Goal: Task Accomplishment & Management: Manage account settings

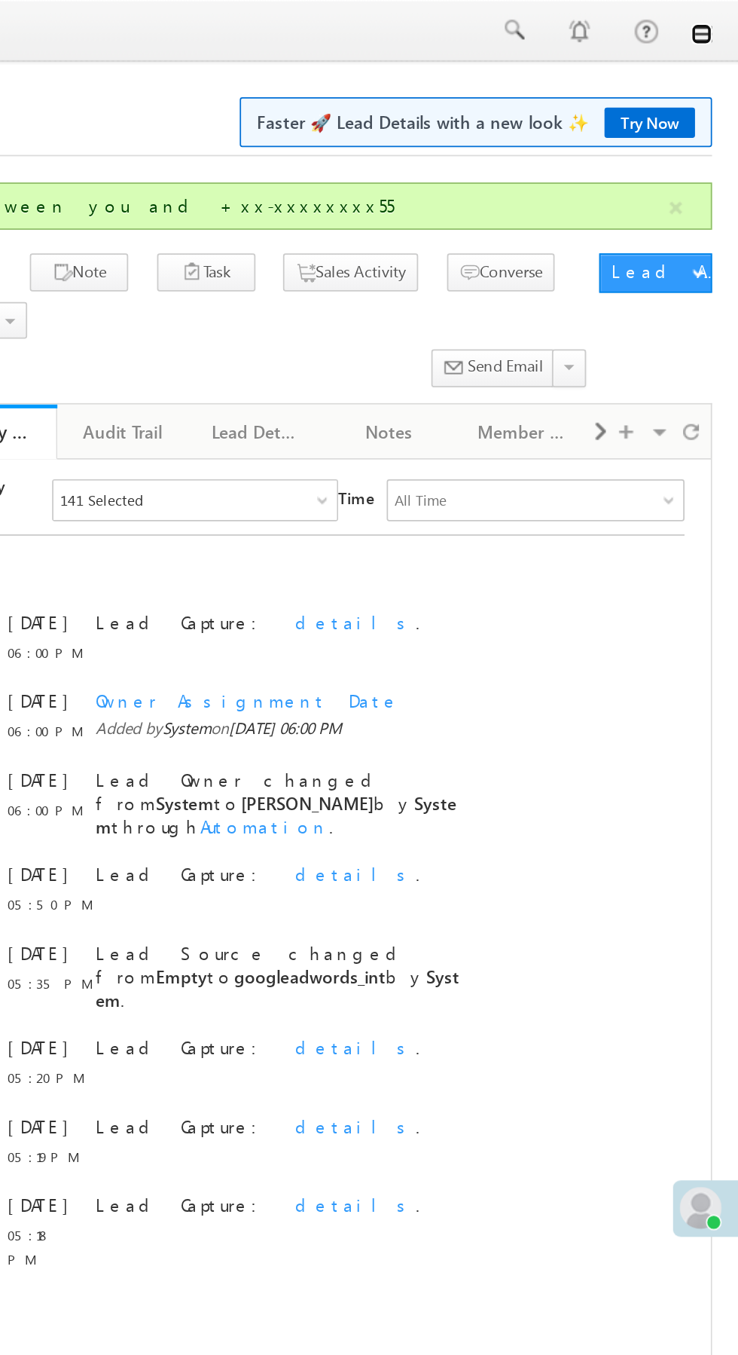
click at [714, 20] on link at bounding box center [717, 20] width 12 height 12
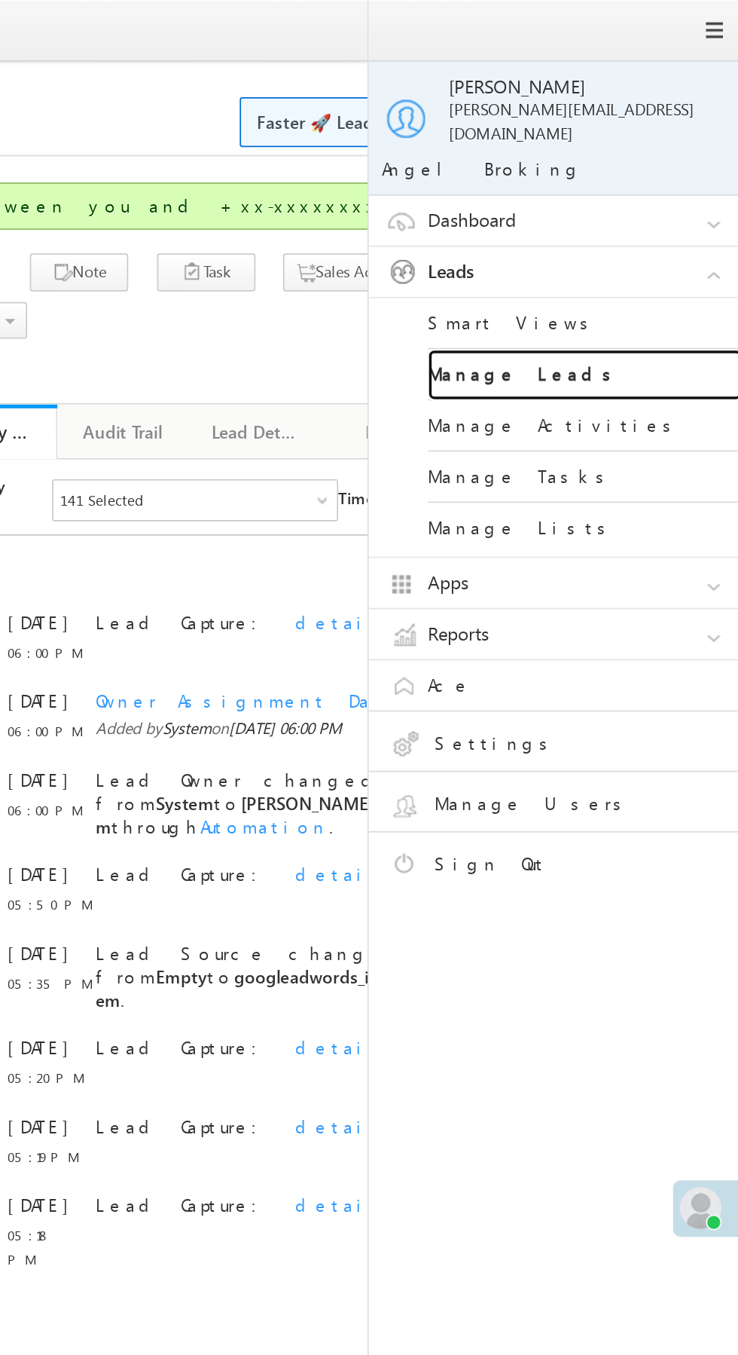
click at [668, 203] on link "Manage Leads" at bounding box center [650, 214] width 181 height 29
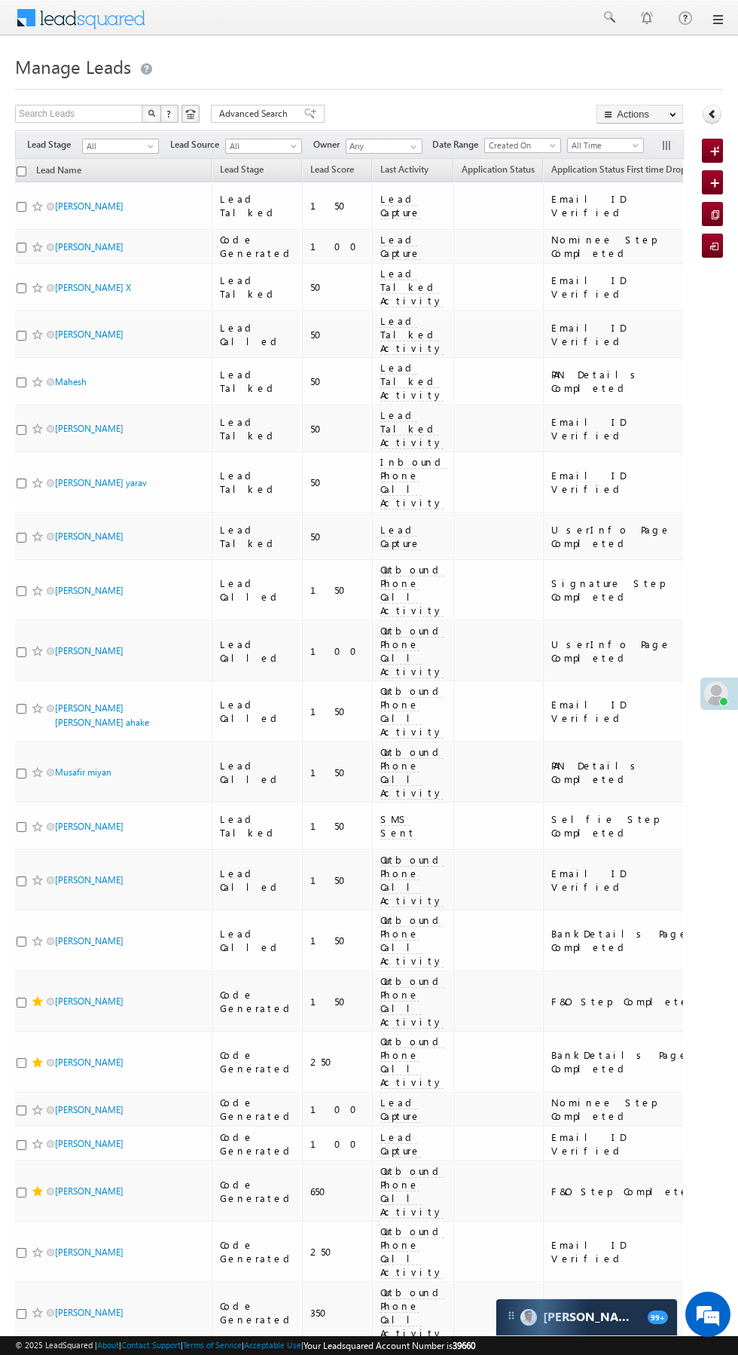
scroll to position [0, 8]
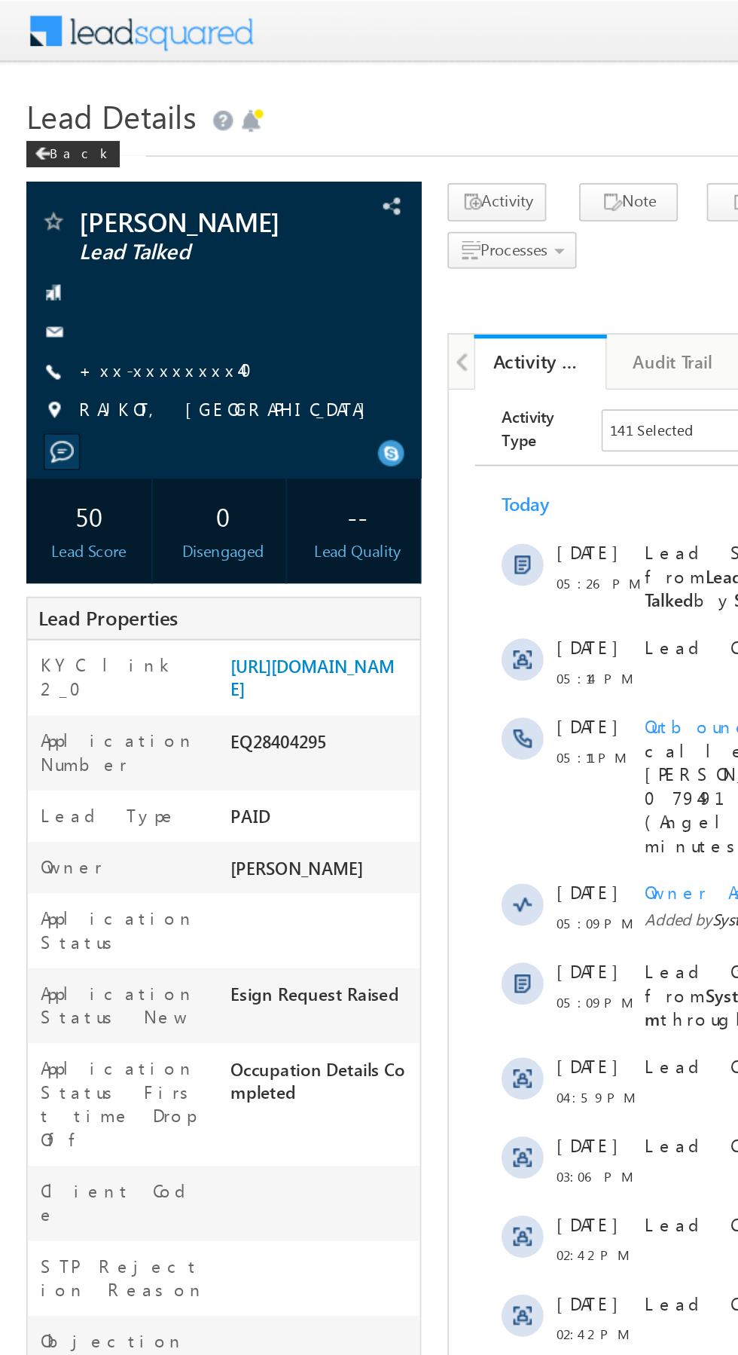
click at [94, 218] on link "+xx-xxxxxxxx40" at bounding box center [99, 211] width 109 height 13
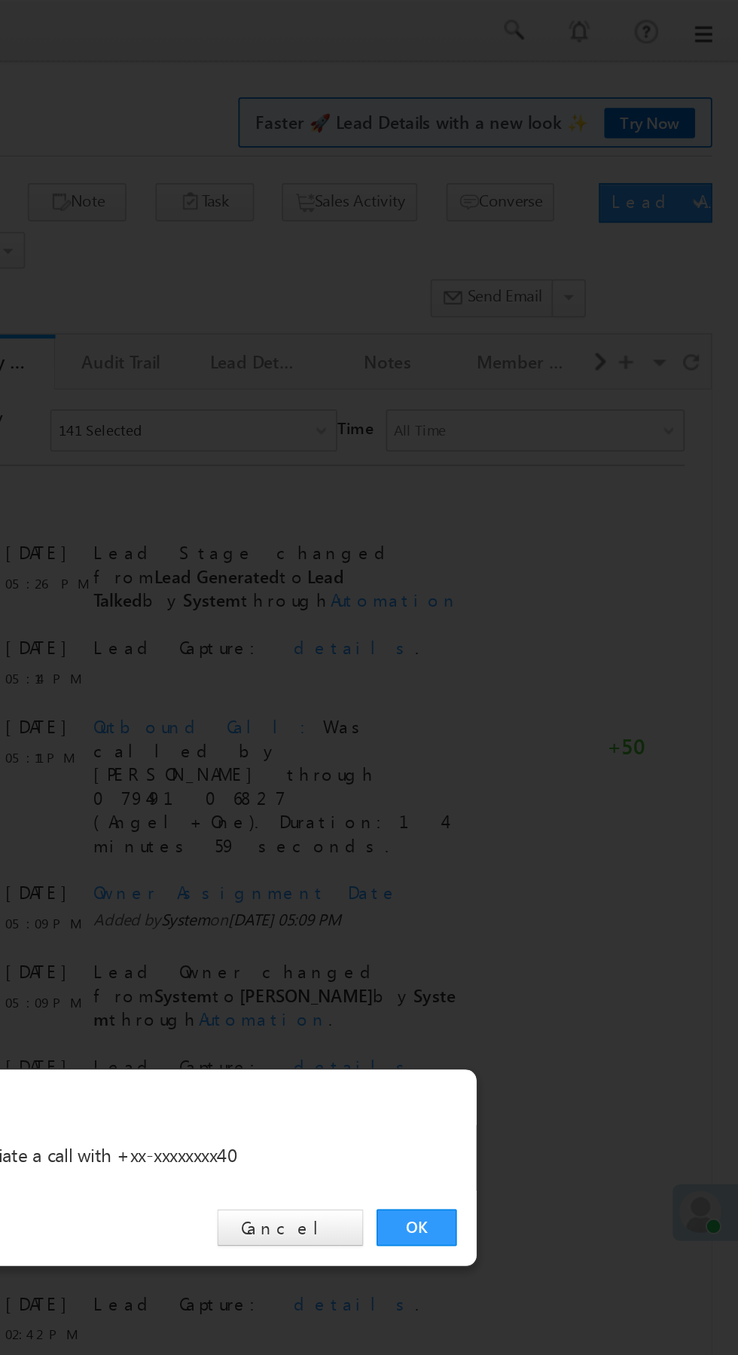
click at [554, 708] on link "OK" at bounding box center [554, 702] width 46 height 21
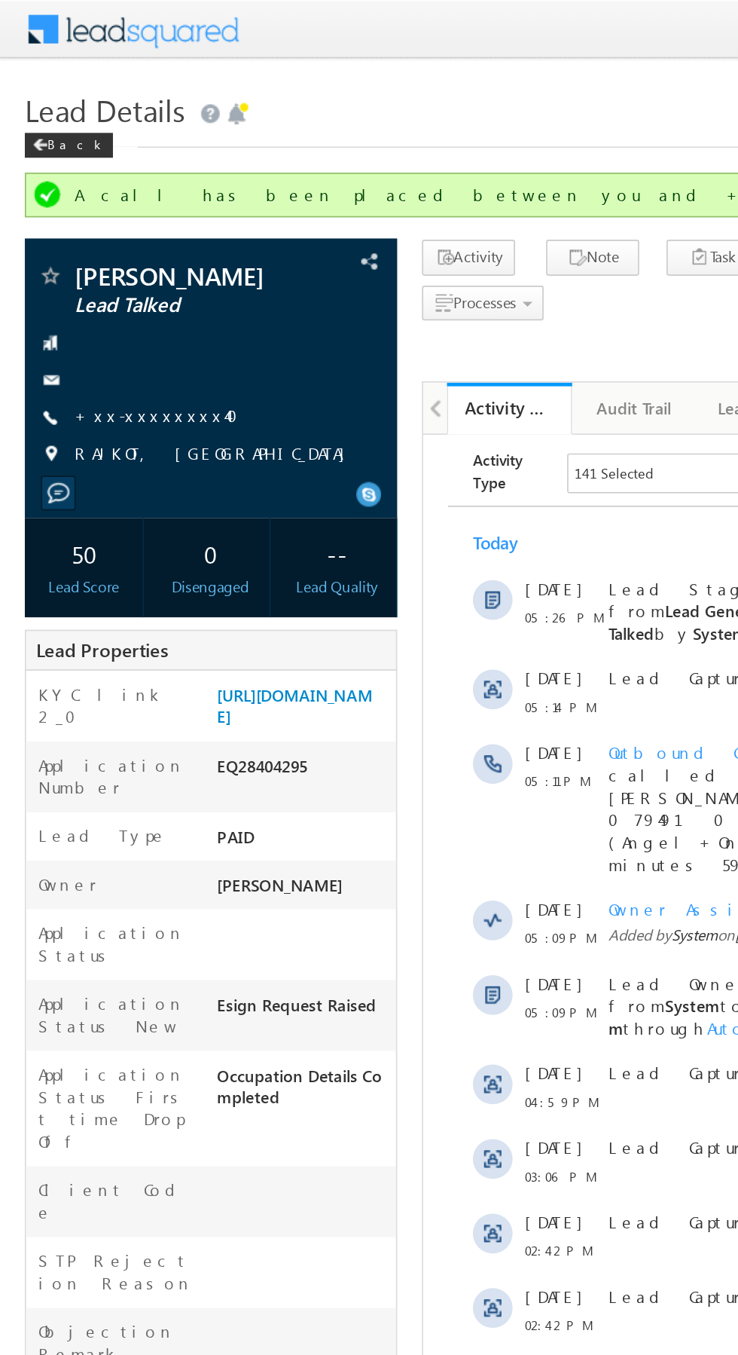
click at [88, 258] on link "+xx-xxxxxxxx40" at bounding box center [99, 252] width 109 height 13
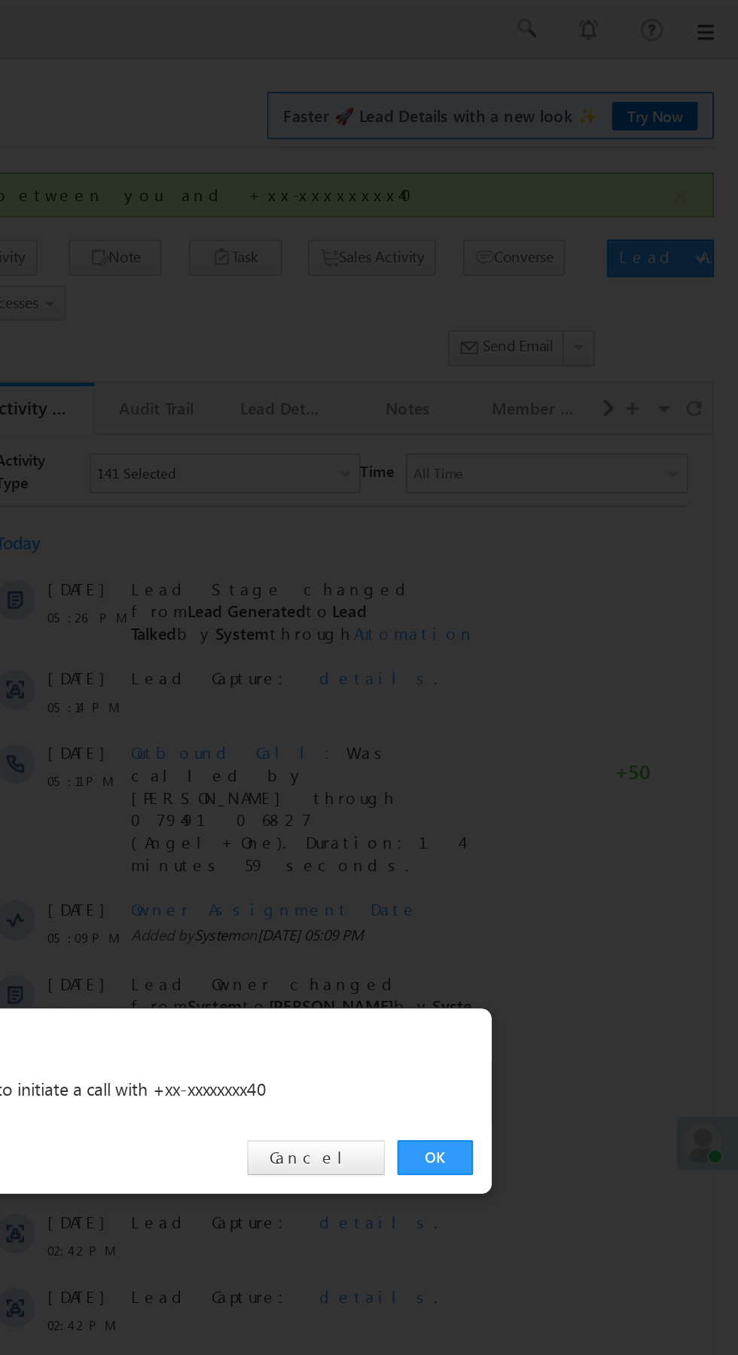
click at [556, 701] on link "OK" at bounding box center [554, 702] width 46 height 21
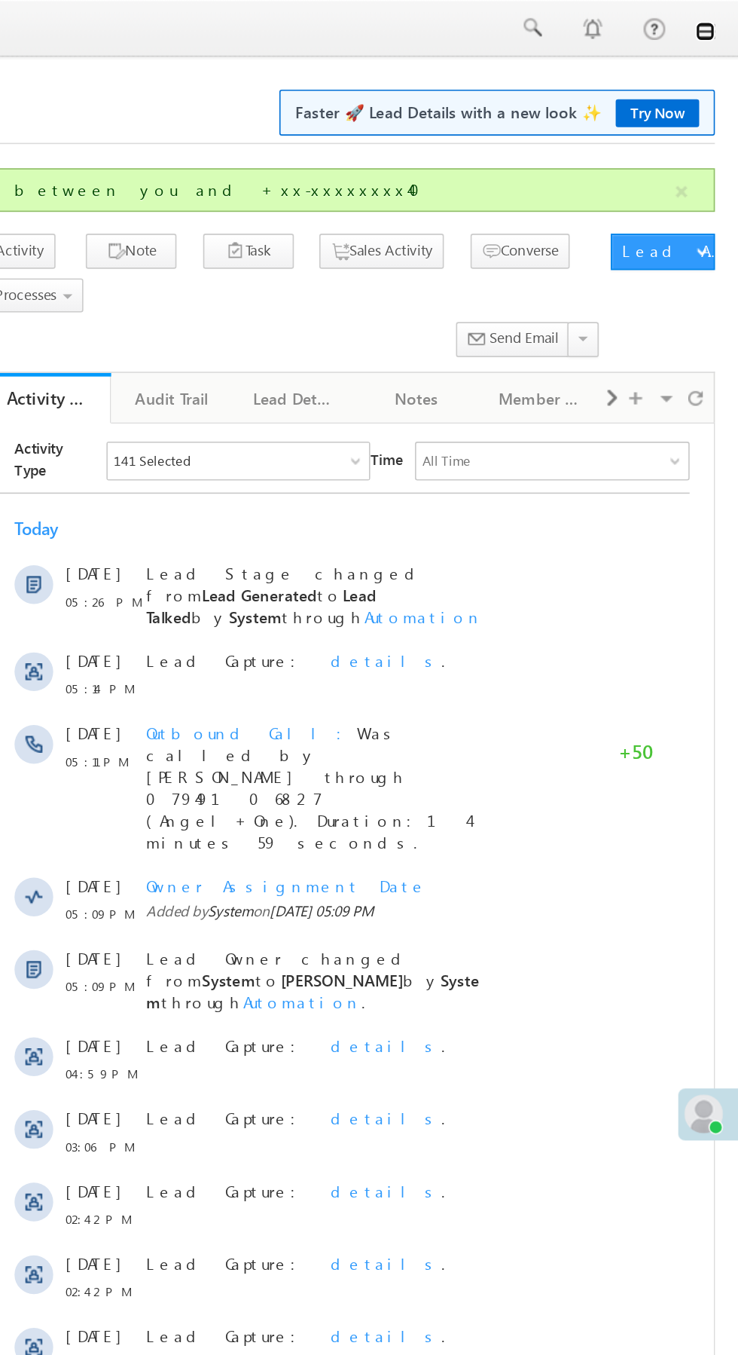
click at [719, 19] on link at bounding box center [717, 20] width 12 height 12
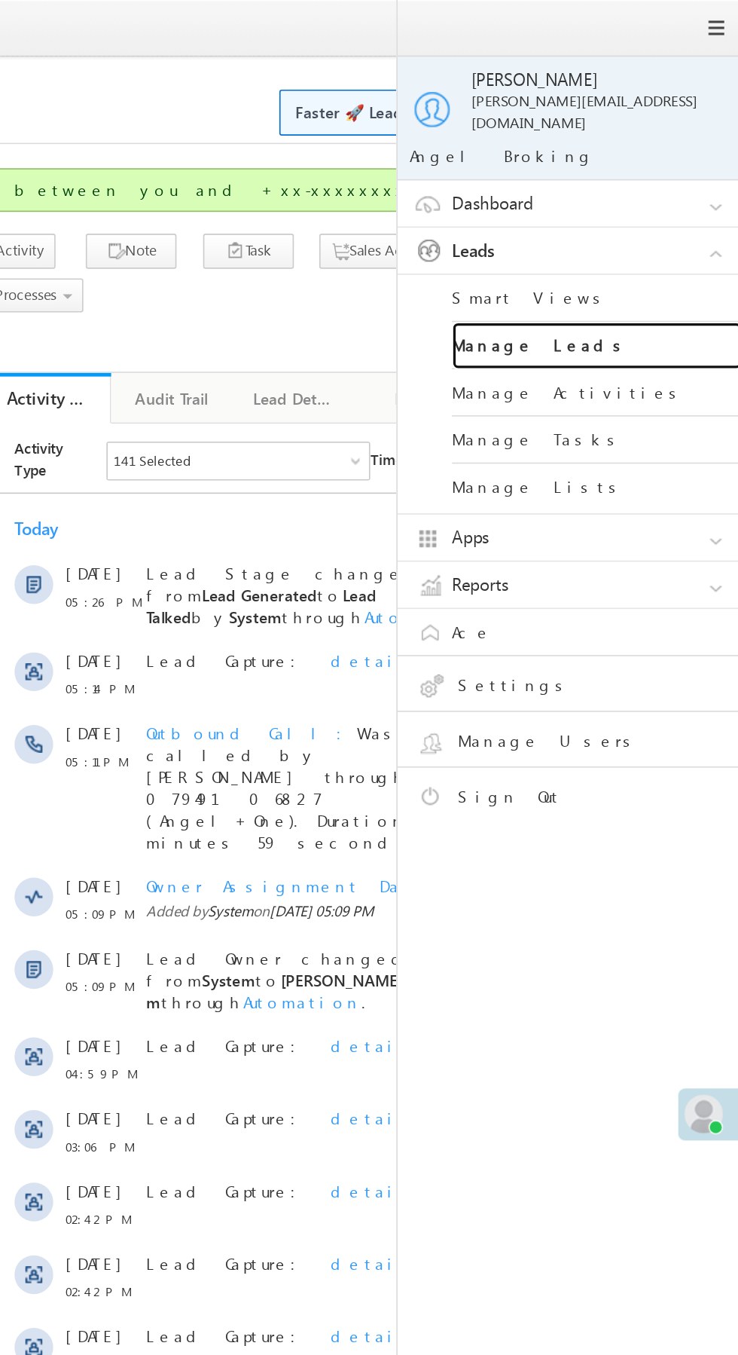
click at [668, 200] on link "Manage Leads" at bounding box center [650, 214] width 181 height 29
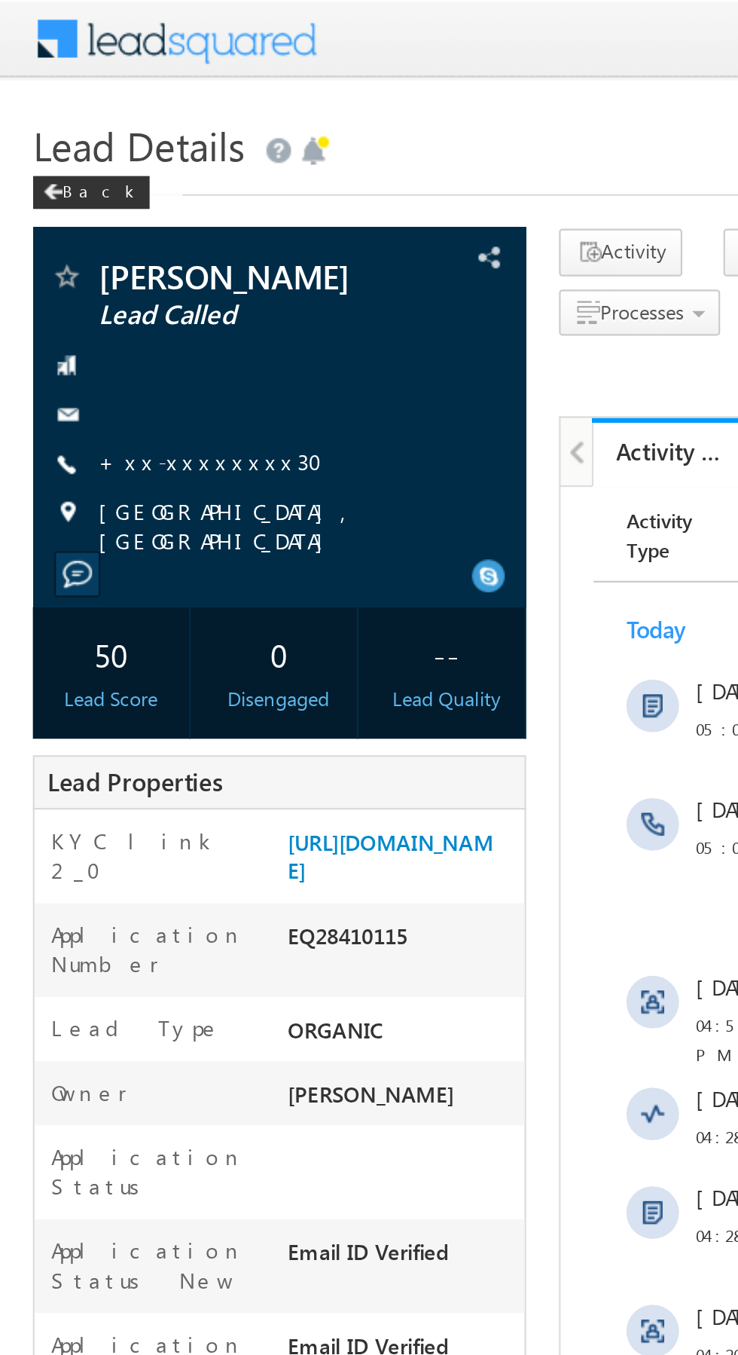
click at [90, 218] on link "+xx-xxxxxxxx30" at bounding box center [101, 211] width 112 height 13
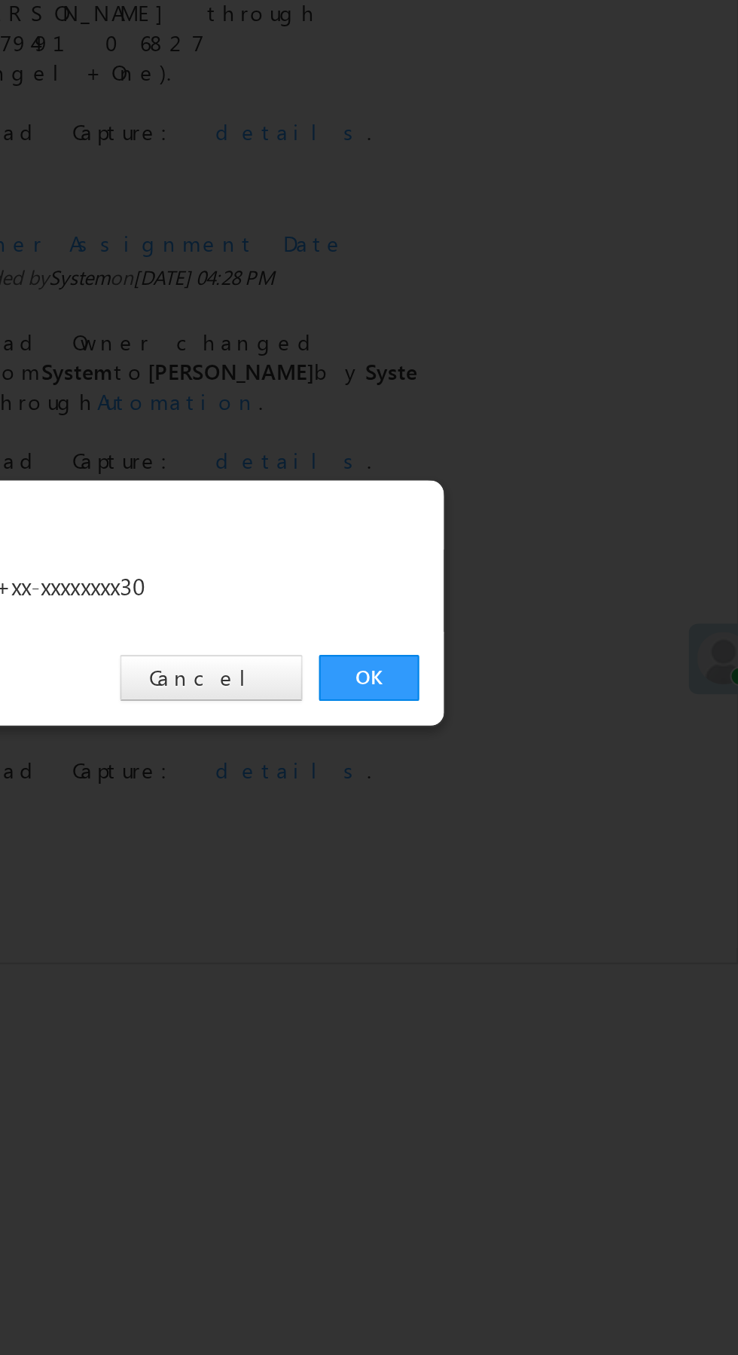
click at [553, 698] on link "OK" at bounding box center [554, 702] width 46 height 21
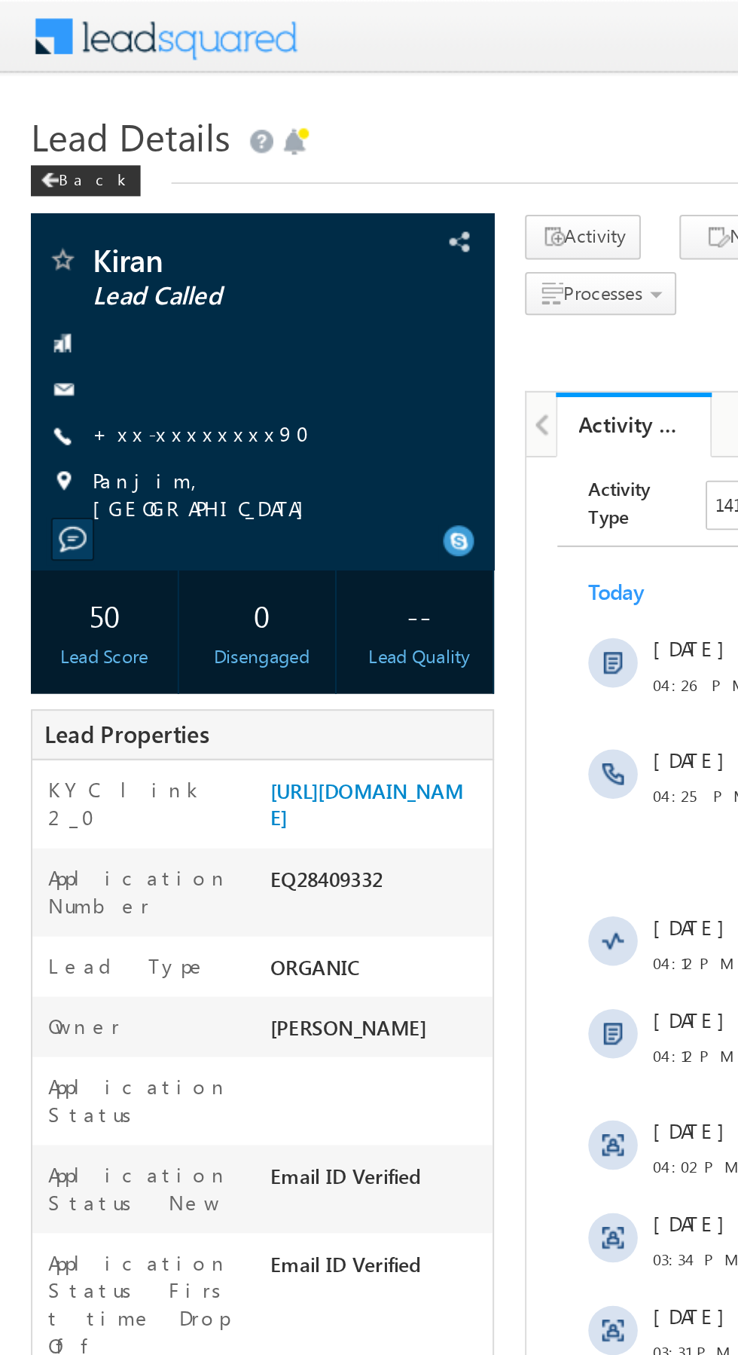
click at [87, 212] on link "+xx-xxxxxxxx90" at bounding box center [102, 211] width 115 height 13
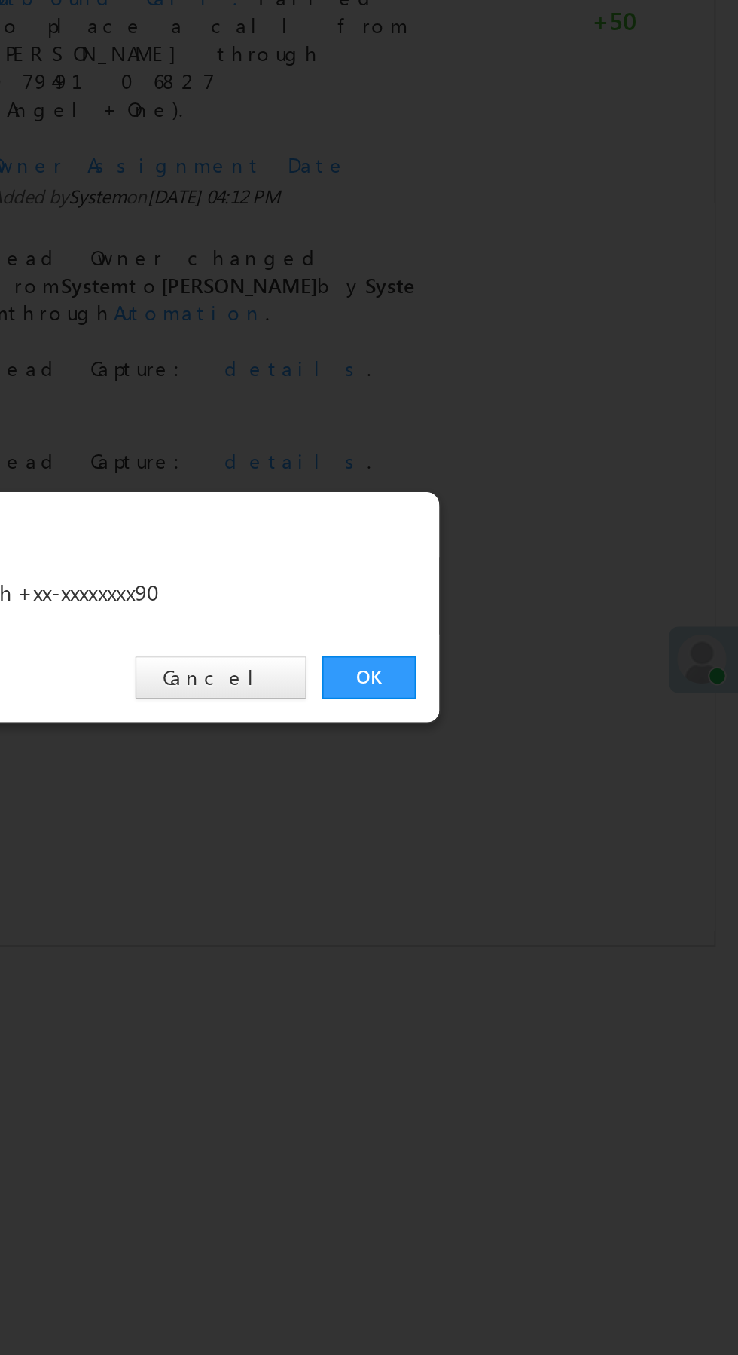
click at [549, 702] on link "OK" at bounding box center [554, 702] width 46 height 21
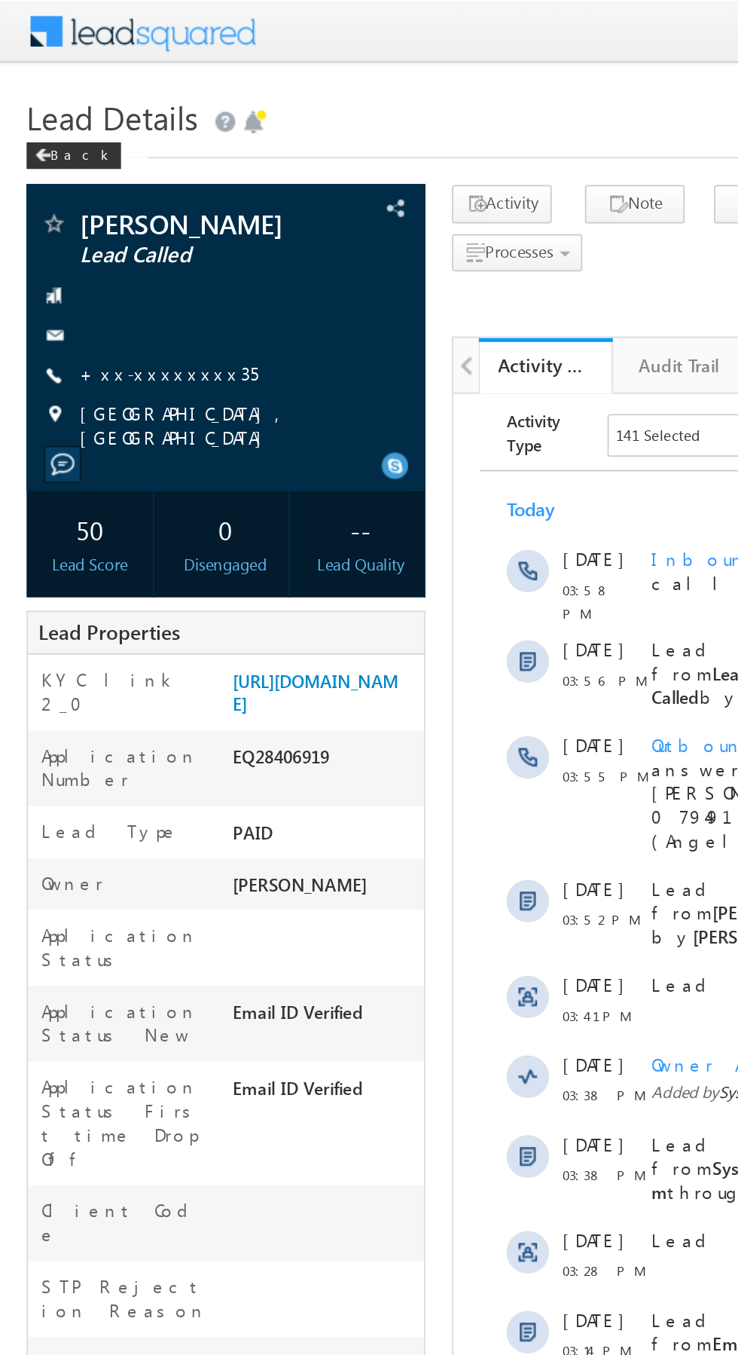
click at [93, 216] on link "+xx-xxxxxxxx35" at bounding box center [95, 211] width 101 height 13
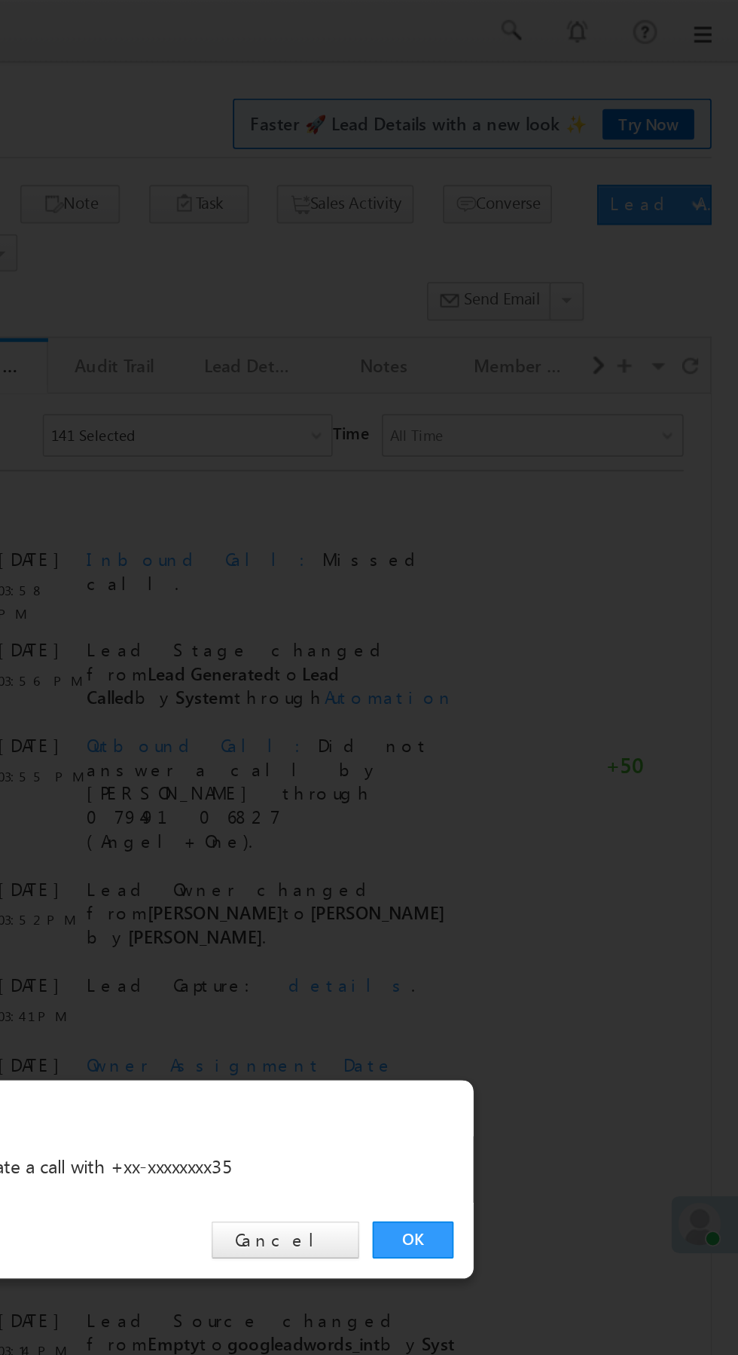
click at [554, 704] on link "OK" at bounding box center [554, 702] width 46 height 21
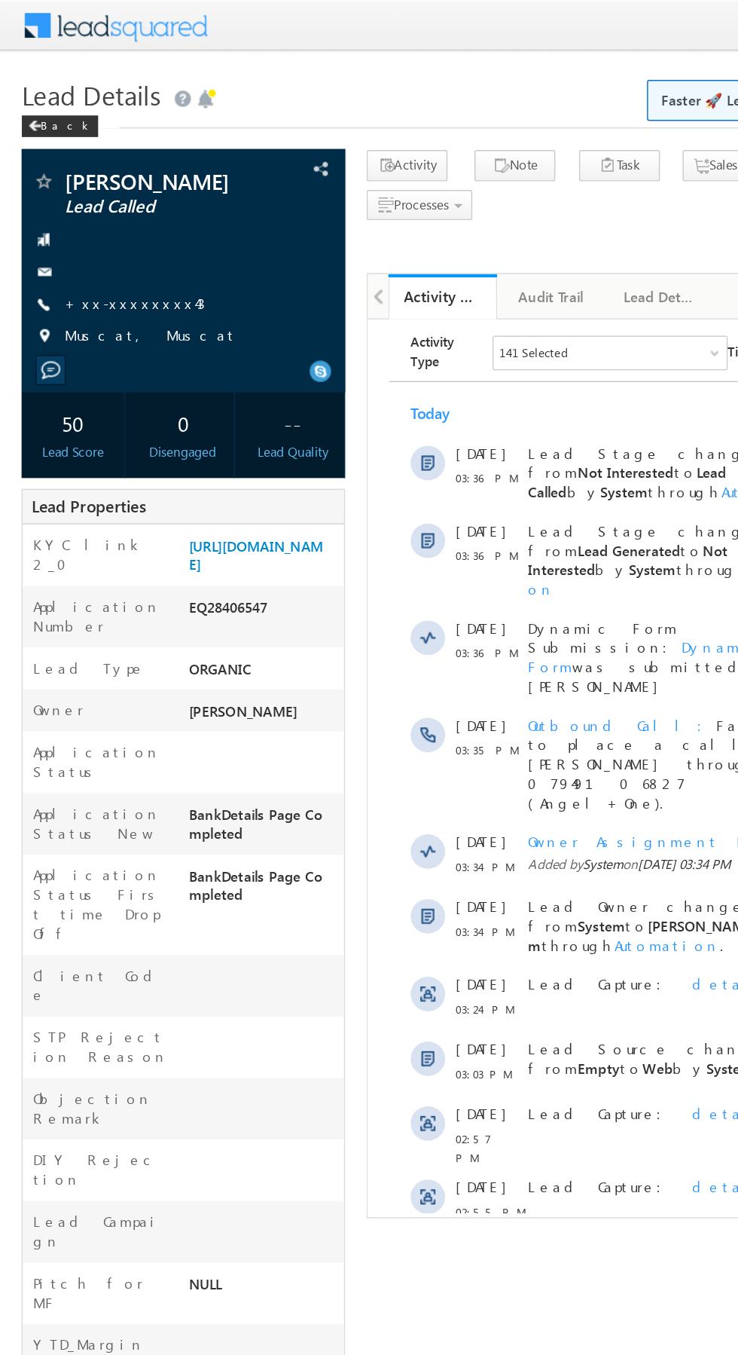
click at [96, 215] on link "+xx-xxxxxxxx43" at bounding box center [94, 211] width 98 height 13
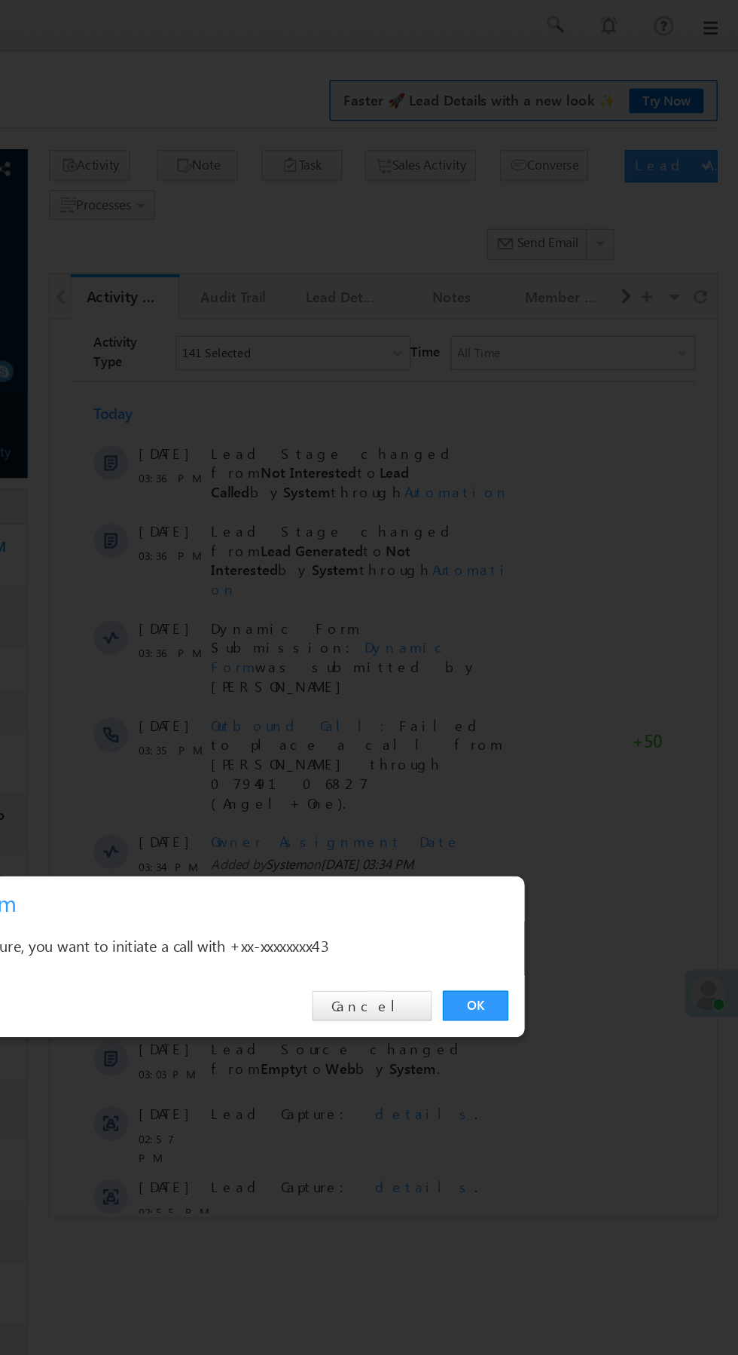
click at [554, 702] on link "OK" at bounding box center [554, 702] width 46 height 21
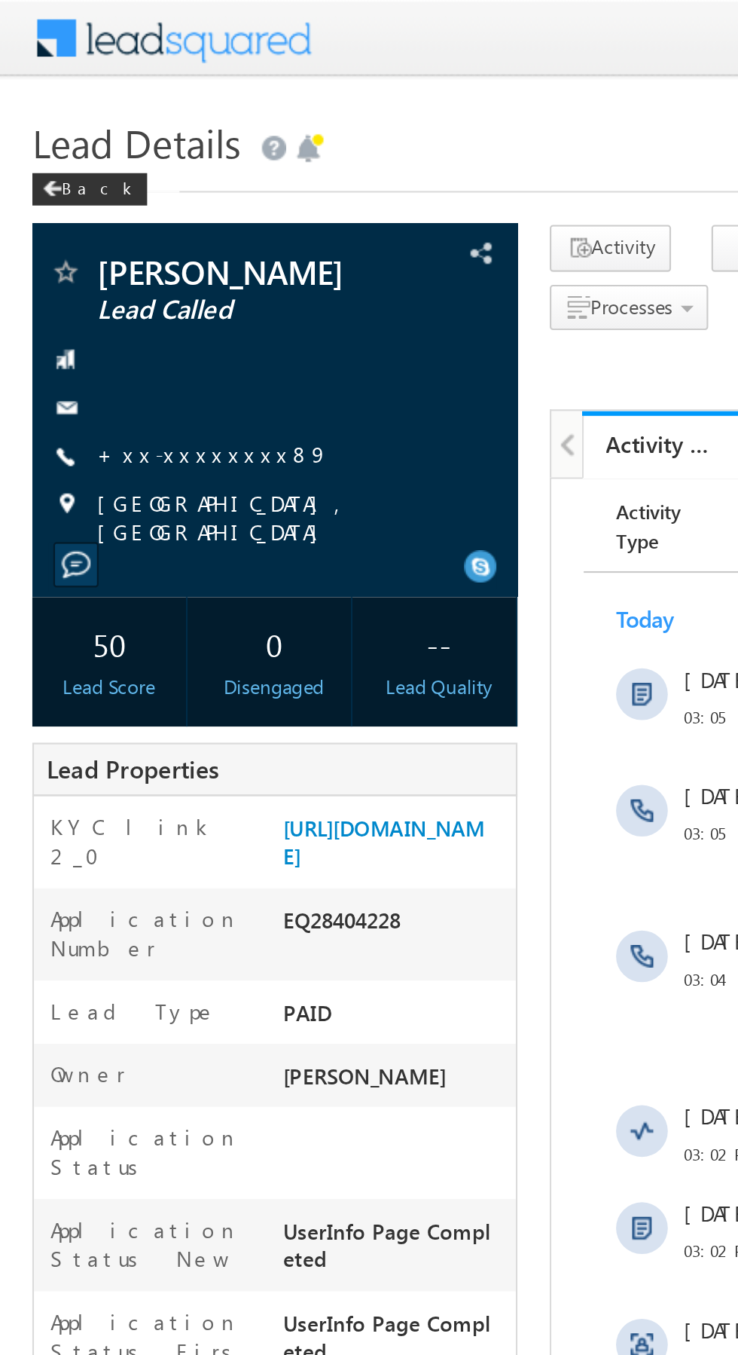
click at [87, 217] on link "+xx-xxxxxxxx89" at bounding box center [99, 211] width 109 height 13
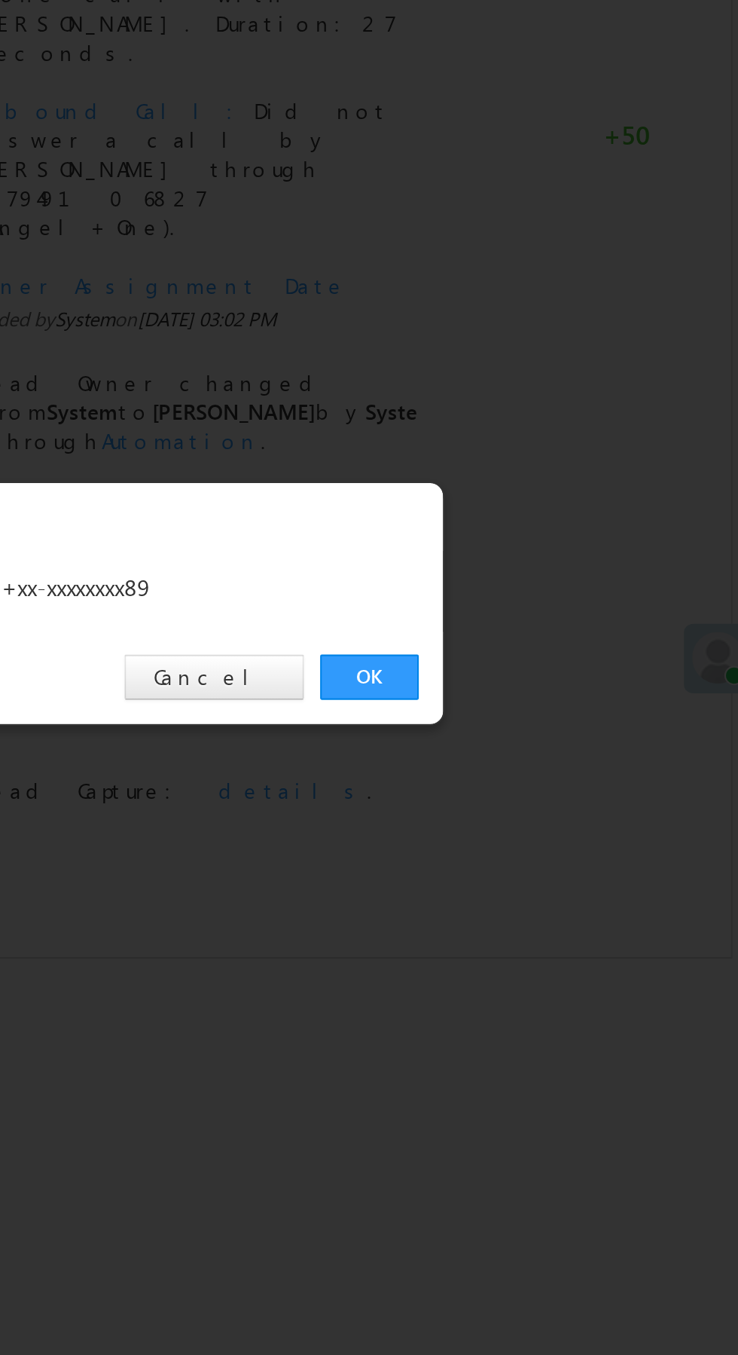
click at [550, 708] on link "OK" at bounding box center [554, 702] width 46 height 21
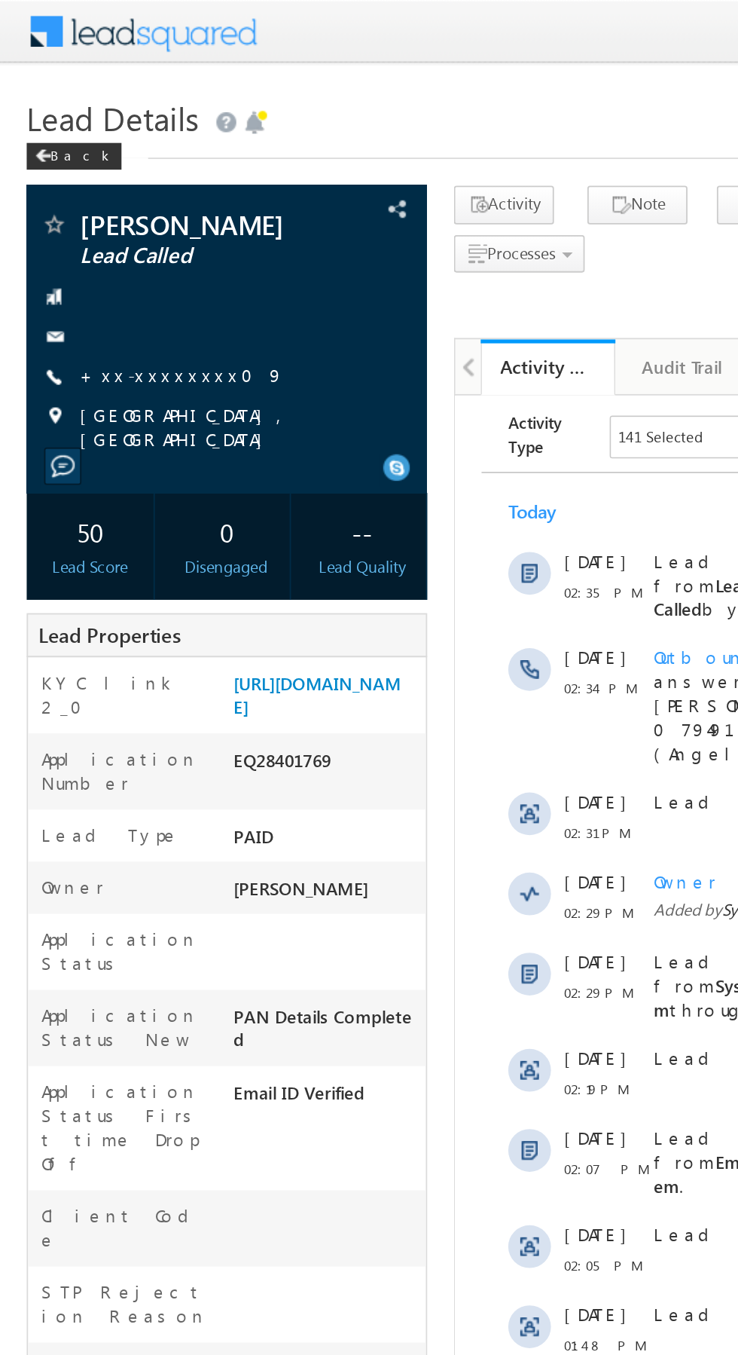
click at [89, 209] on link "+xx-xxxxxxxx09" at bounding box center [102, 211] width 115 height 13
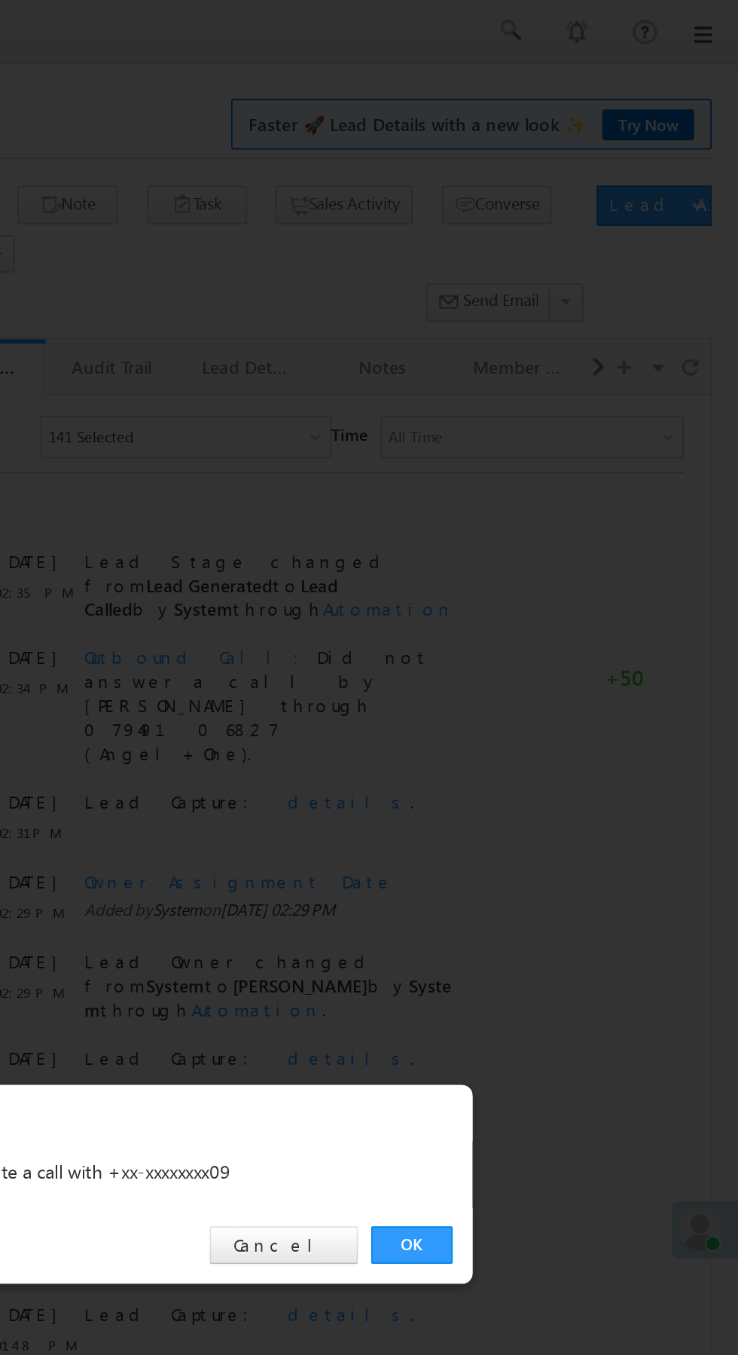
click at [555, 699] on link "OK" at bounding box center [554, 702] width 46 height 21
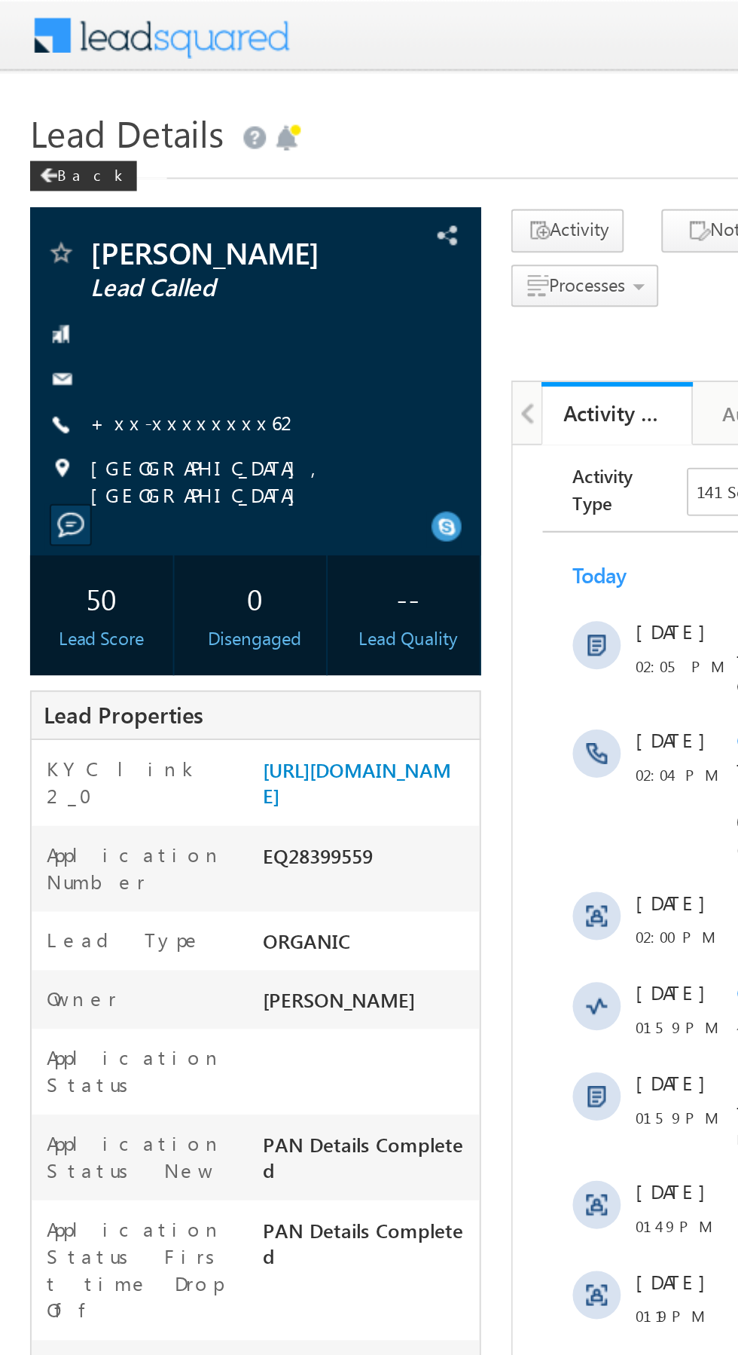
click at [84, 214] on link "+xx-xxxxxxxx62" at bounding box center [98, 211] width 106 height 13
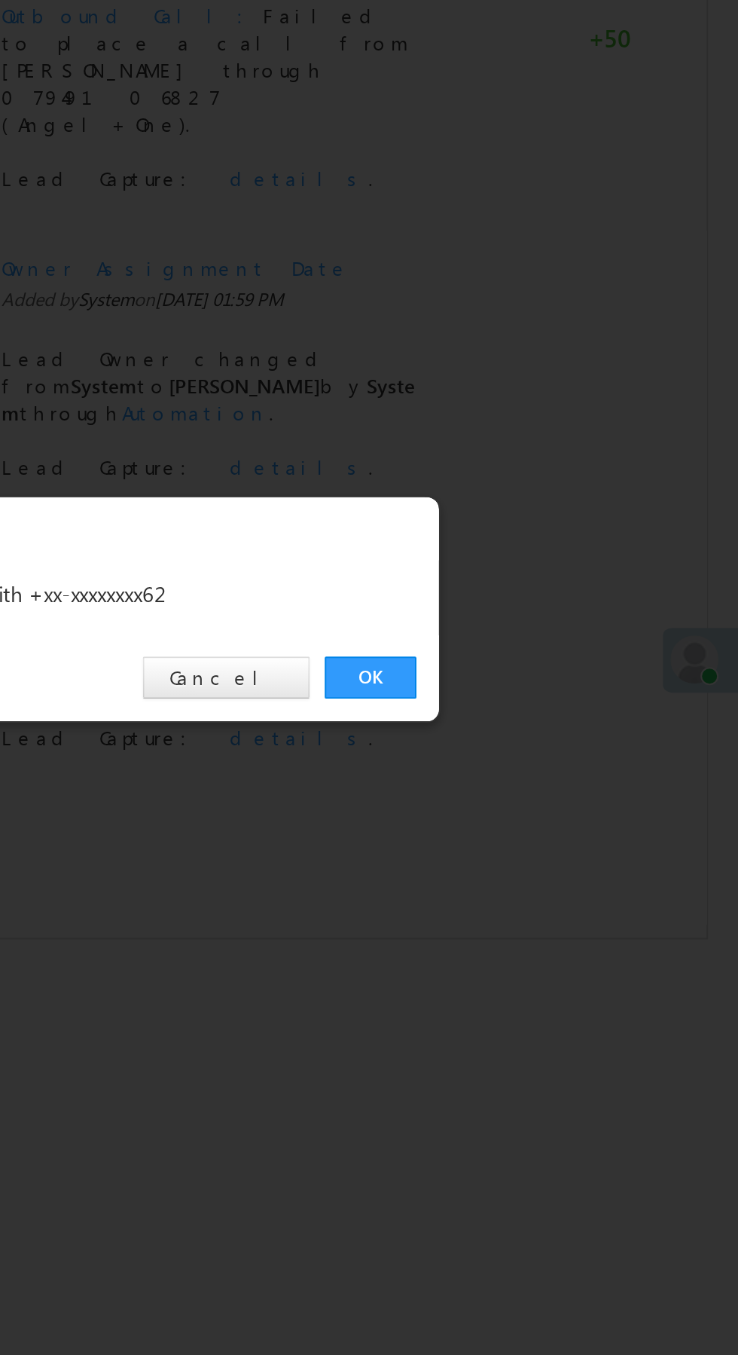
click at [554, 701] on link "OK" at bounding box center [554, 702] width 46 height 21
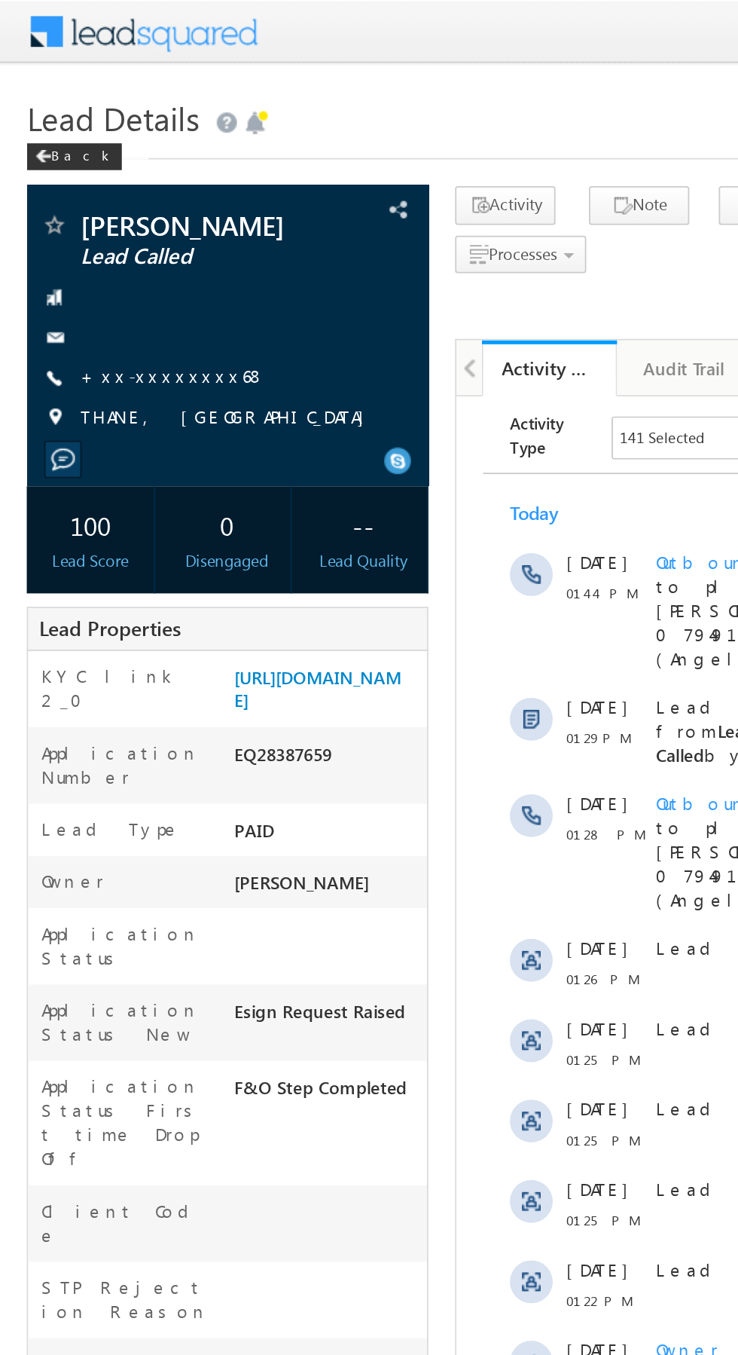
click at [94, 213] on link "+xx-xxxxxxxx68" at bounding box center [97, 211] width 105 height 13
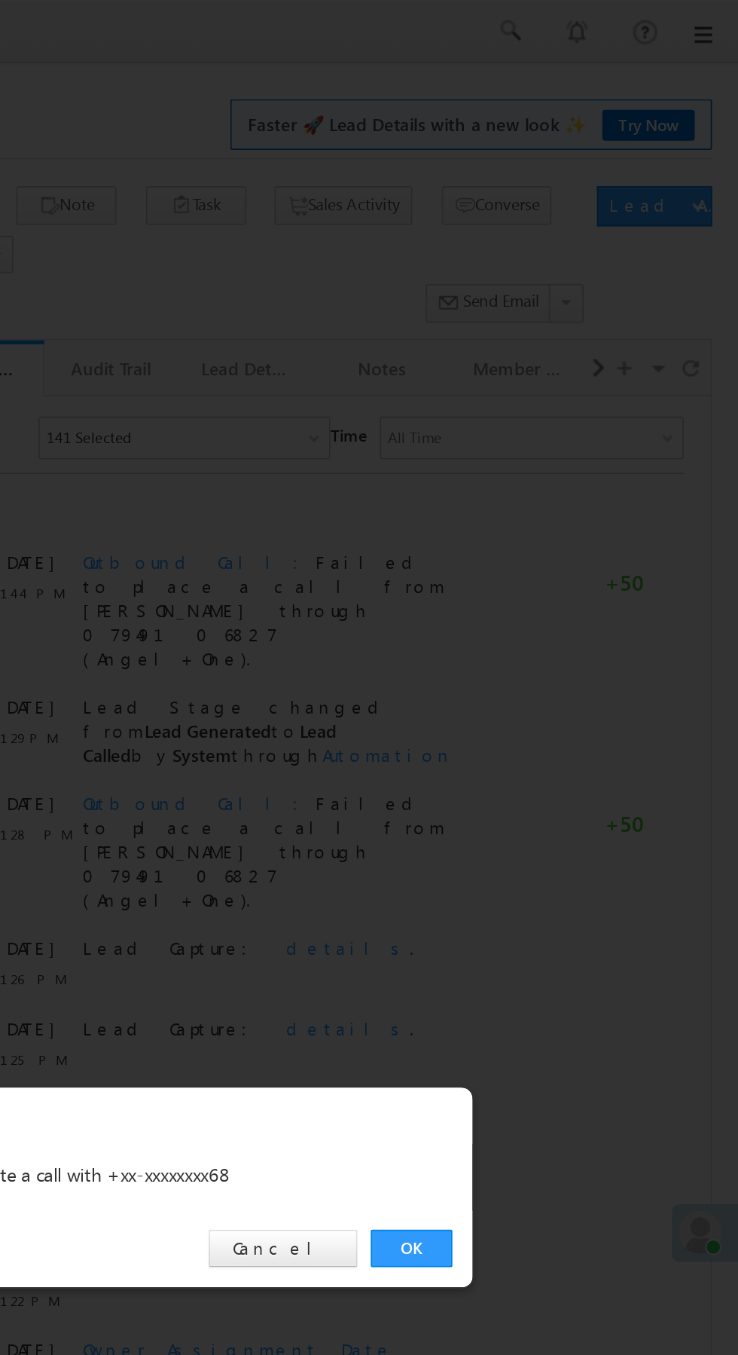
click at [554, 702] on link "OK" at bounding box center [554, 702] width 46 height 21
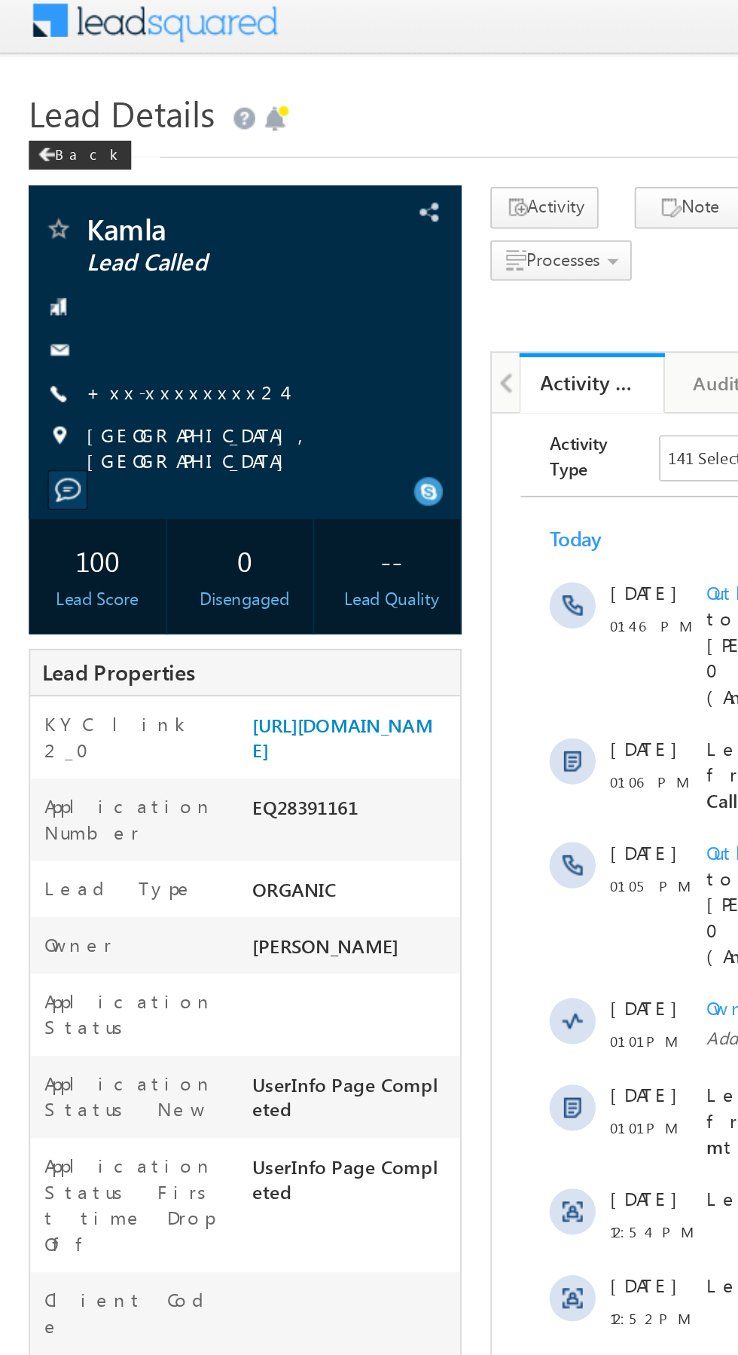
click at [90, 212] on link "+xx-xxxxxxxx24" at bounding box center [96, 211] width 103 height 13
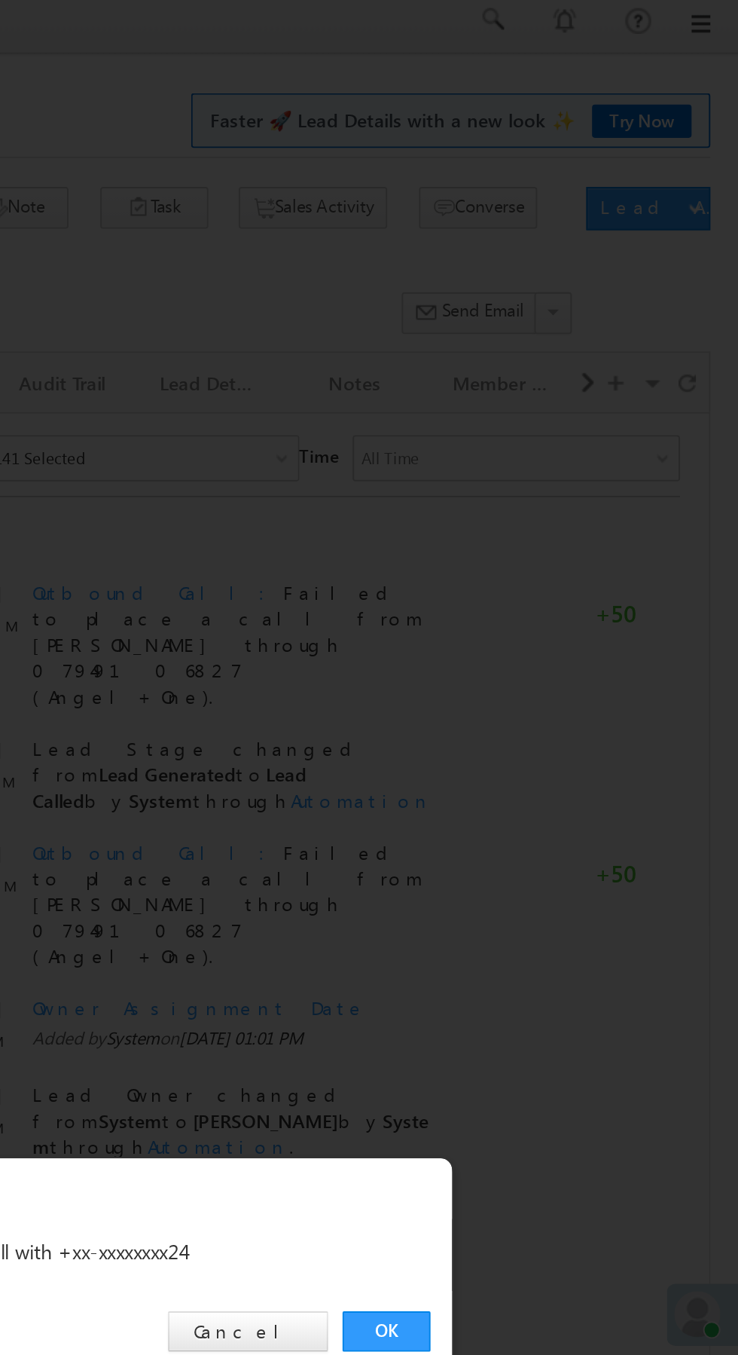
click at [552, 702] on link "OK" at bounding box center [554, 702] width 46 height 21
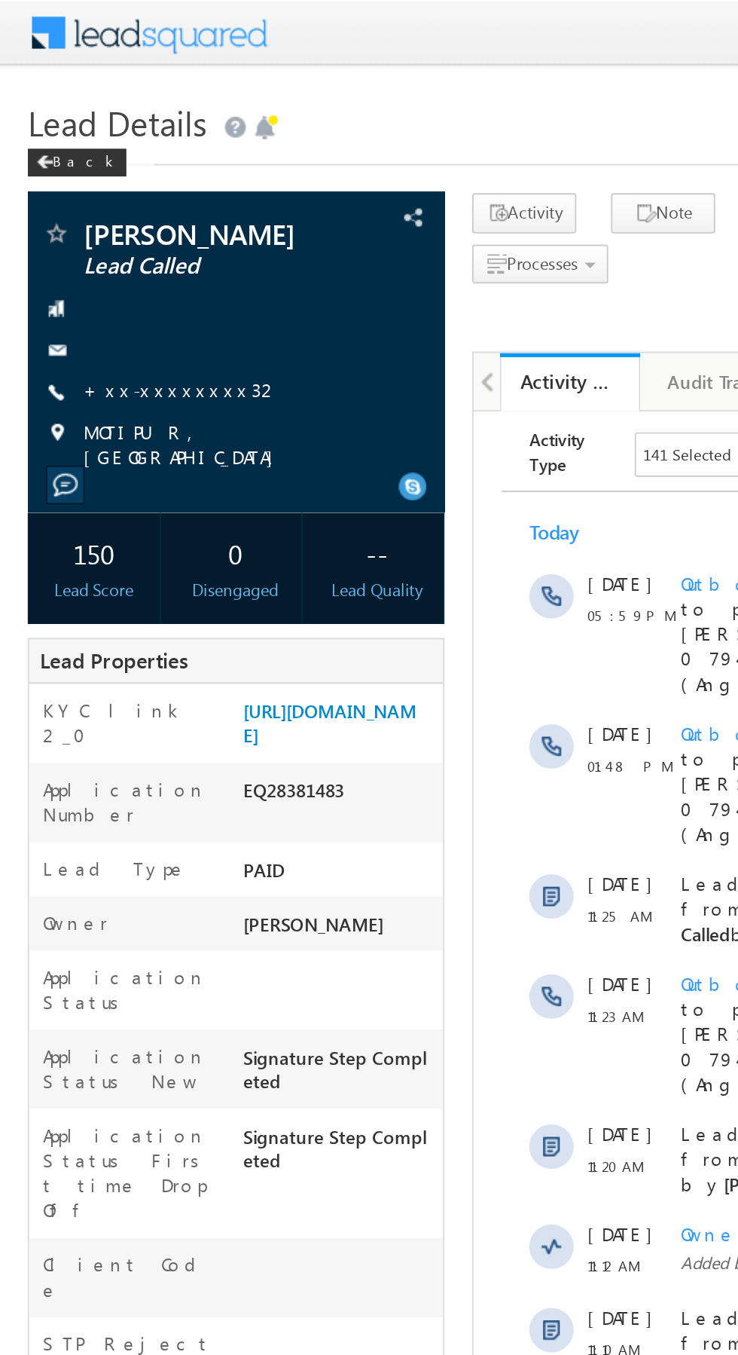
click at [84, 211] on link "+xx-xxxxxxxx32" at bounding box center [98, 211] width 107 height 13
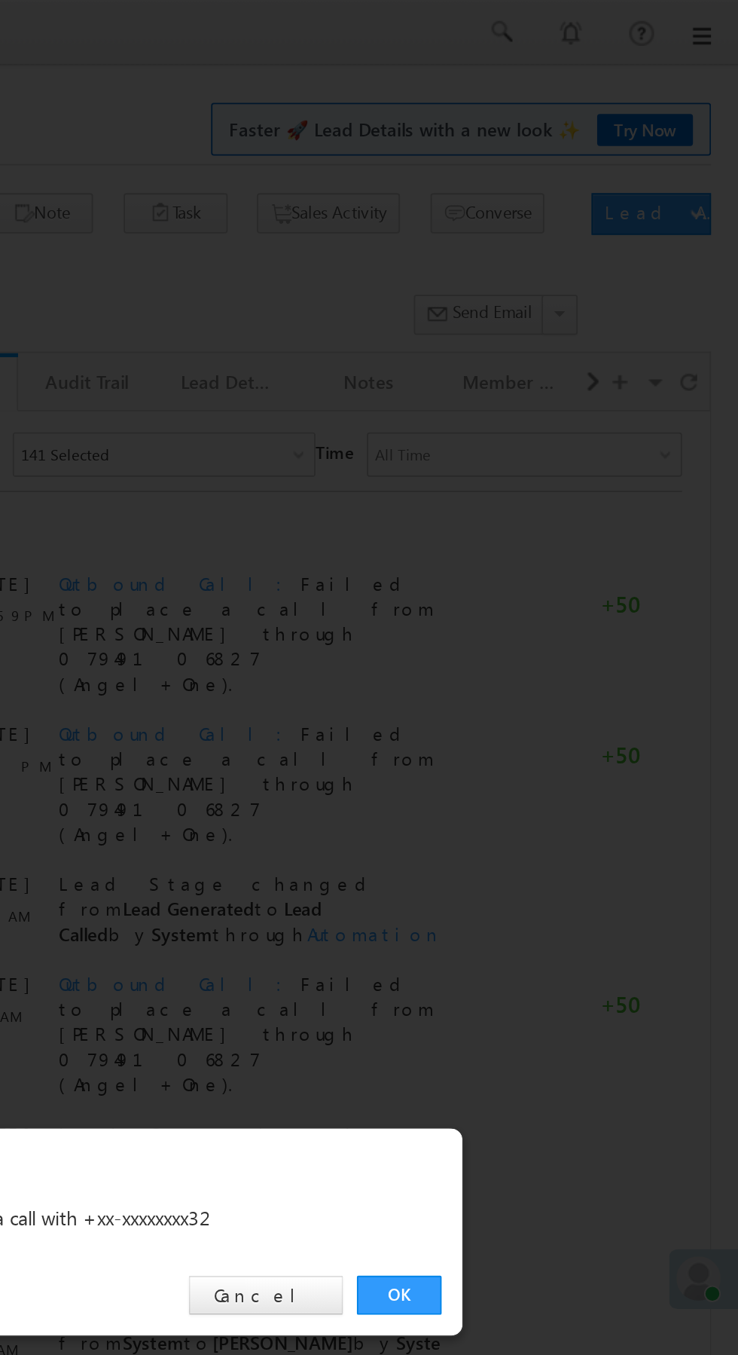
click at [552, 702] on link "OK" at bounding box center [554, 702] width 46 height 21
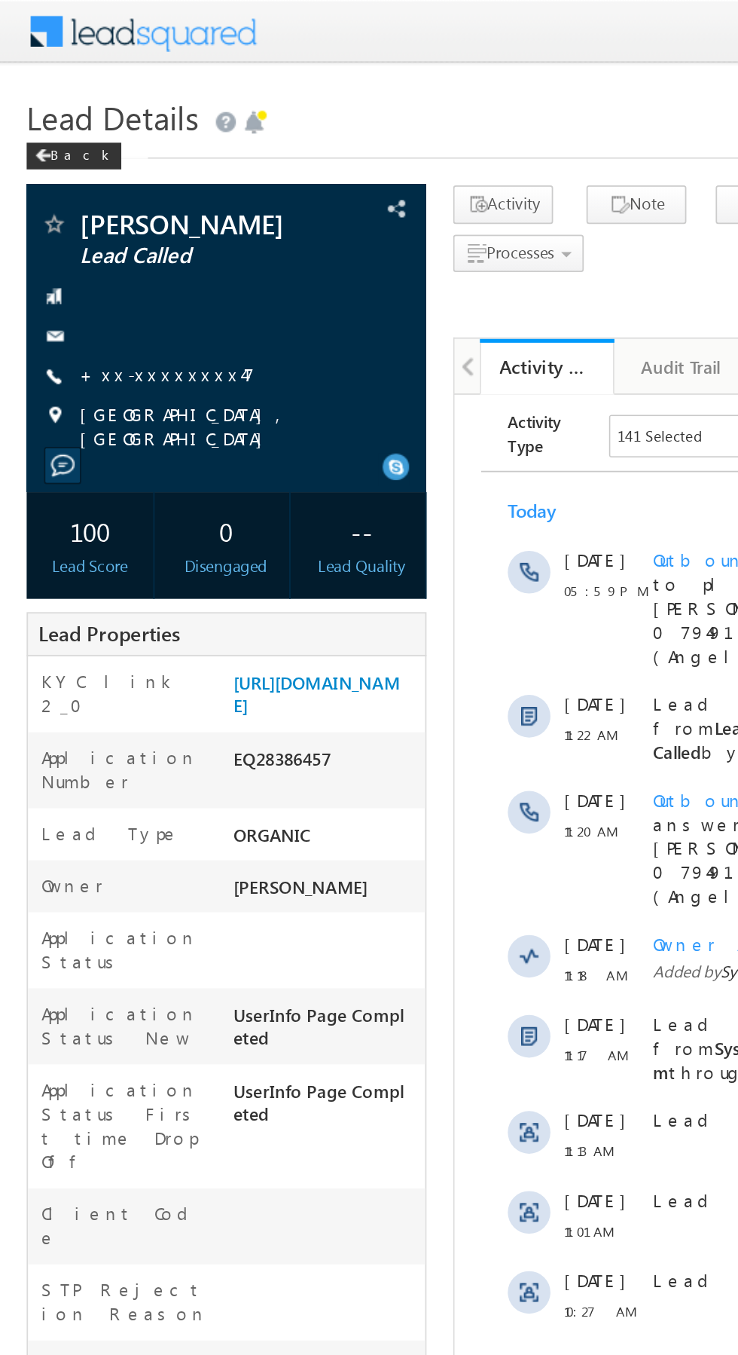
click at [88, 211] on link "+xx-xxxxxxxx47" at bounding box center [94, 211] width 99 height 13
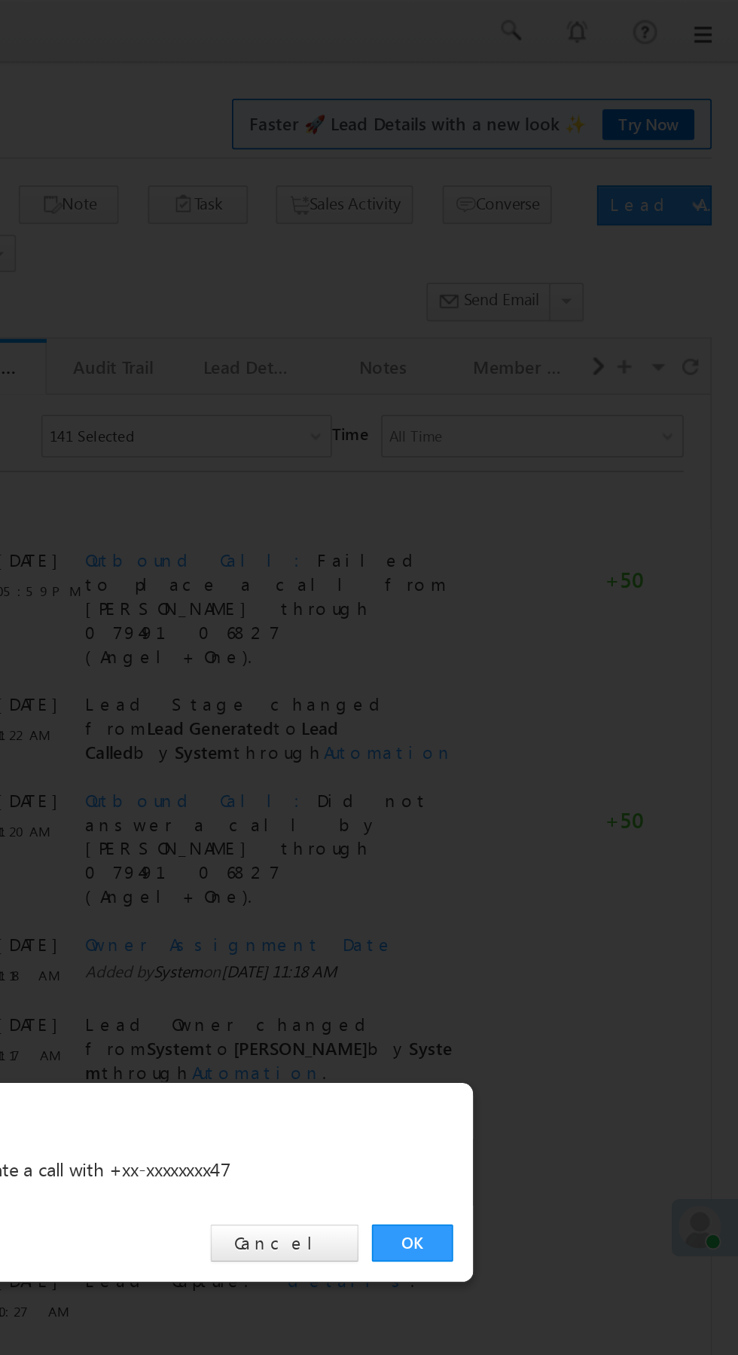
click at [551, 706] on link "OK" at bounding box center [554, 702] width 46 height 21
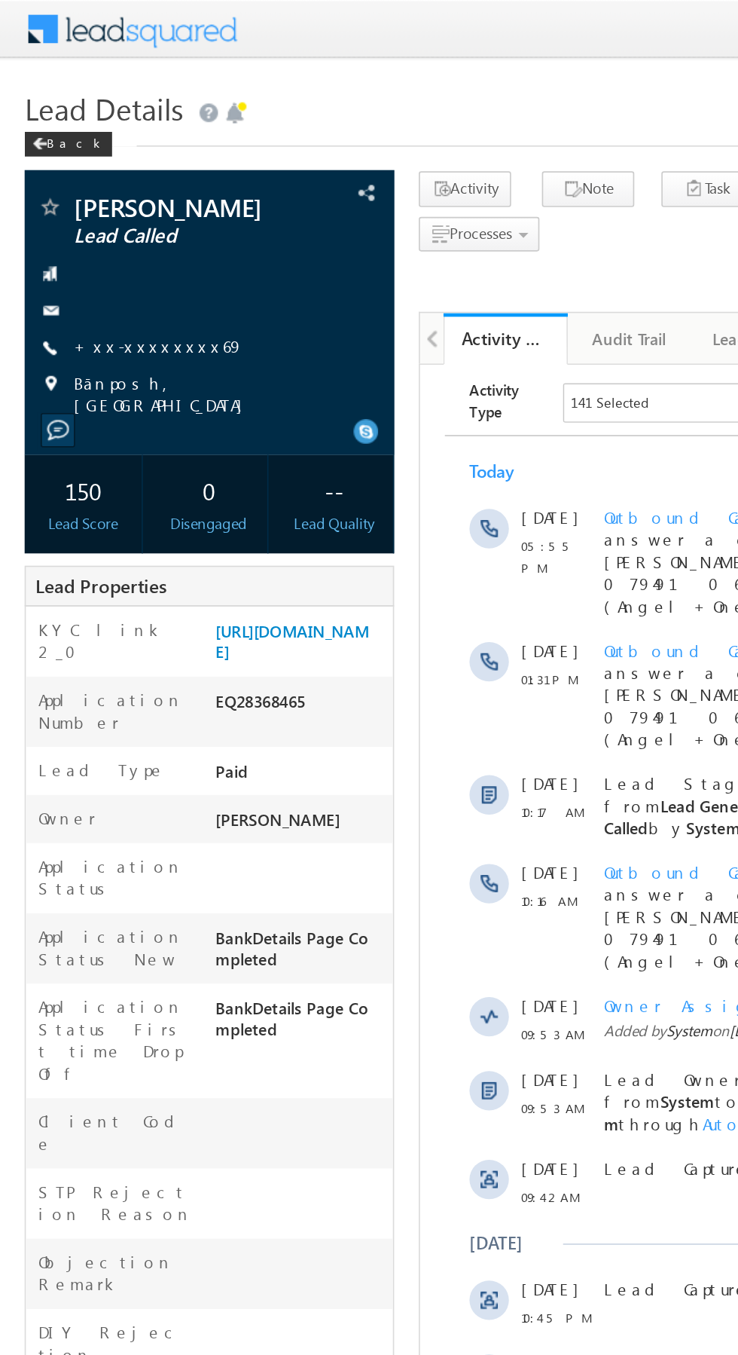
click at [87, 215] on link "+xx-xxxxxxxx69" at bounding box center [97, 211] width 104 height 13
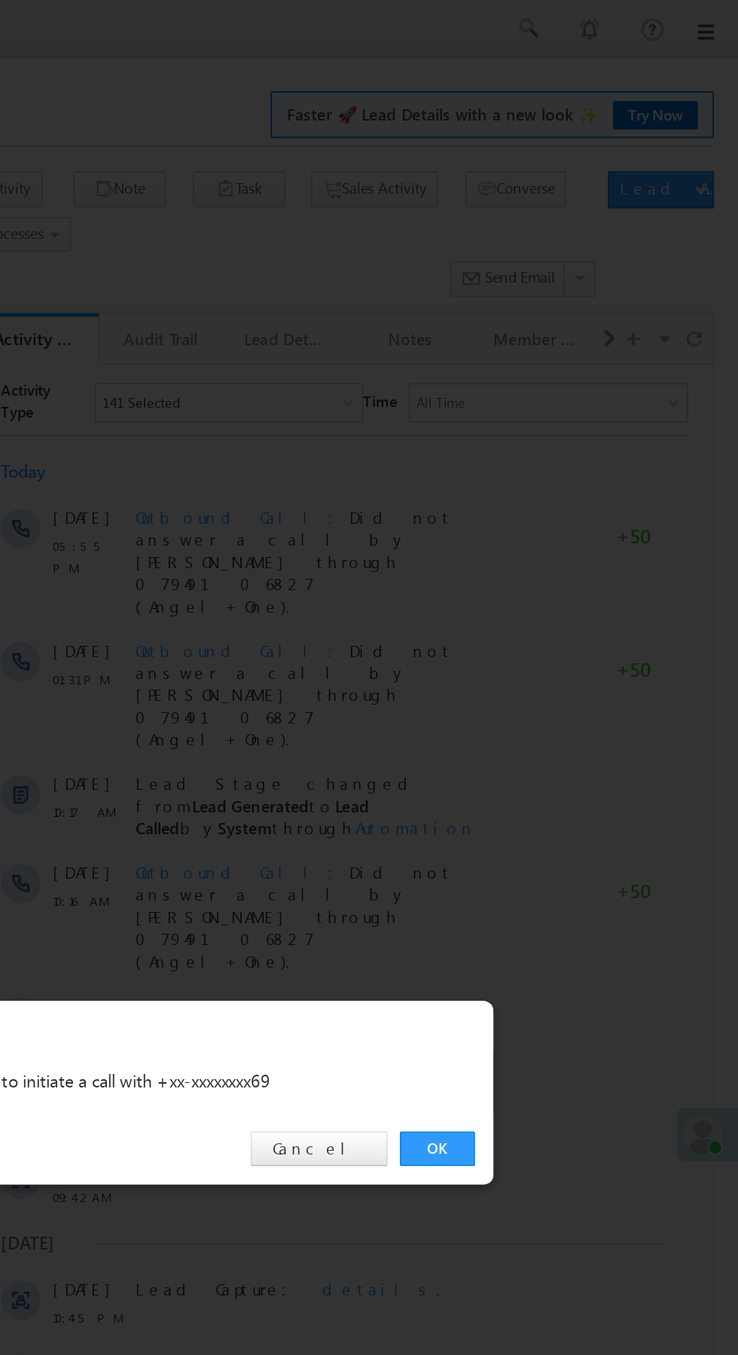
click at [554, 706] on link "OK" at bounding box center [554, 702] width 46 height 21
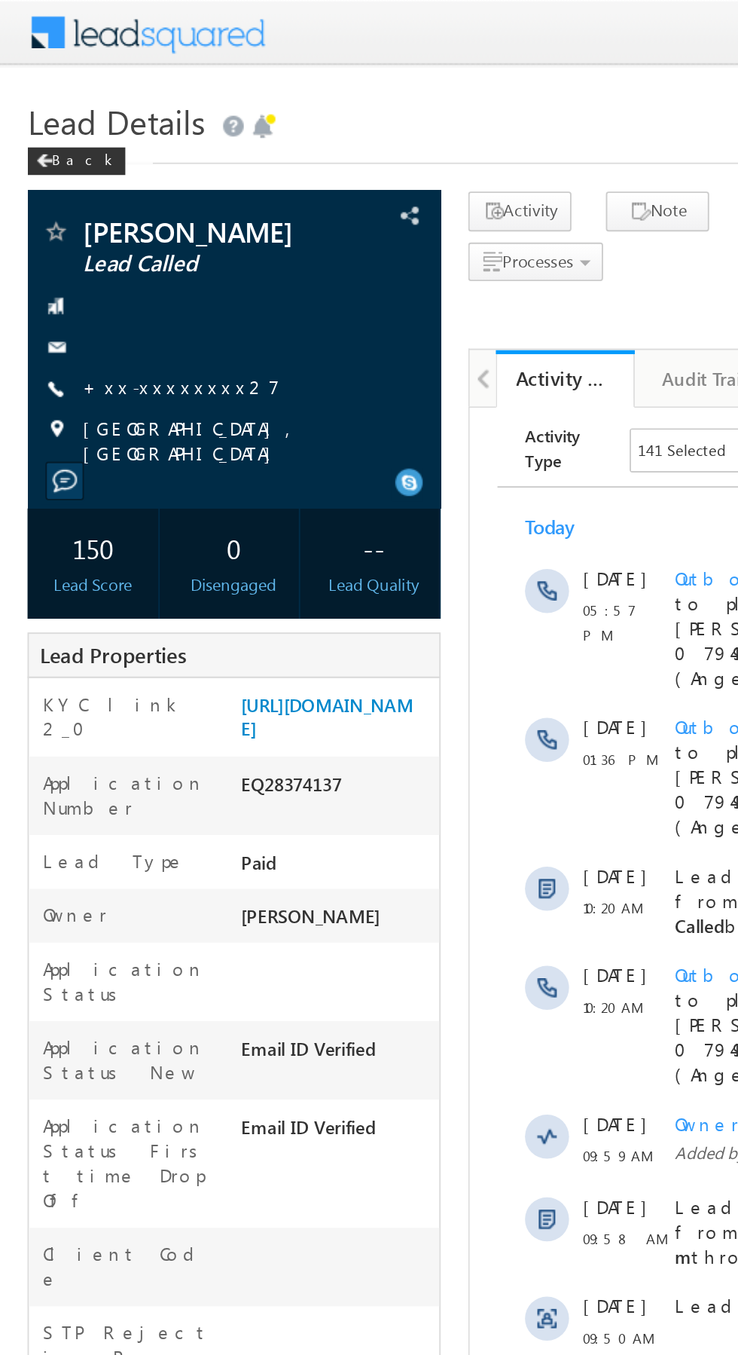
click at [84, 209] on link "+xx-xxxxxxxx27" at bounding box center [99, 211] width 108 height 13
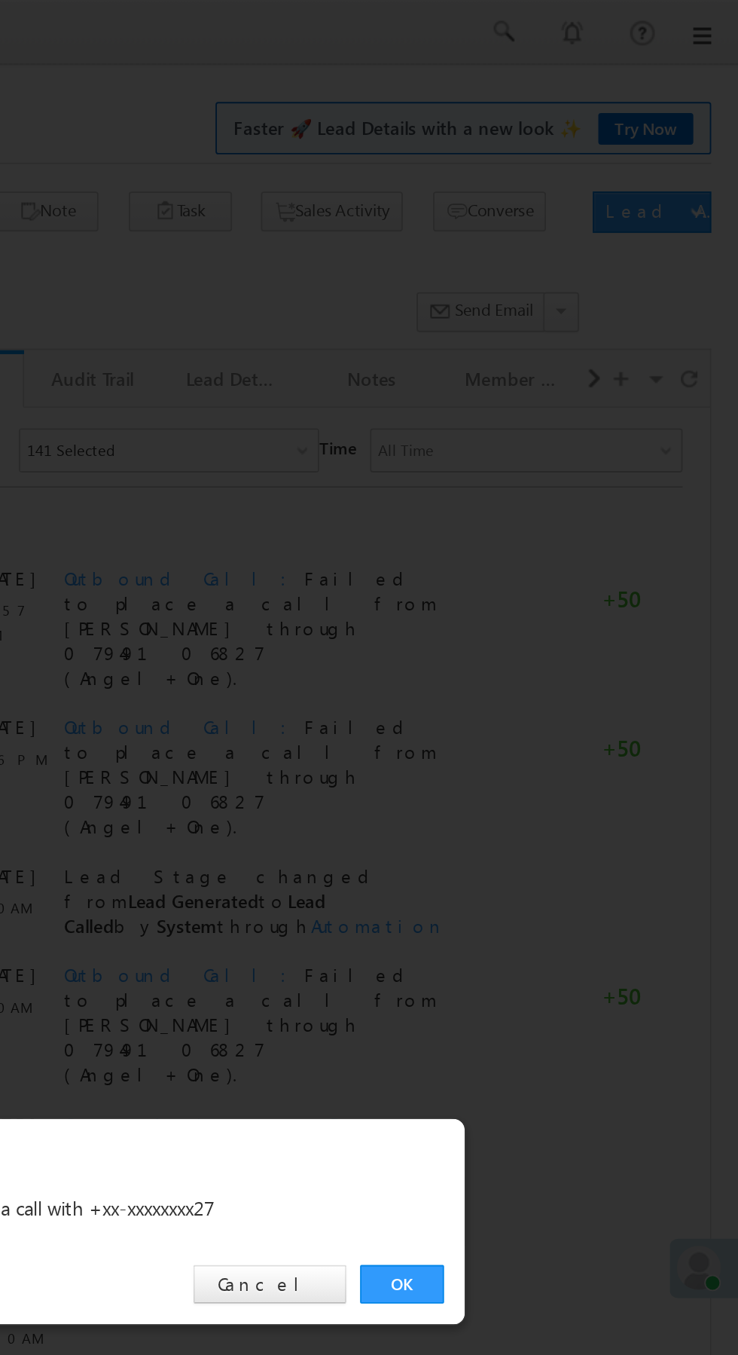
click at [552, 701] on link "OK" at bounding box center [554, 702] width 46 height 21
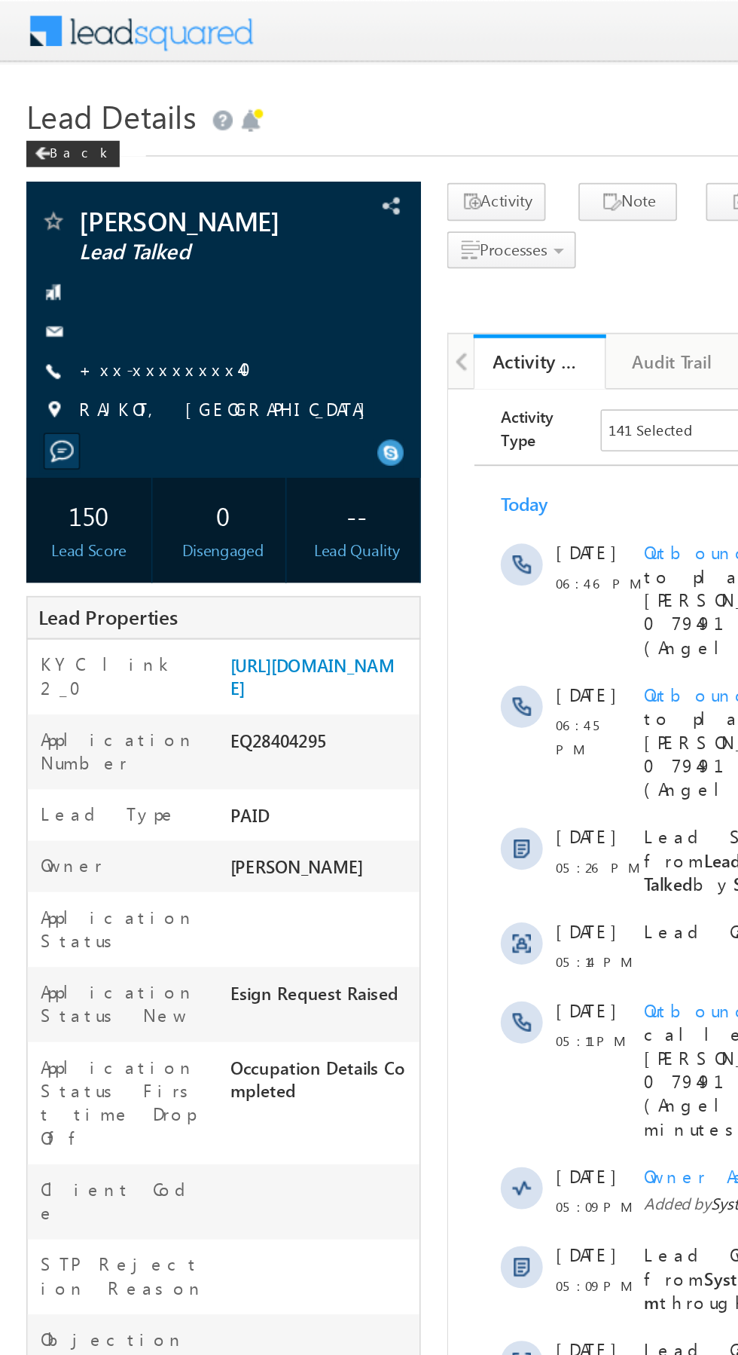
click at [90, 218] on link "+xx-xxxxxxxx40" at bounding box center [99, 211] width 109 height 13
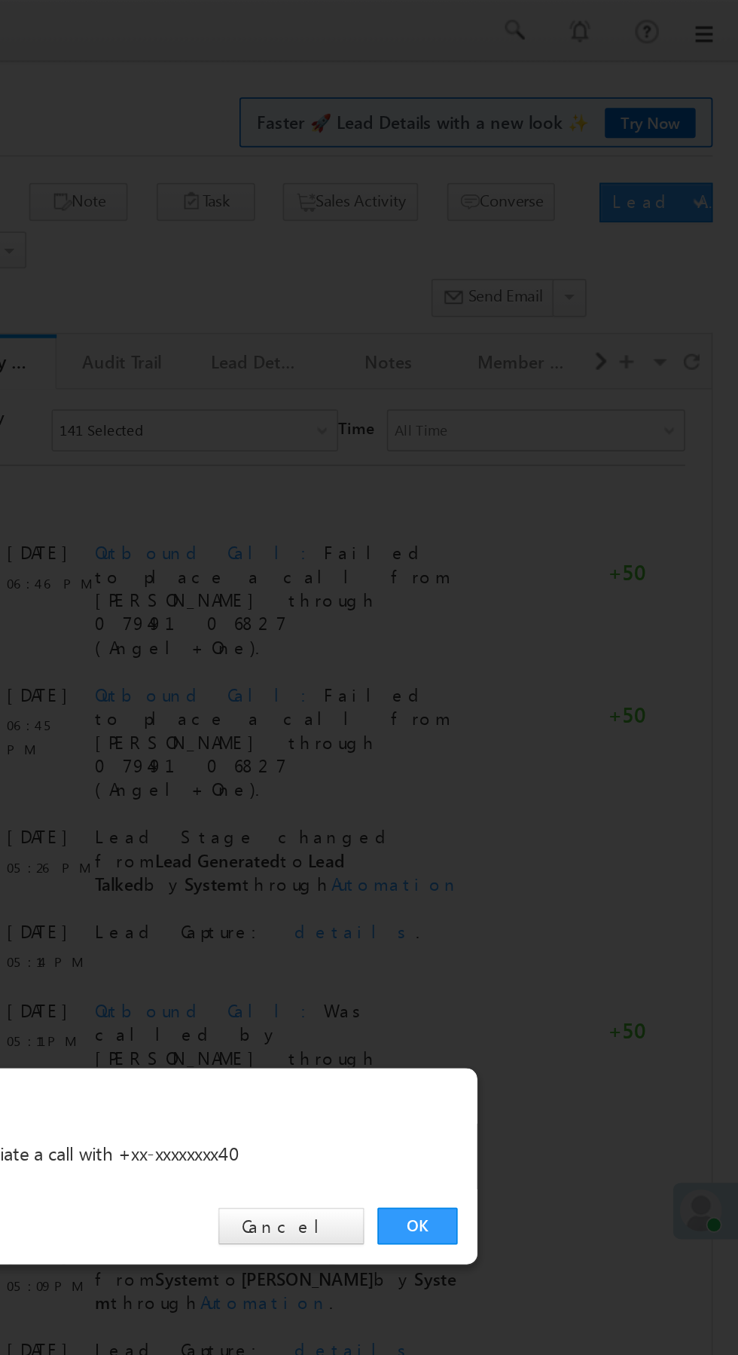
click at [554, 703] on link "OK" at bounding box center [554, 702] width 46 height 21
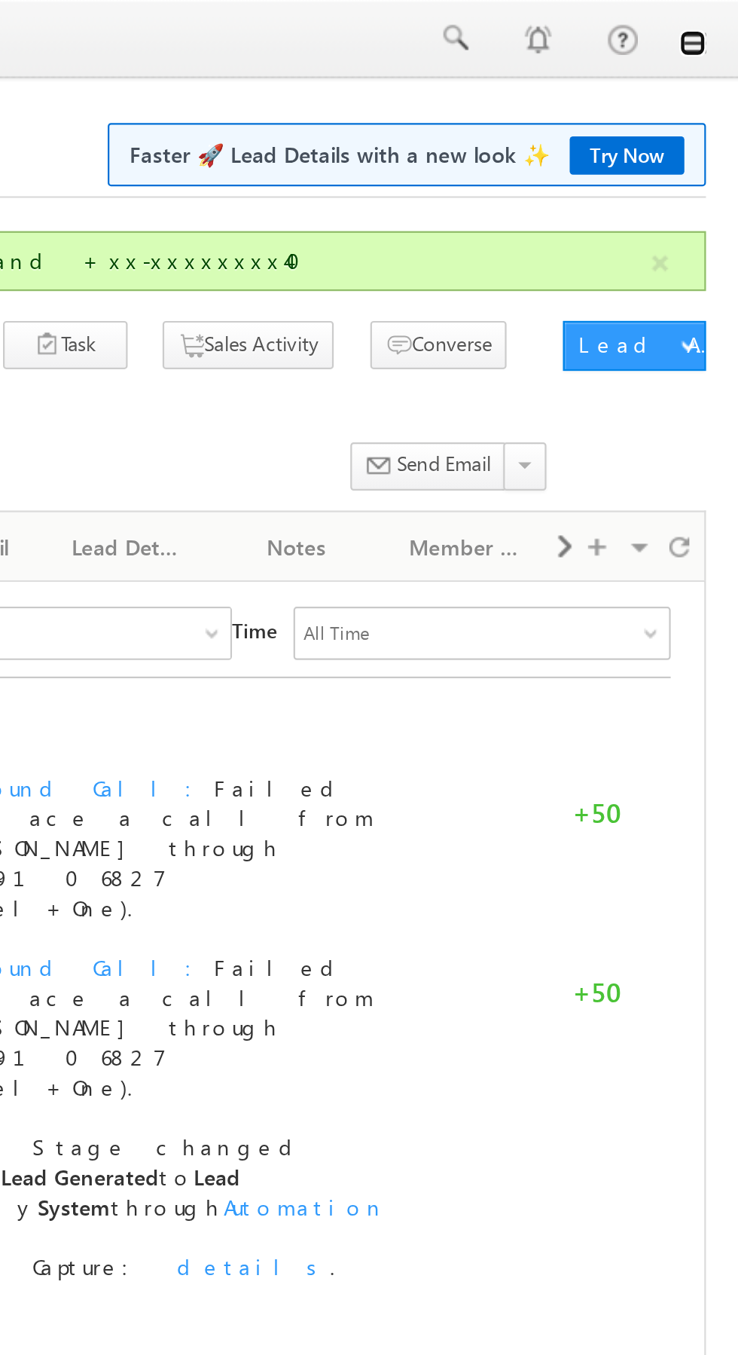
click at [721, 24] on link at bounding box center [717, 20] width 12 height 12
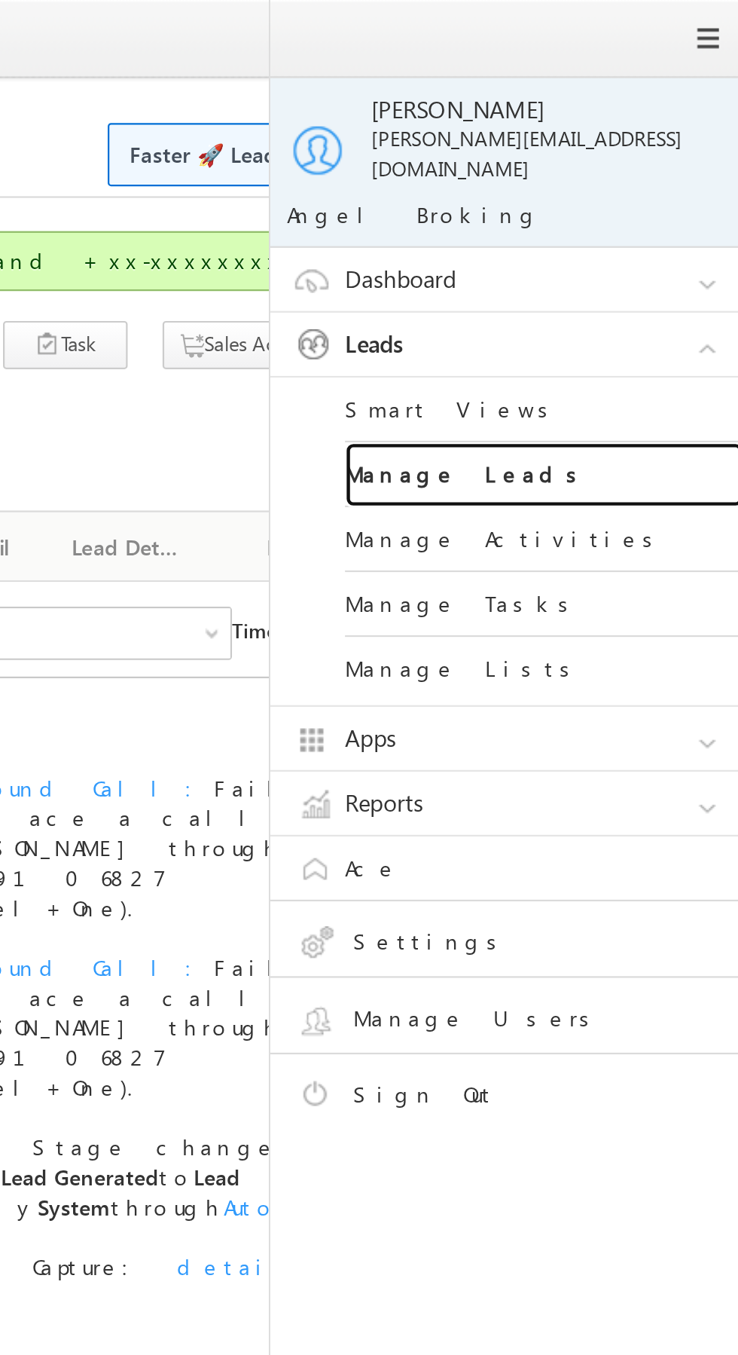
click at [662, 207] on link "Manage Leads" at bounding box center [650, 214] width 181 height 29
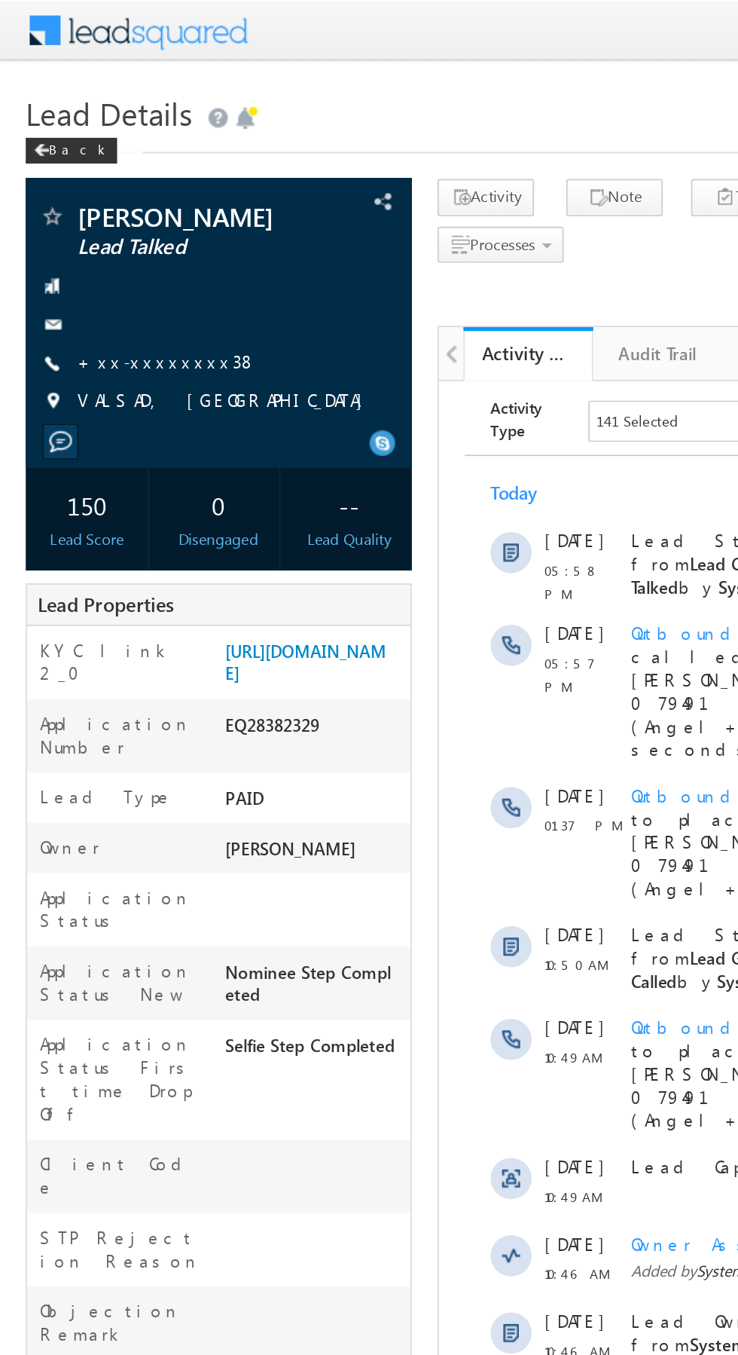
click at [81, 216] on link "+xx-xxxxxxxx38" at bounding box center [97, 211] width 105 height 13
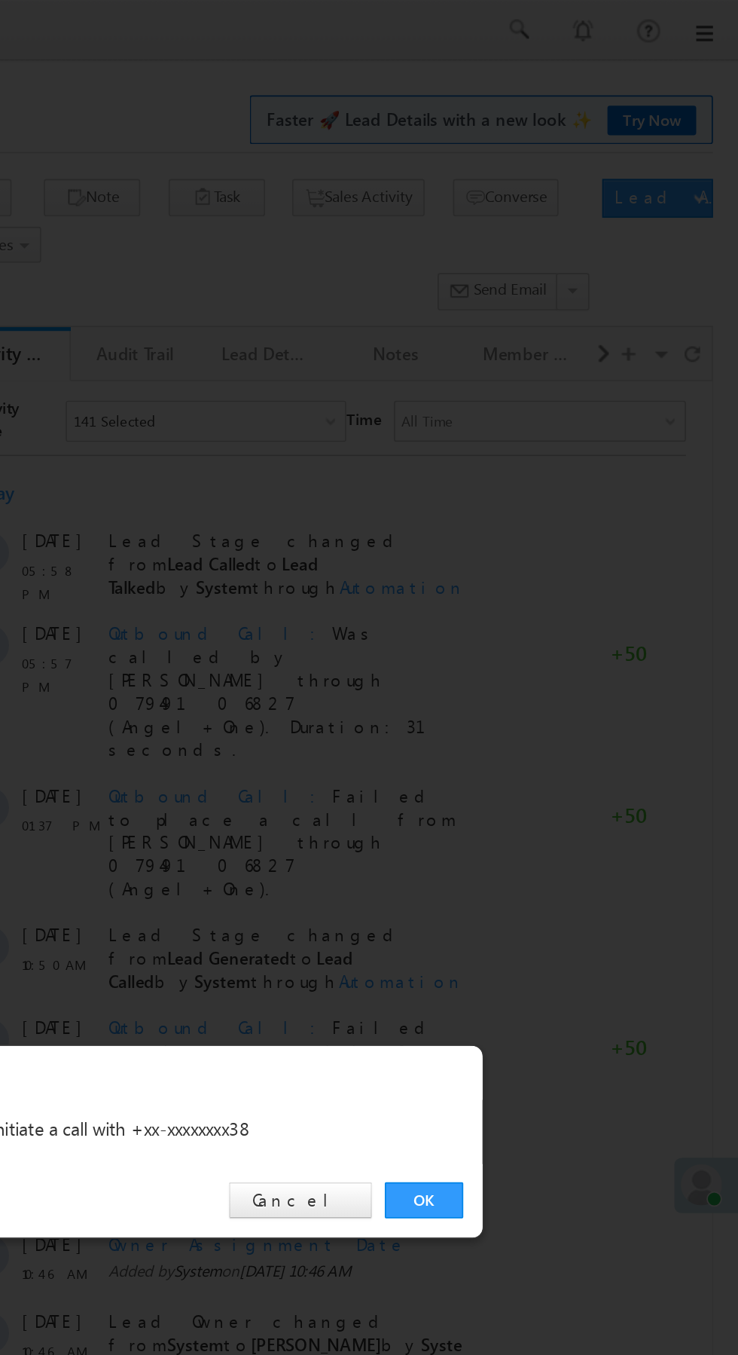
click at [550, 702] on link "OK" at bounding box center [554, 702] width 46 height 21
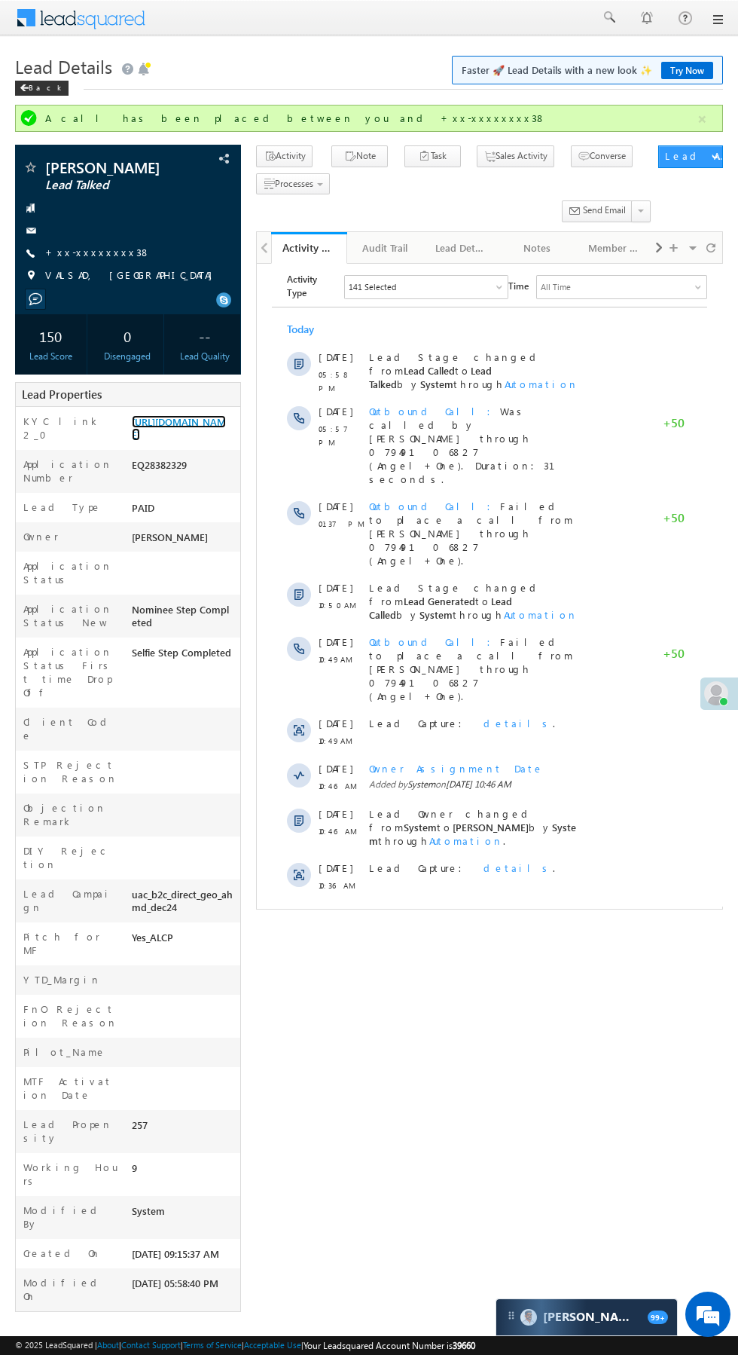
click at [183, 424] on link "https://angelbroking1-pk3em7sa.customui-test.leadsquared.com?leadId=1cc19c35-ec…" at bounding box center [179, 428] width 94 height 26
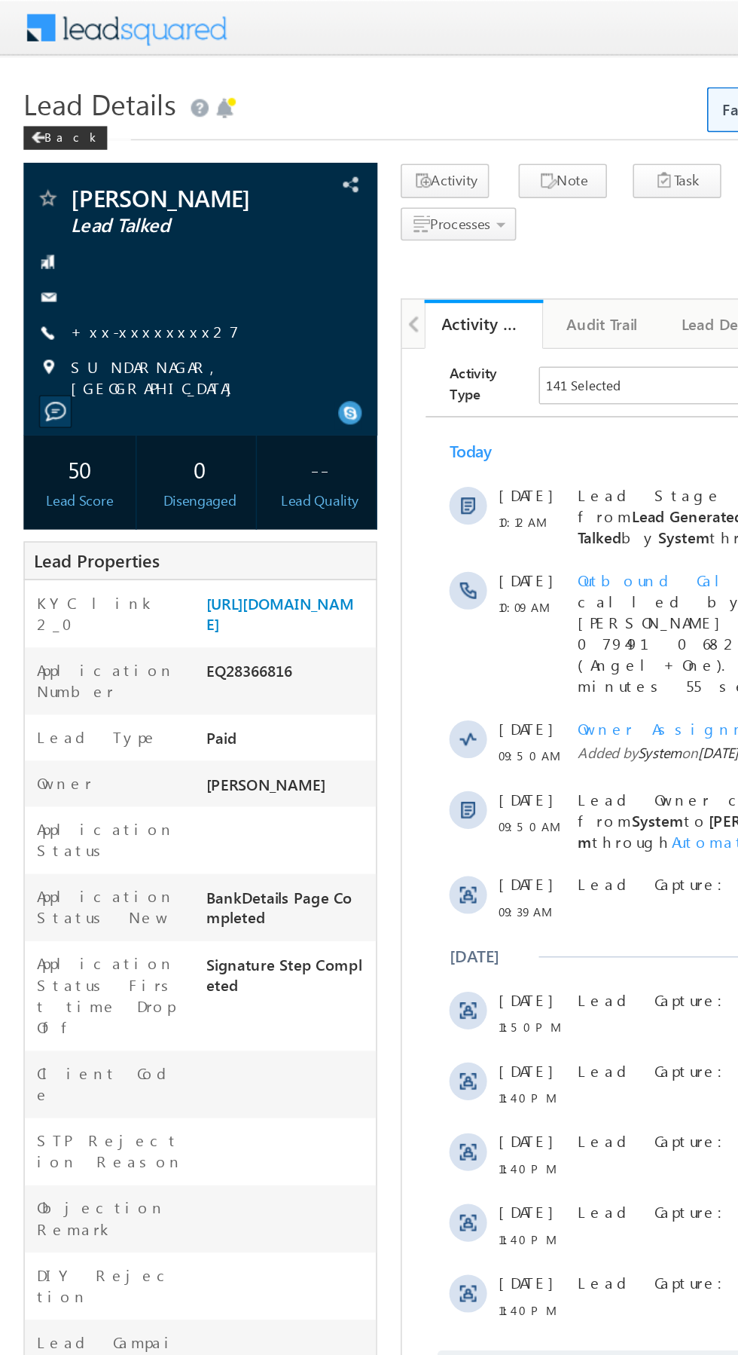
click at [91, 212] on link "+xx-xxxxxxxx27" at bounding box center [99, 211] width 108 height 13
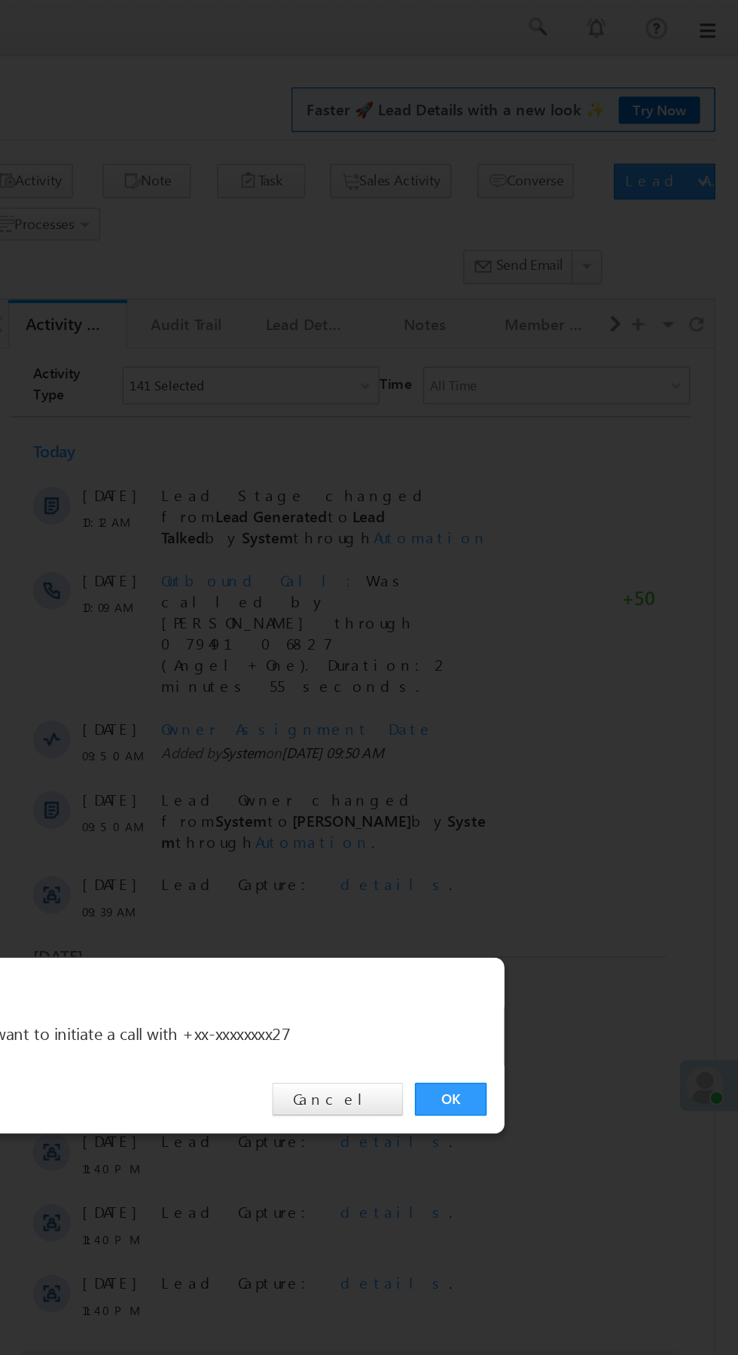
click at [554, 702] on link "OK" at bounding box center [554, 702] width 46 height 21
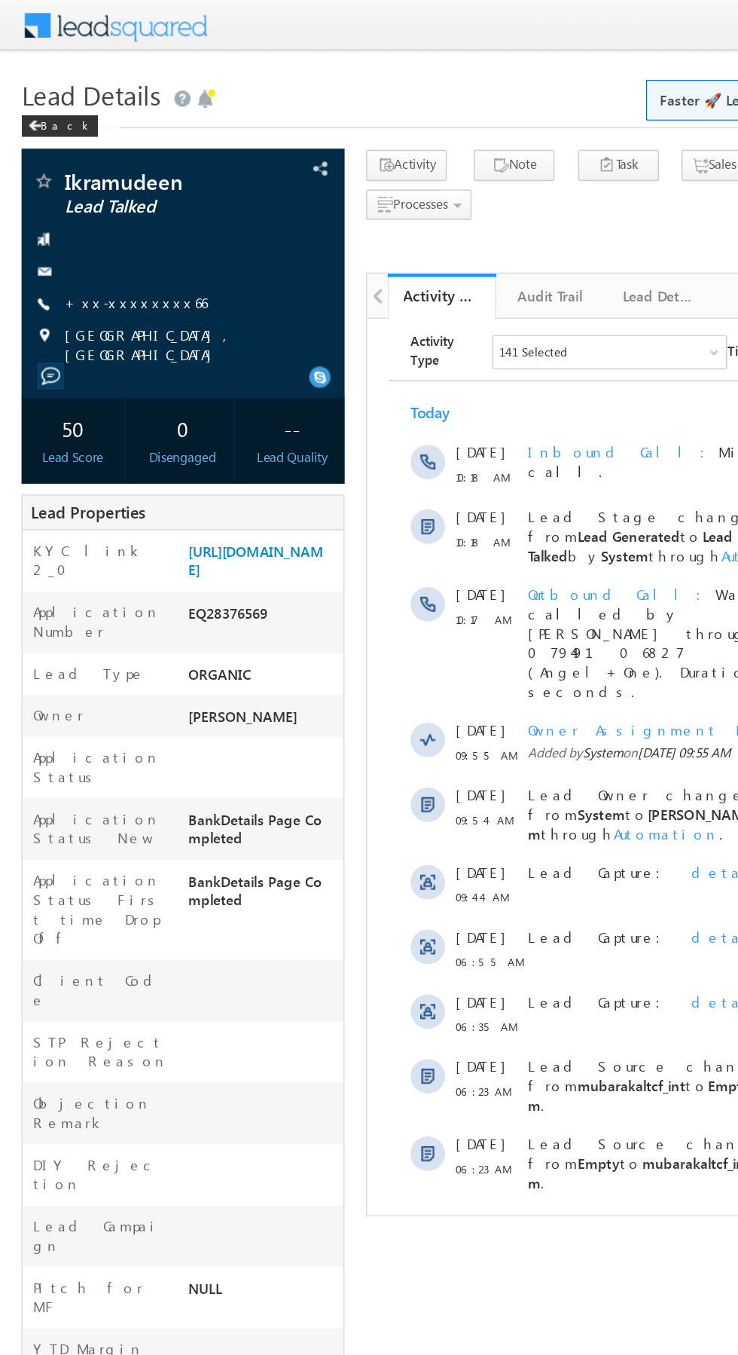
click at [89, 218] on link "+xx-xxxxxxxx66" at bounding box center [95, 211] width 100 height 13
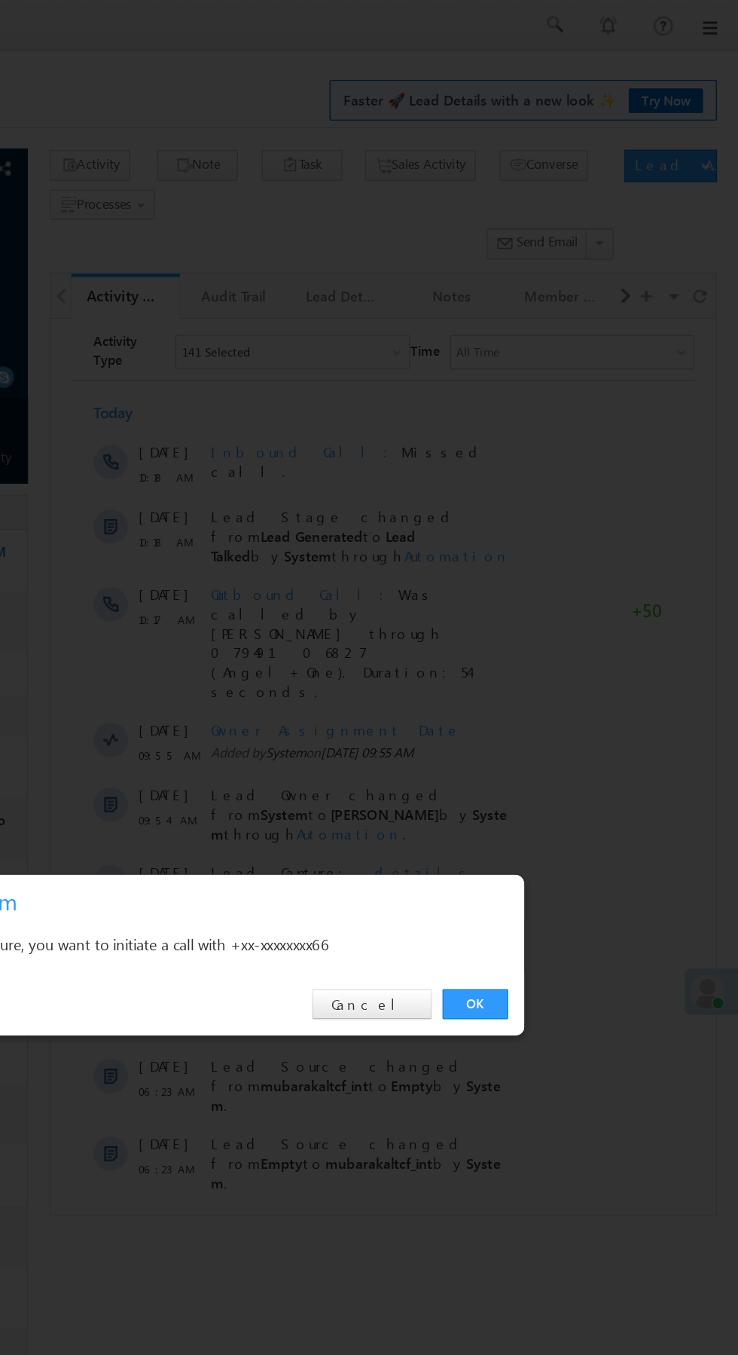
click at [554, 702] on link "OK" at bounding box center [554, 702] width 46 height 21
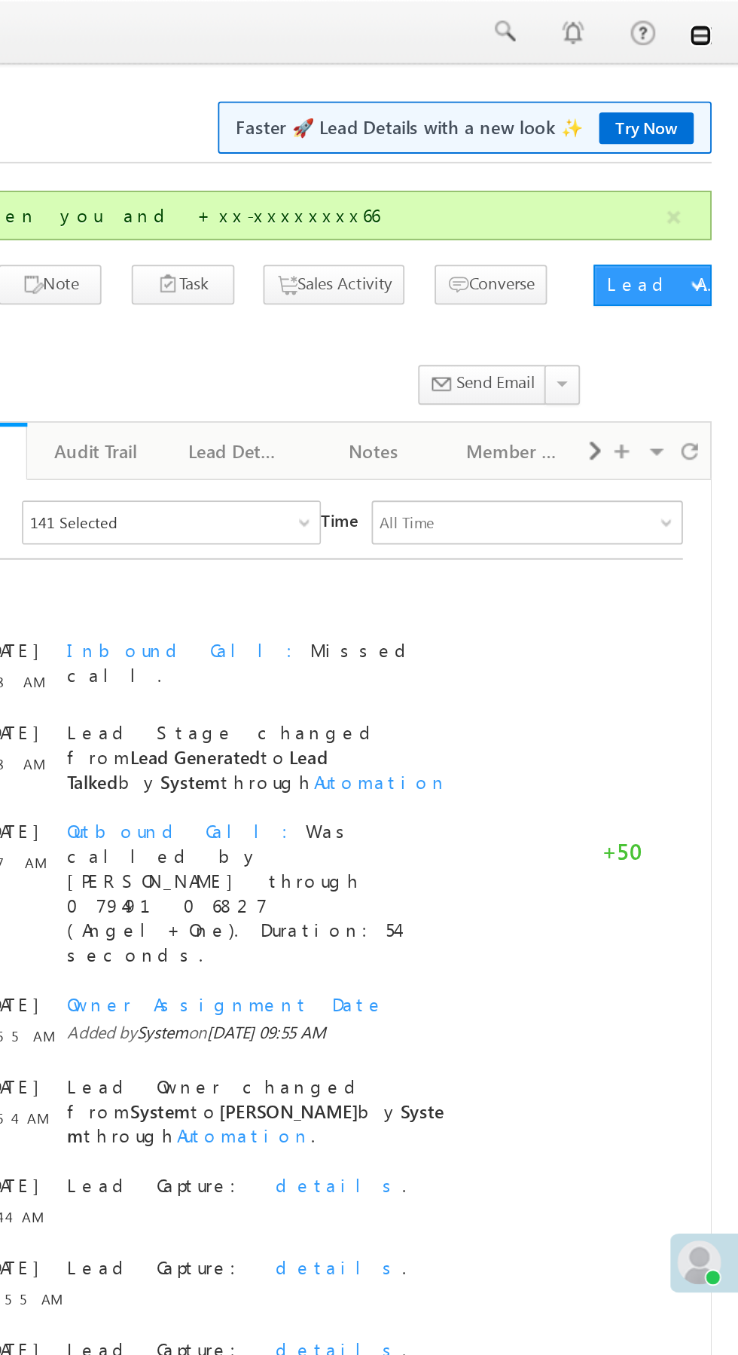
click at [720, 17] on link at bounding box center [717, 20] width 12 height 12
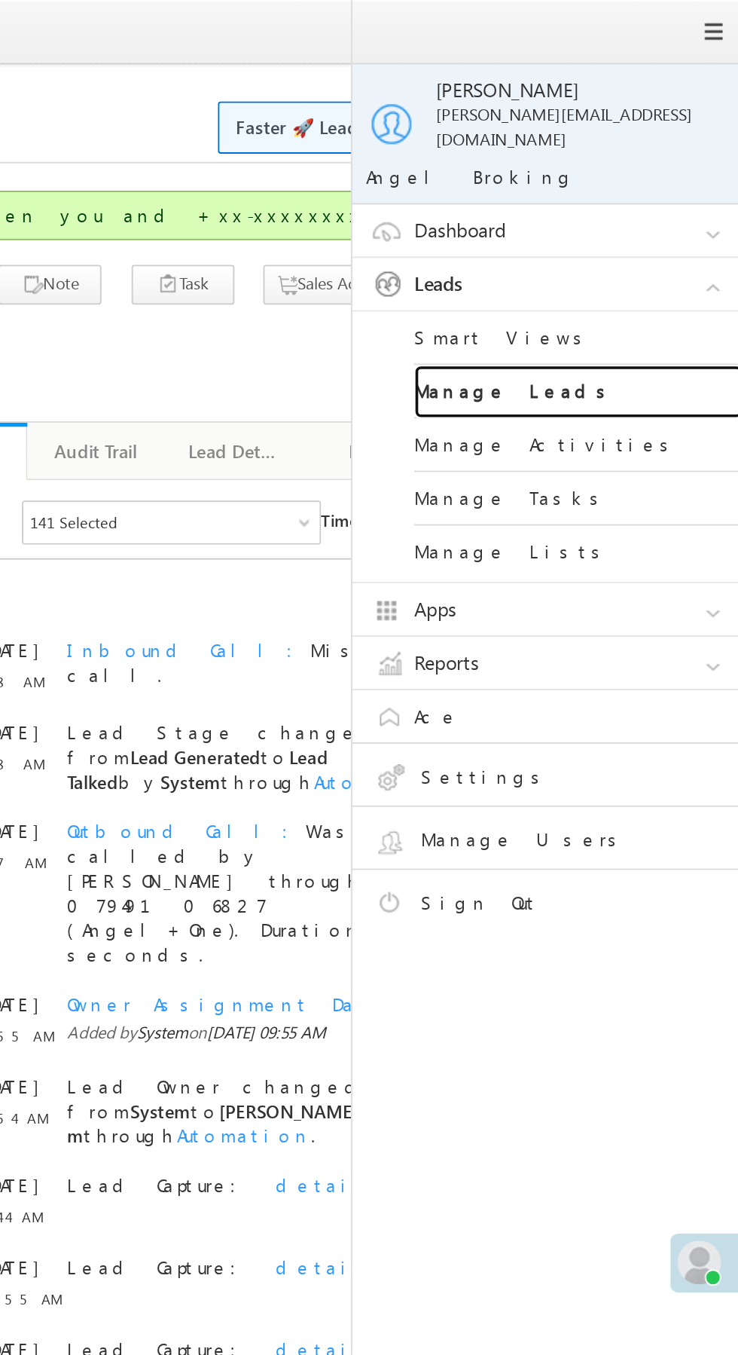
click at [680, 203] on link "Manage Leads" at bounding box center [650, 214] width 181 height 29
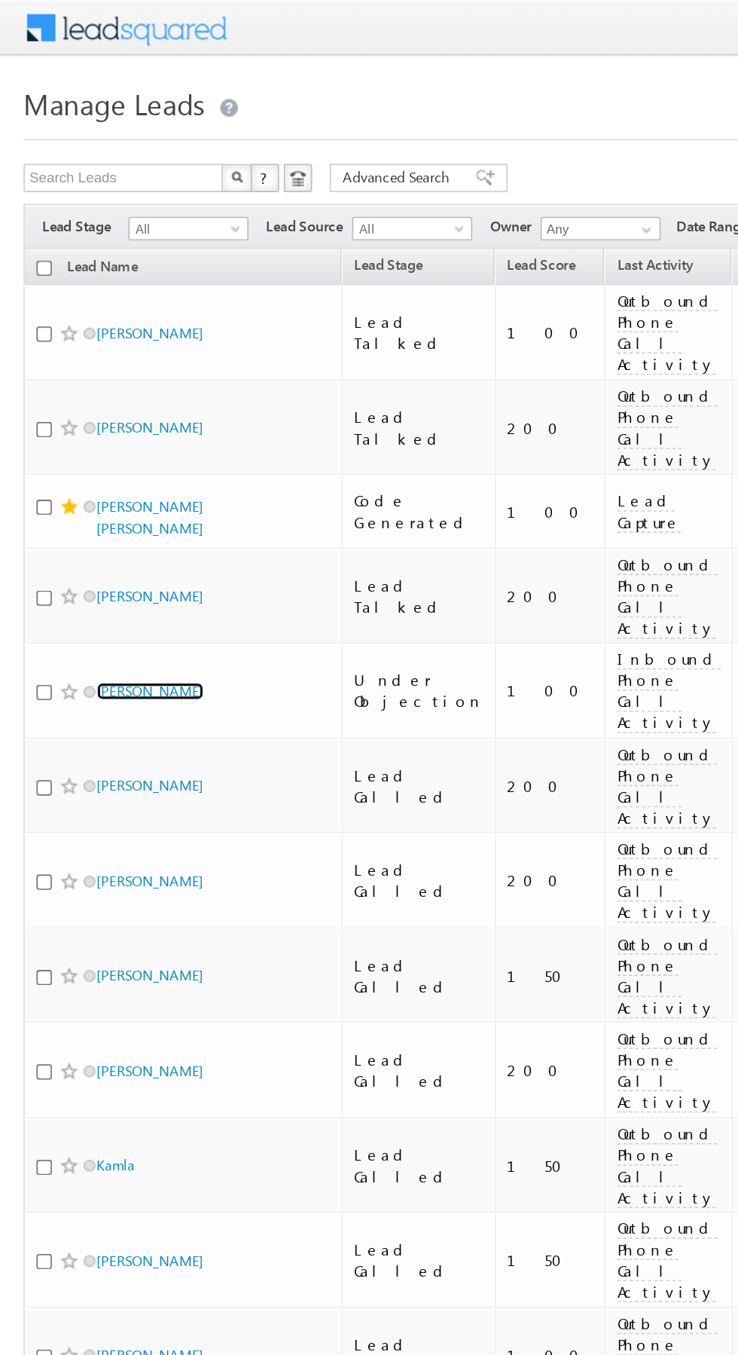
click at [99, 436] on link "[PERSON_NAME]" at bounding box center [96, 441] width 69 height 11
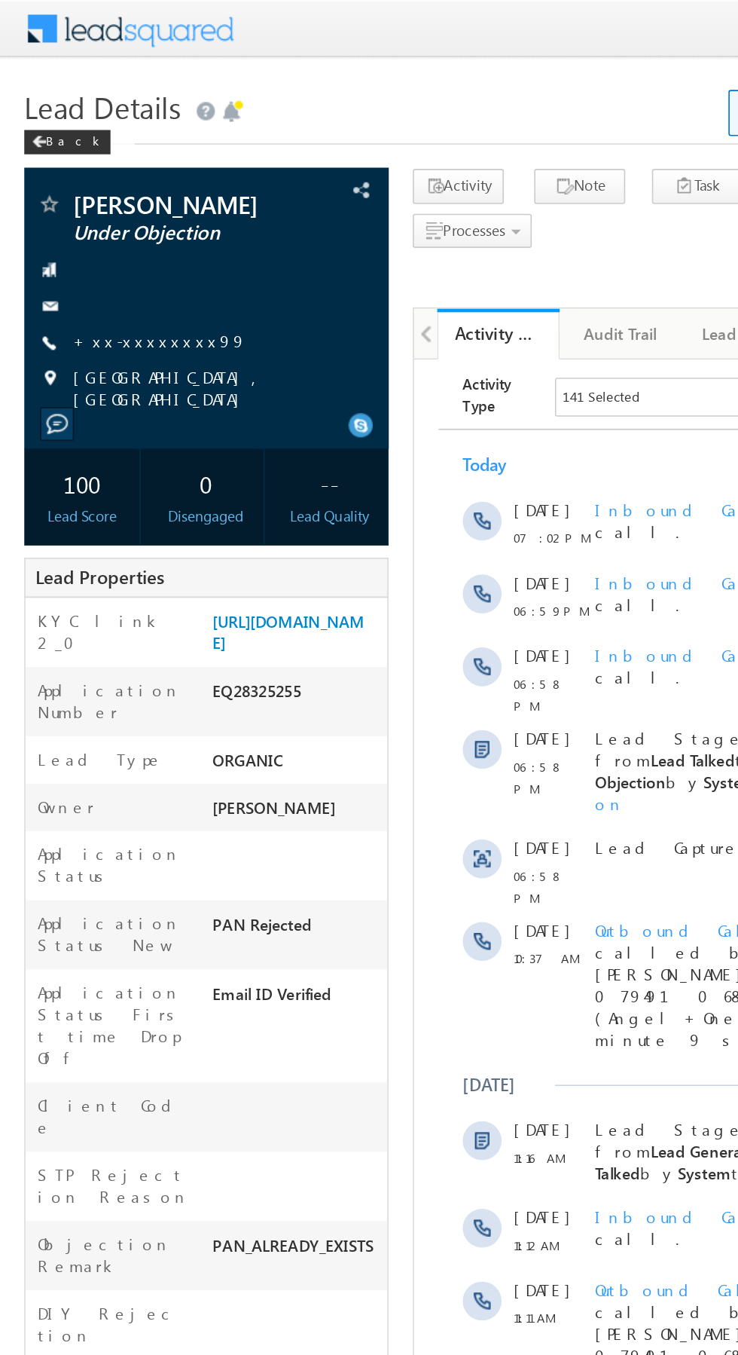
click at [99, 211] on link "+xx-xxxxxxxx99" at bounding box center [99, 211] width 108 height 13
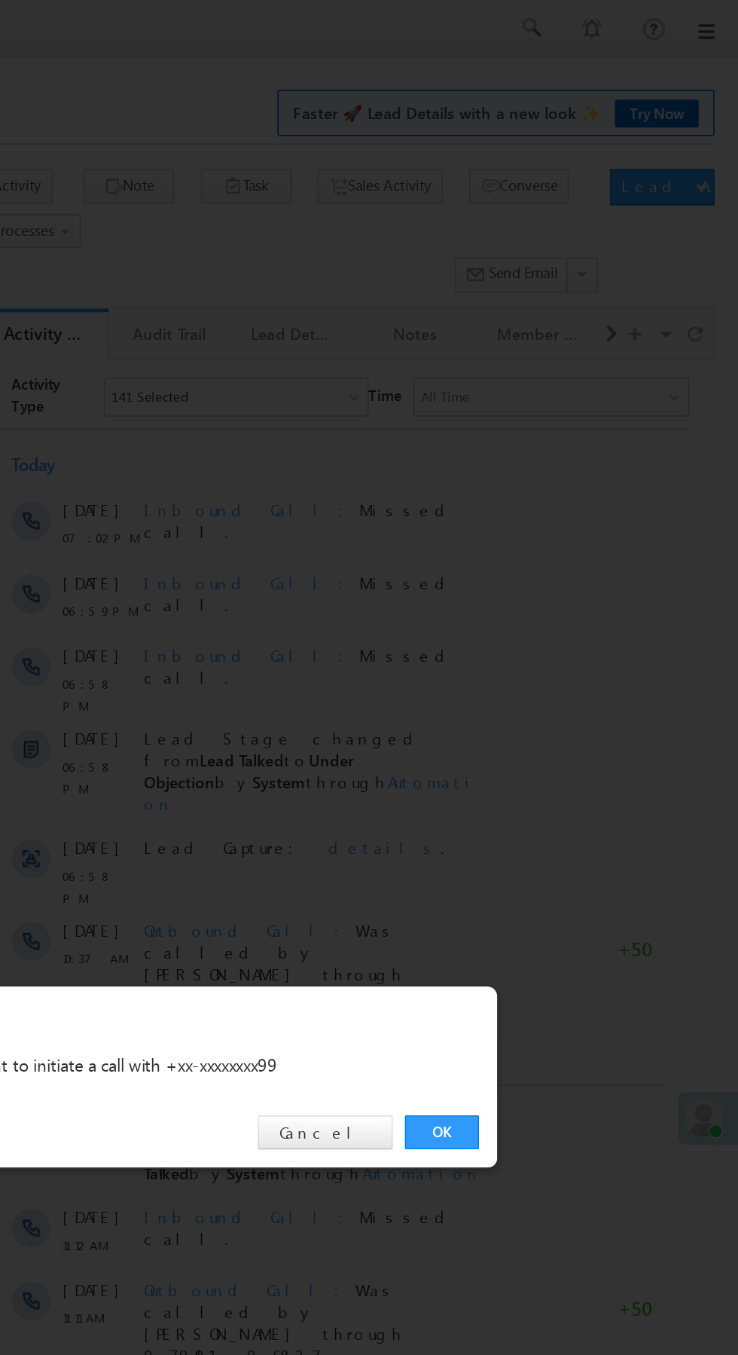
click at [557, 700] on link "OK" at bounding box center [554, 702] width 46 height 21
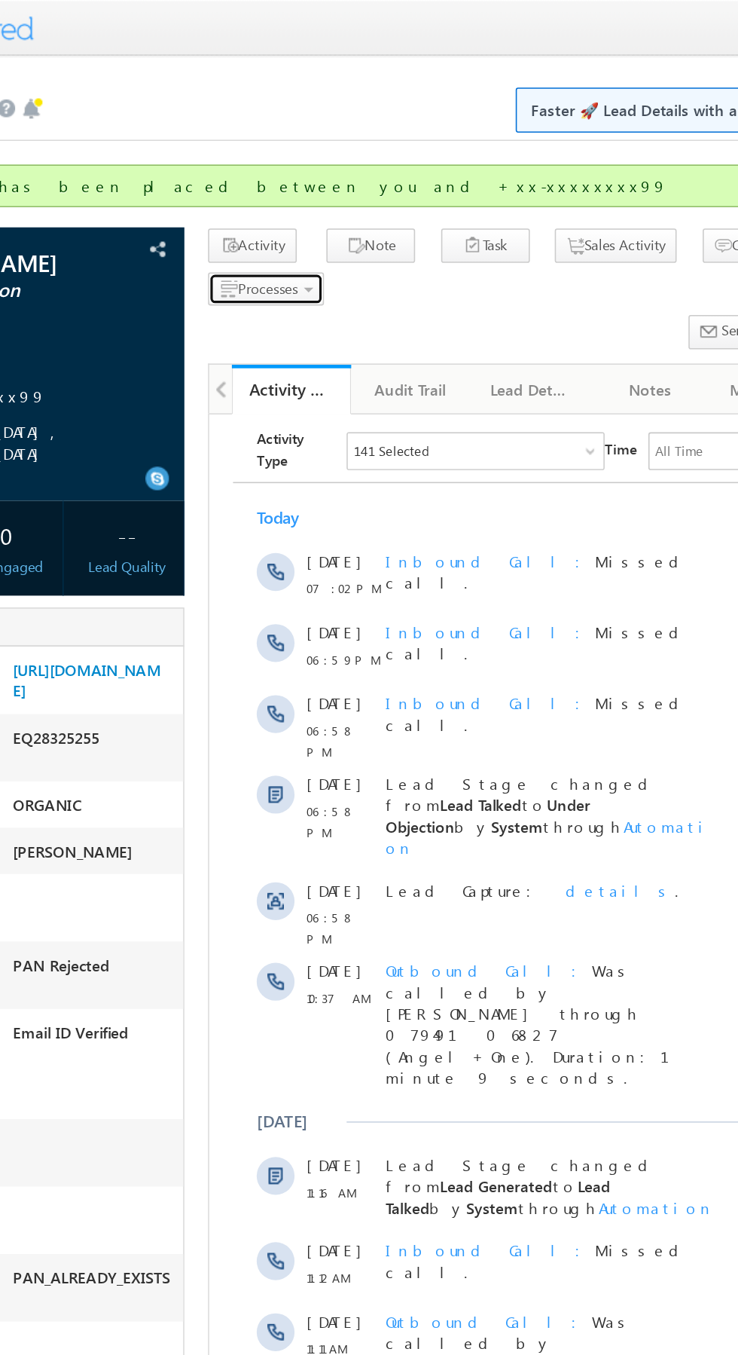
click at [0, 0] on span "Processes" at bounding box center [0, 0] width 0 height 0
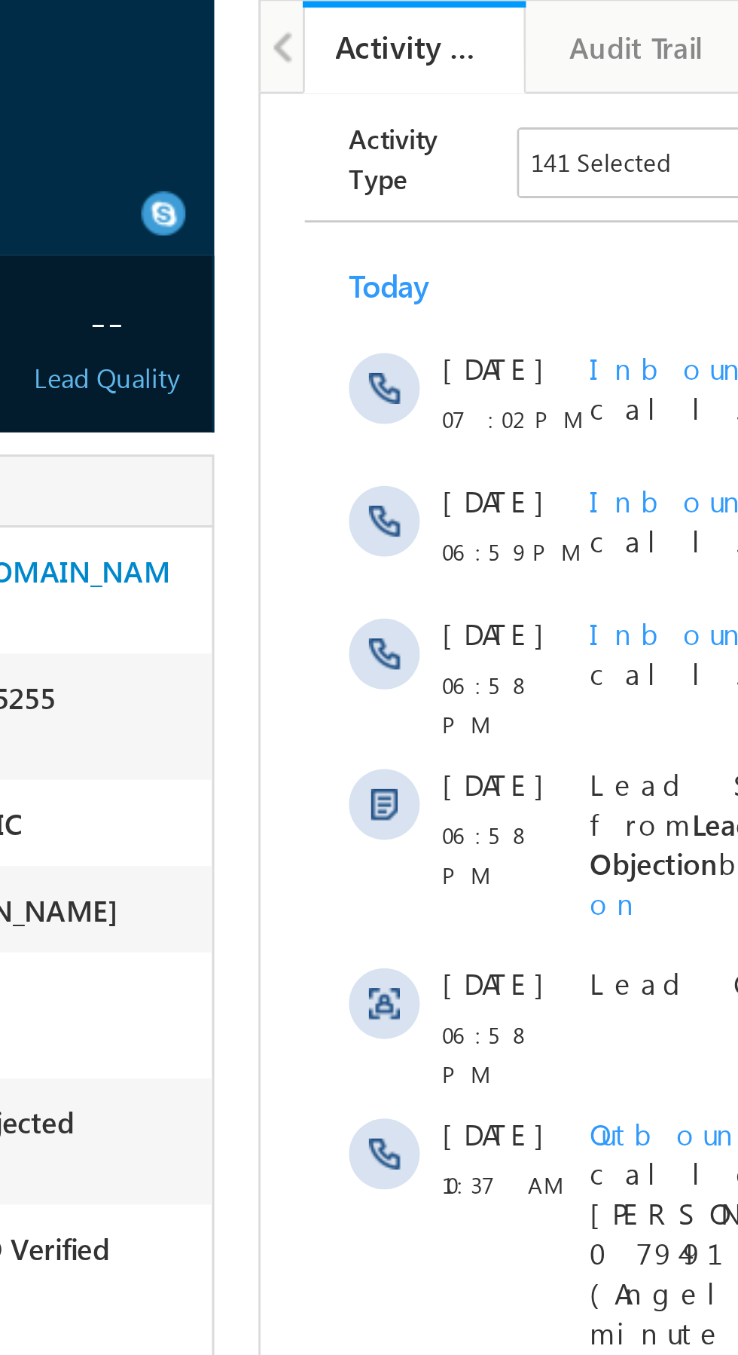
click at [0, 0] on span "Not Eligible" at bounding box center [0, 0] width 0 height 0
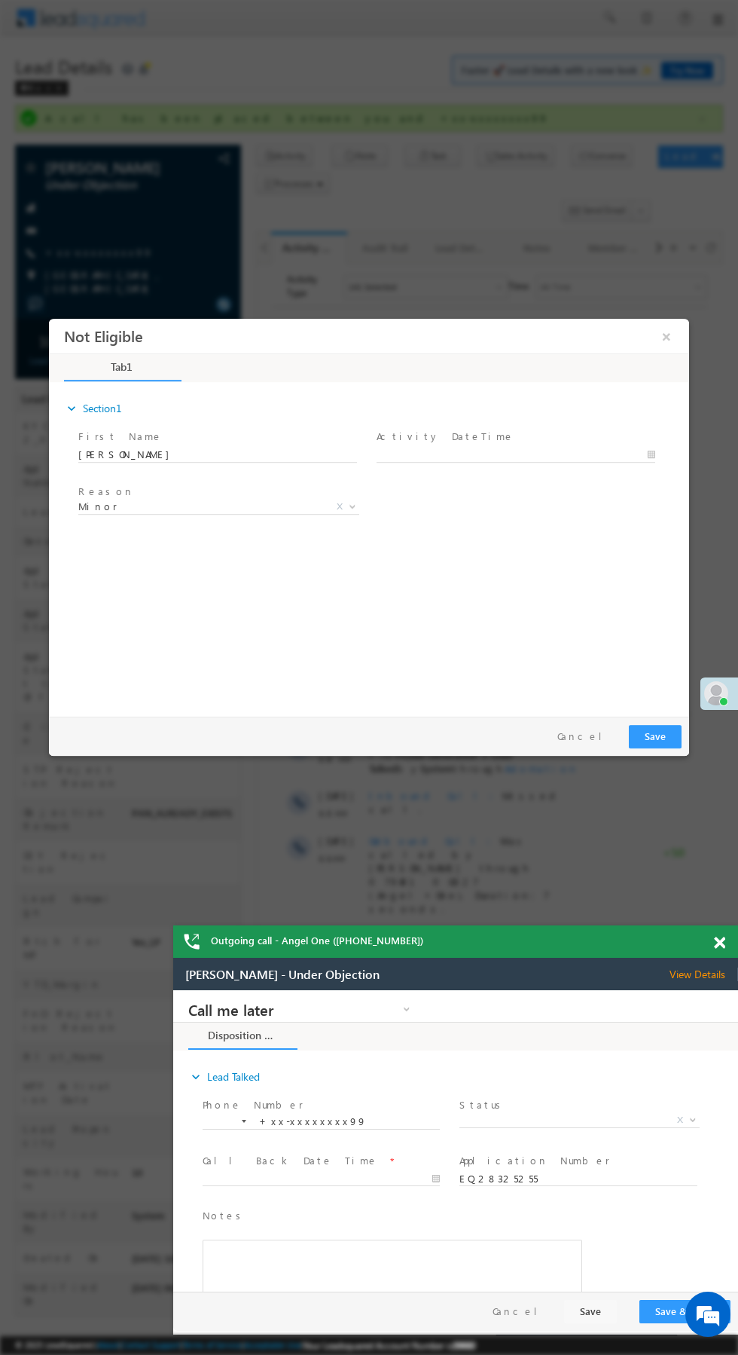
click at [284, 510] on span "Minor" at bounding box center [200, 507] width 245 height 14
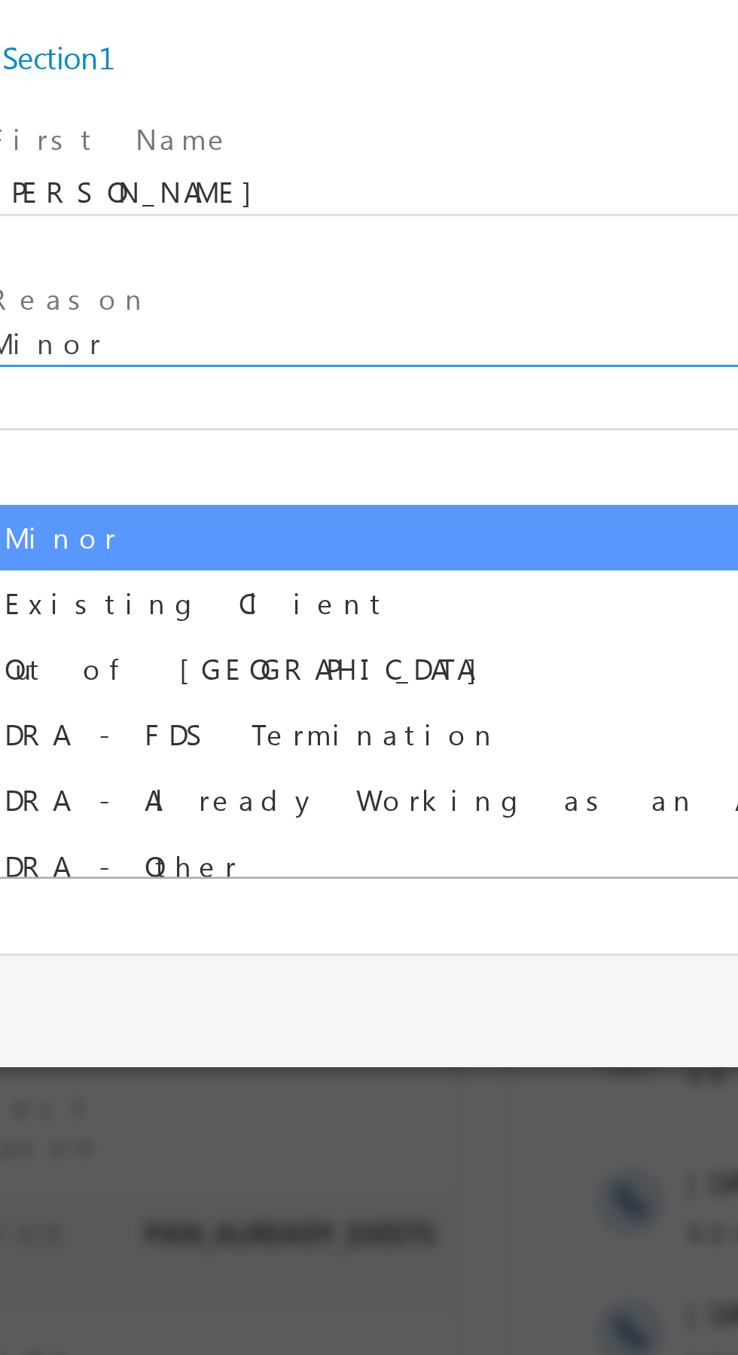
select select "Existing Client"
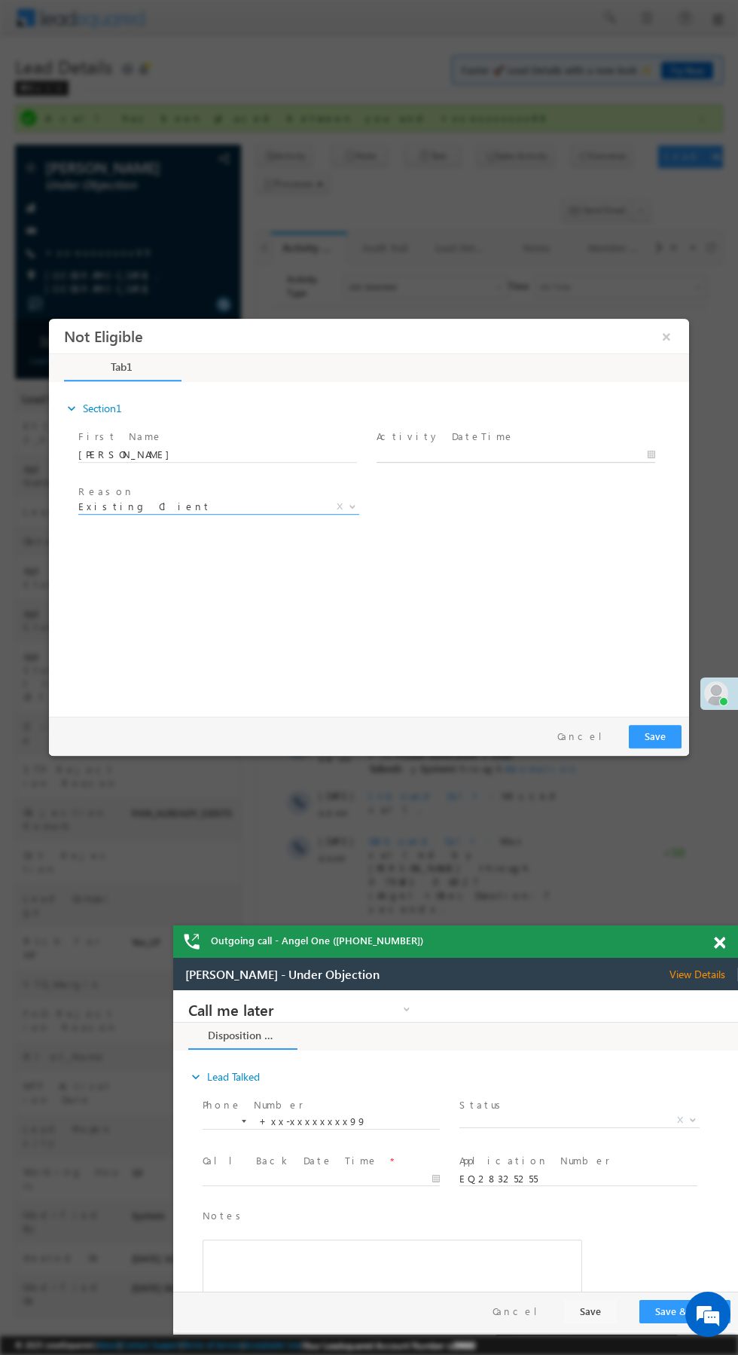
click at [576, 457] on input "text" at bounding box center [516, 455] width 279 height 15
type input "09/05/25 7:07 PM"
click at [639, 535] on div "Reason * Minor Existing Client Out of India DRA - FDS Termination DRA - Already…" at bounding box center [382, 509] width 614 height 56
click at [656, 735] on button "Save" at bounding box center [655, 736] width 53 height 23
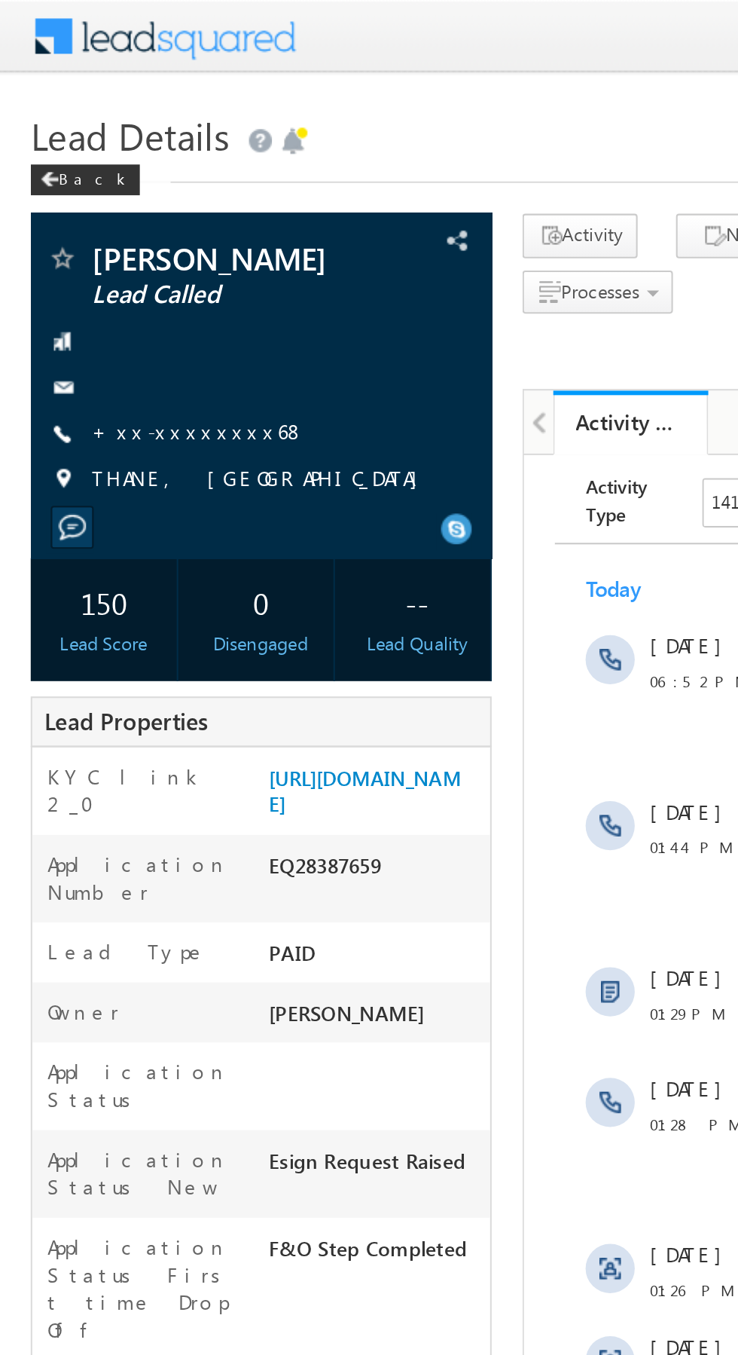
click at [95, 212] on link "+xx-xxxxxxxx68" at bounding box center [97, 211] width 105 height 13
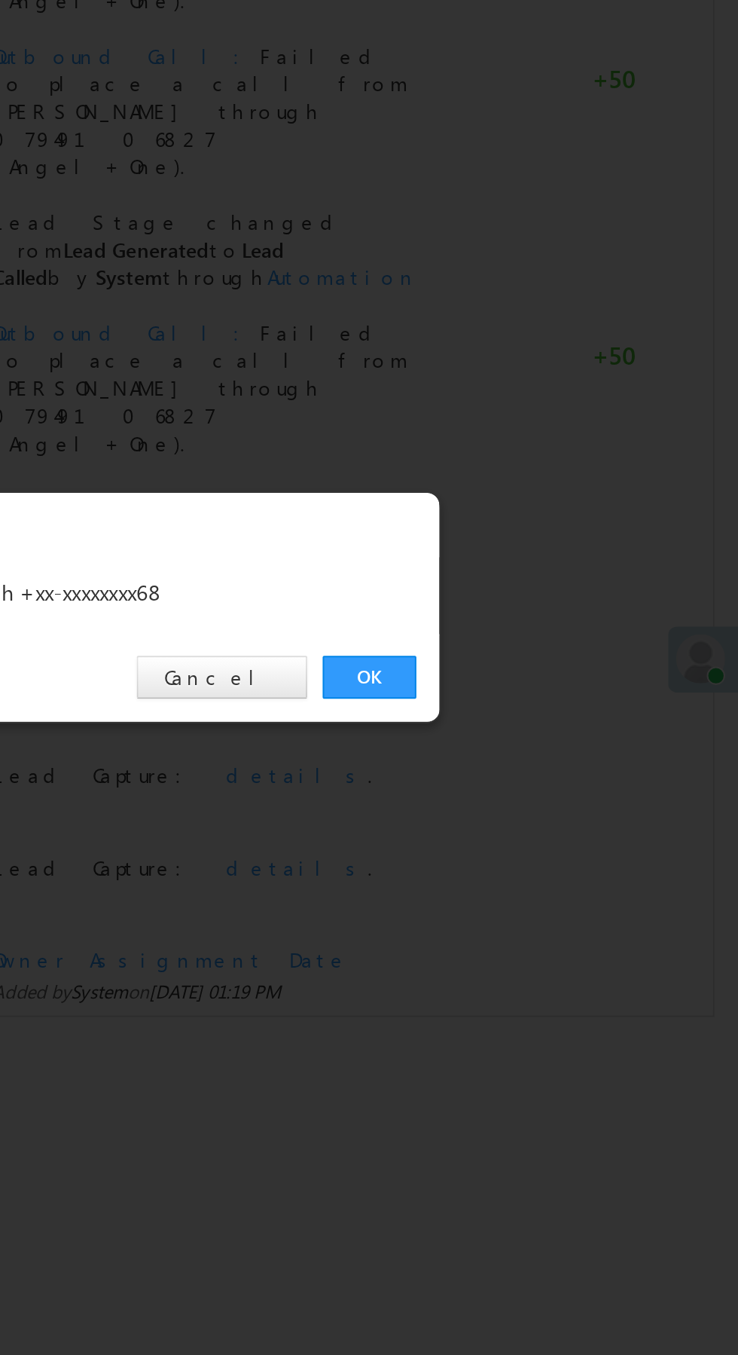
click at [553, 703] on link "OK" at bounding box center [554, 702] width 46 height 21
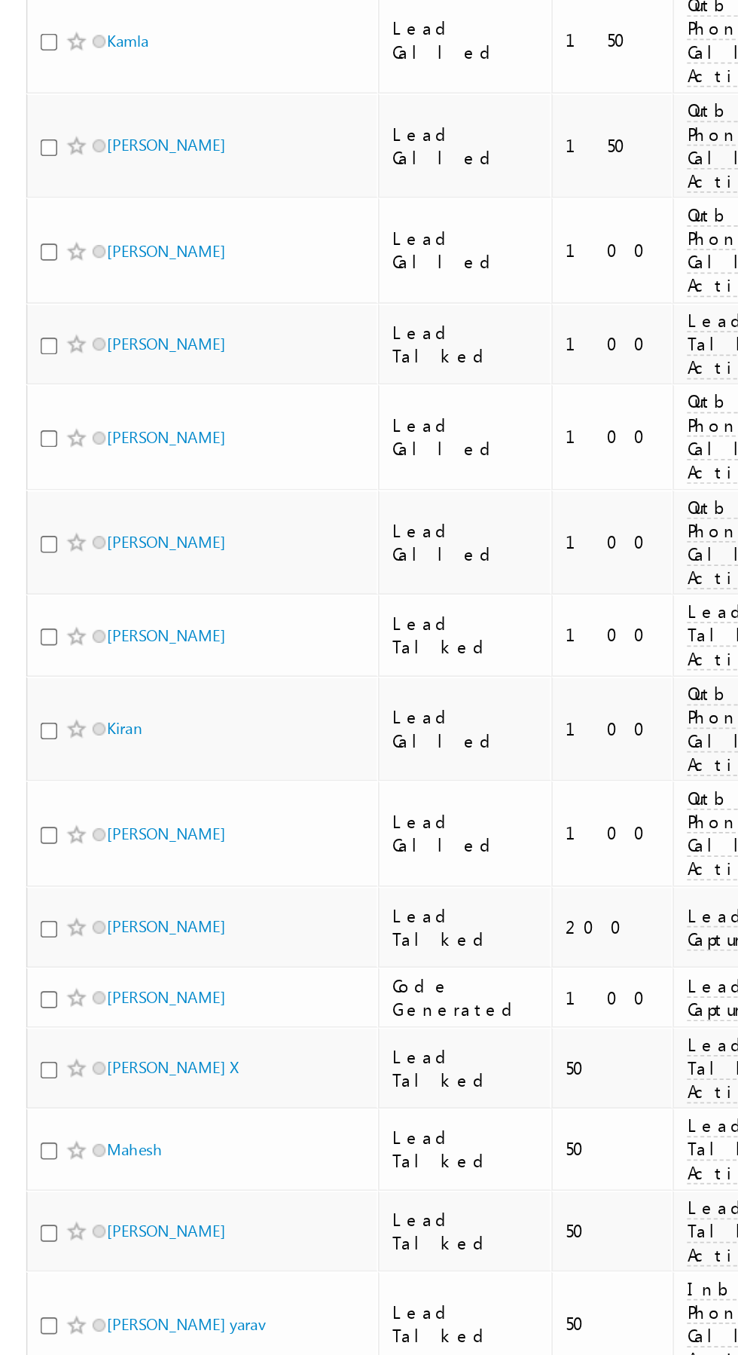
scroll to position [503, 0]
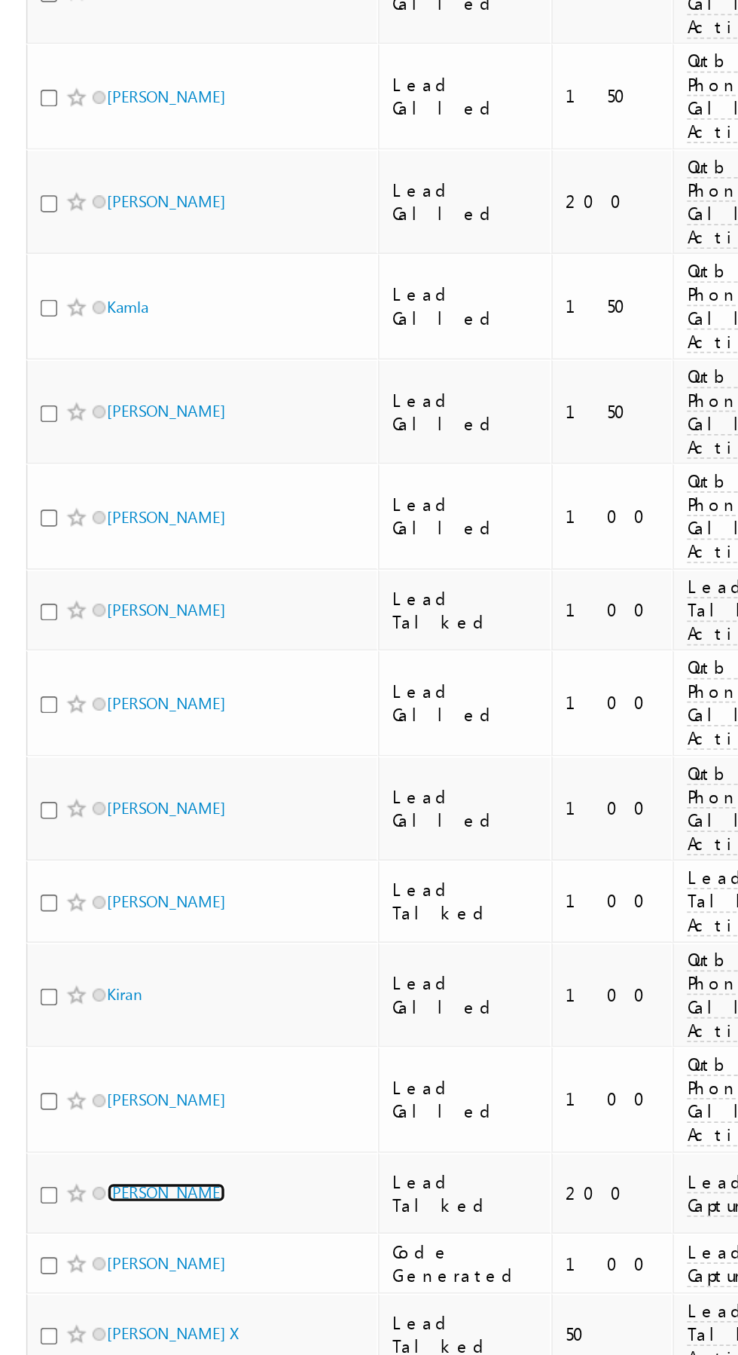
click at [98, 781] on link "[PERSON_NAME]" at bounding box center [96, 786] width 69 height 11
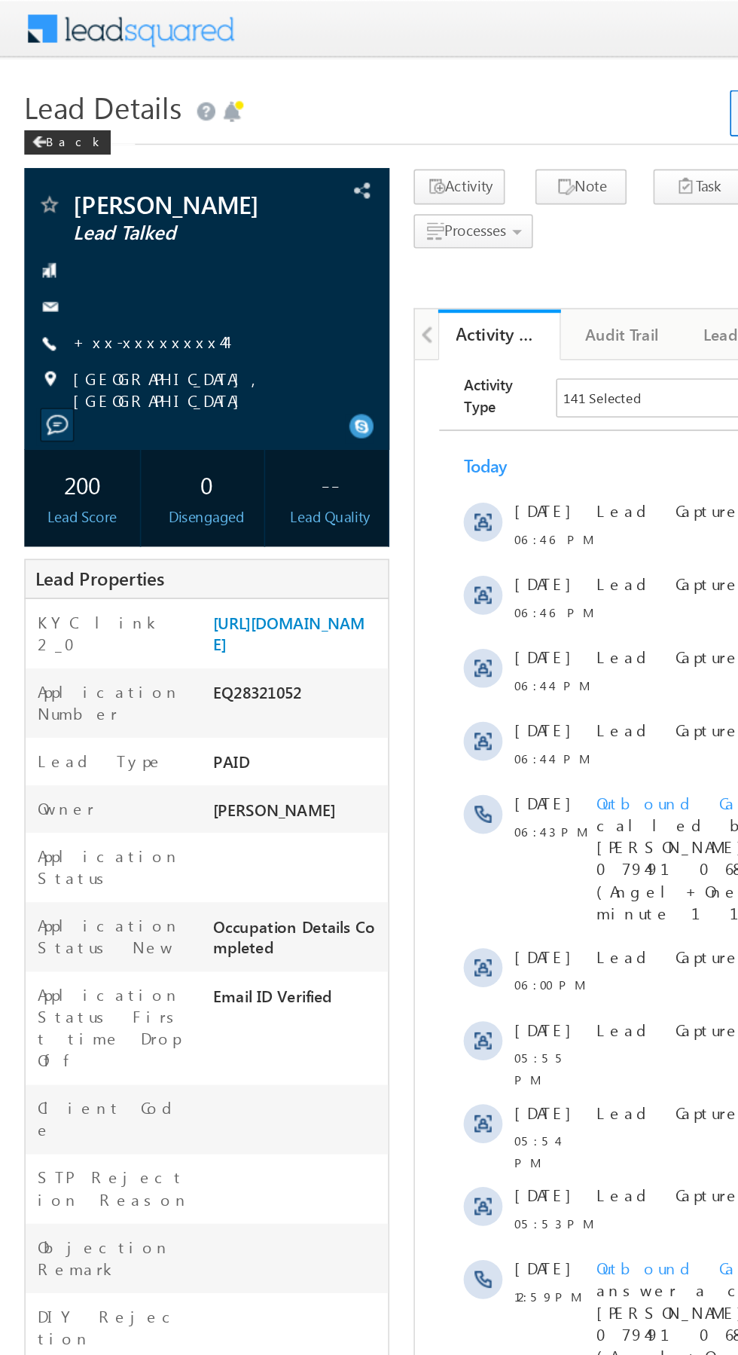
click at [93, 216] on link "+xx-xxxxxxxx44" at bounding box center [92, 211] width 94 height 13
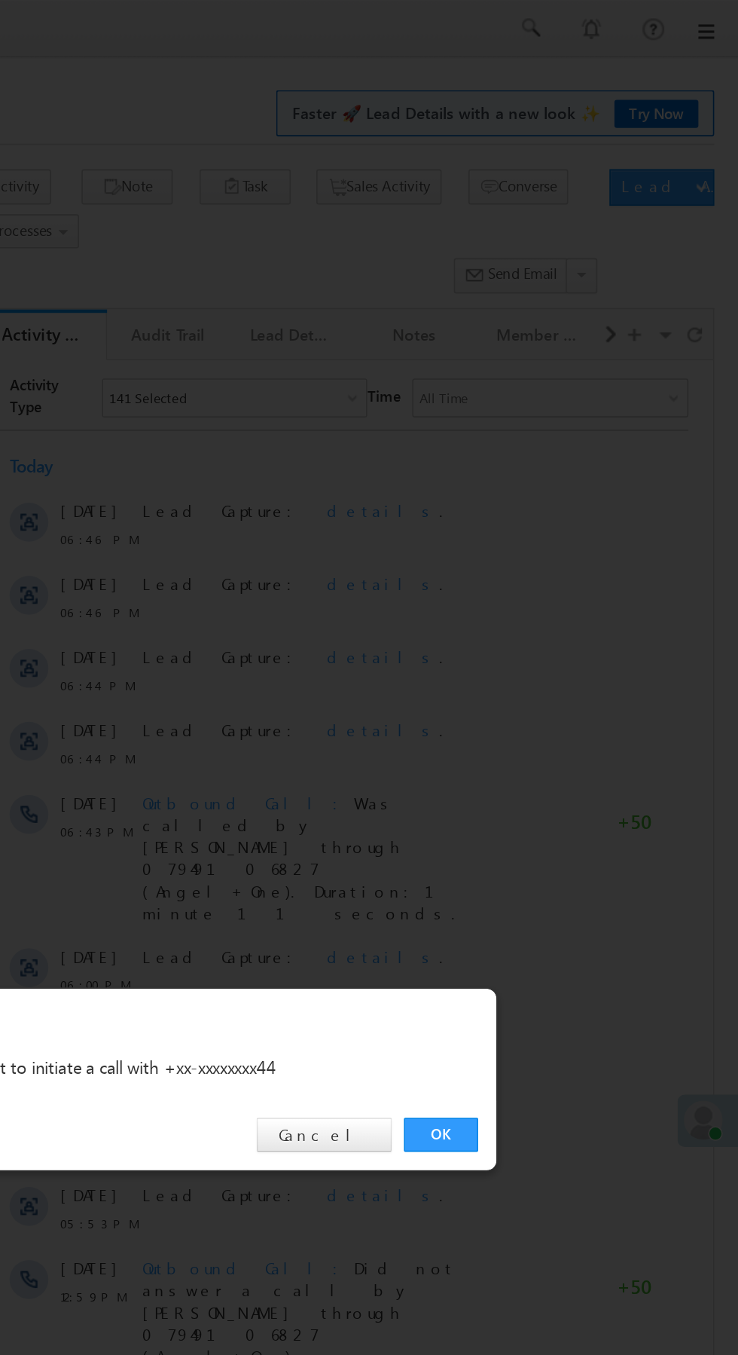
click at [558, 702] on link "OK" at bounding box center [554, 702] width 46 height 21
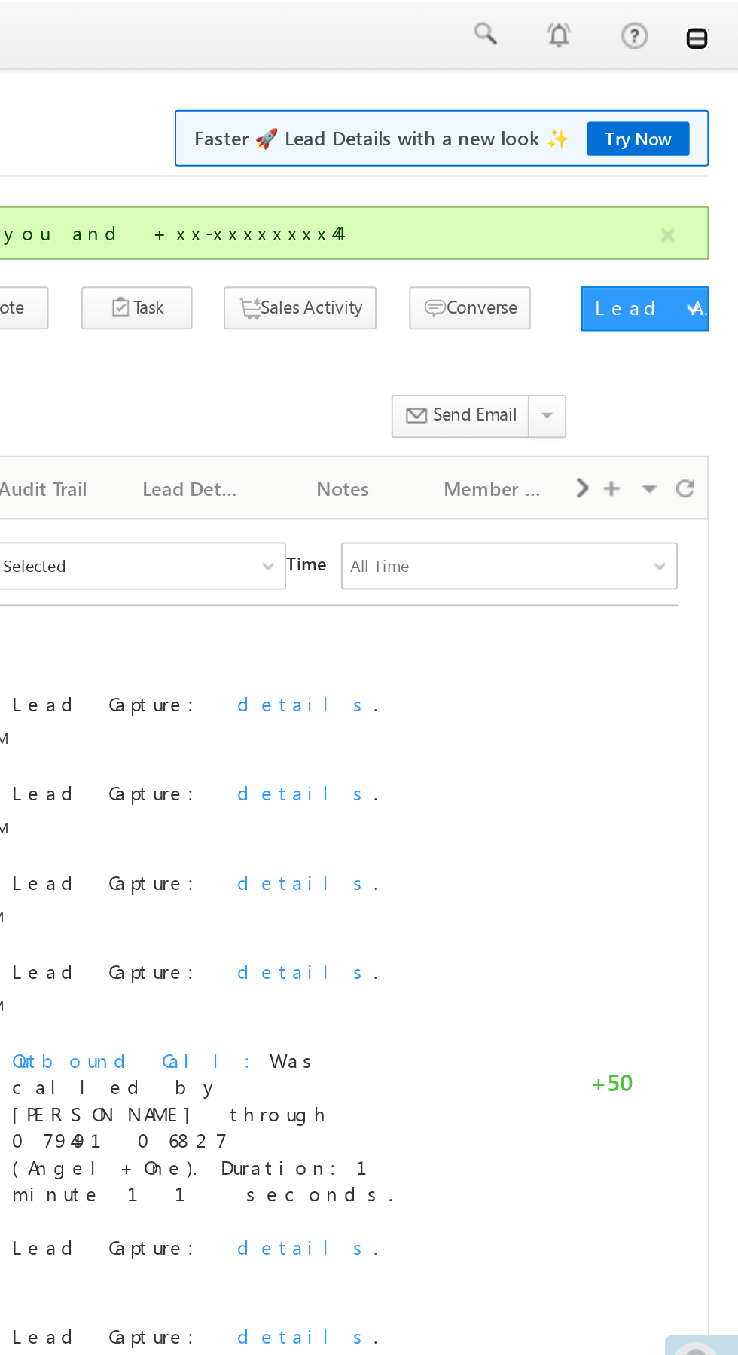
click at [720, 25] on link at bounding box center [717, 20] width 12 height 12
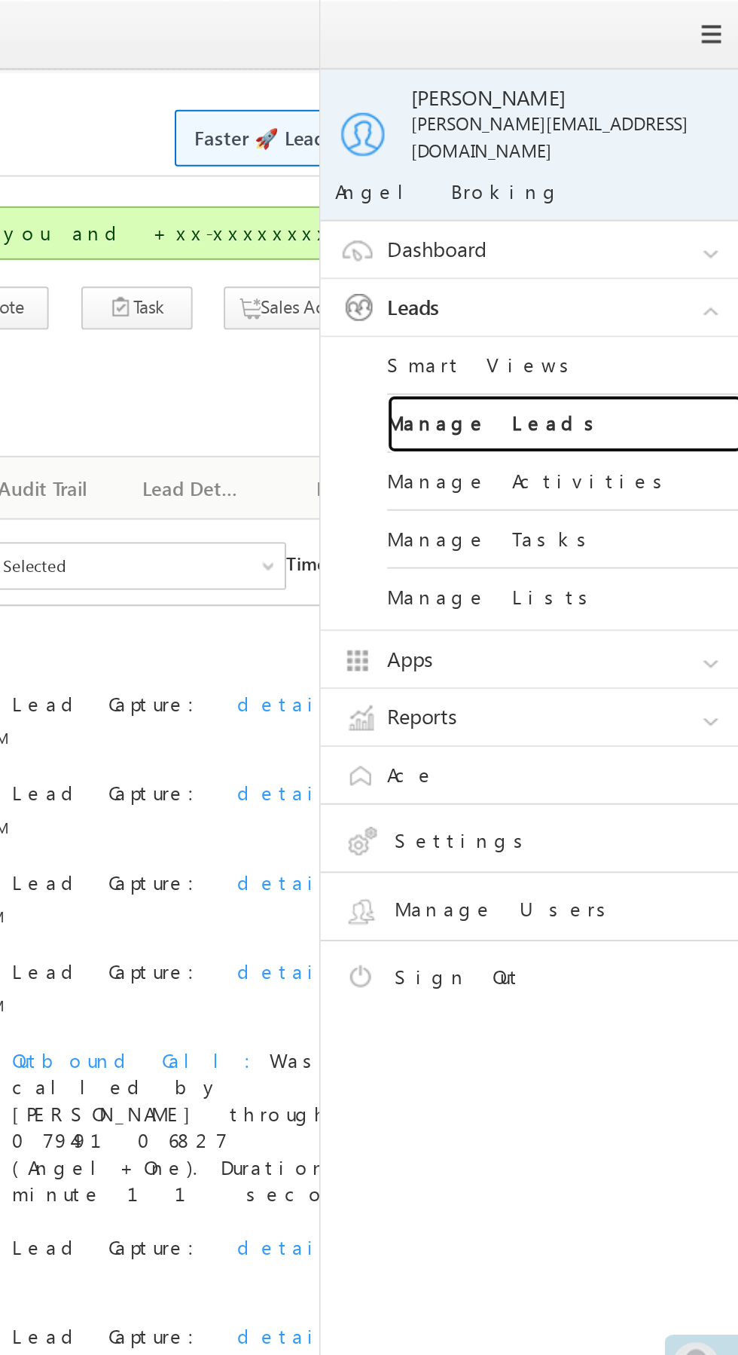
click at [671, 206] on link "Manage Leads" at bounding box center [650, 214] width 181 height 29
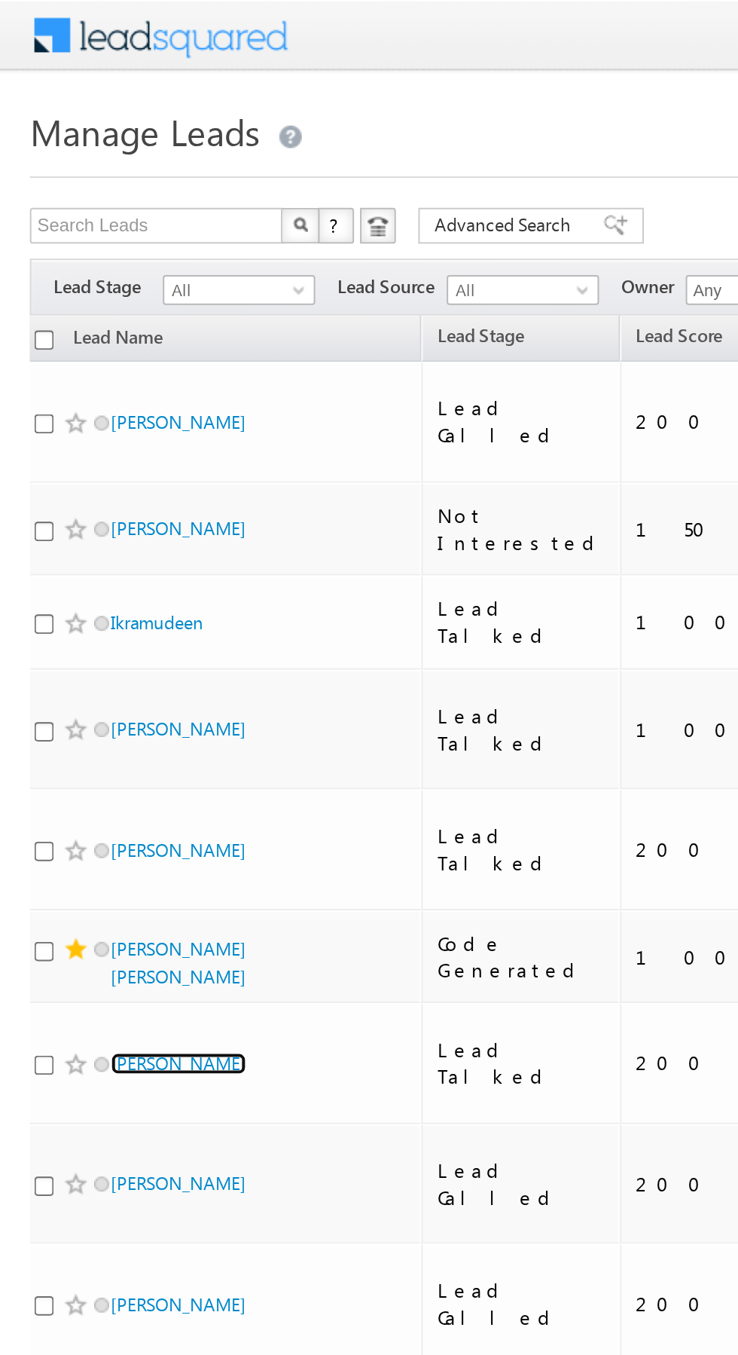
click at [102, 530] on link "Chandegara jayendra d" at bounding box center [90, 535] width 69 height 11
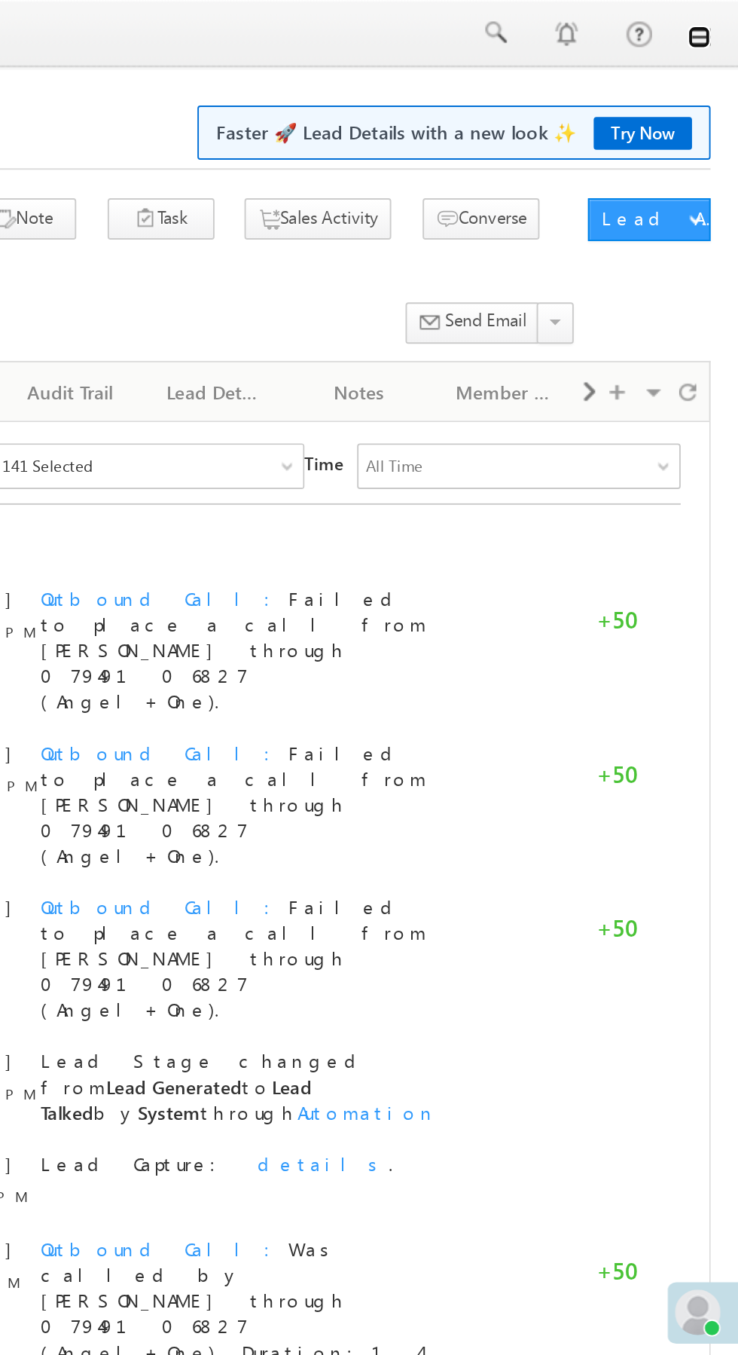
click at [717, 20] on link at bounding box center [717, 20] width 12 height 12
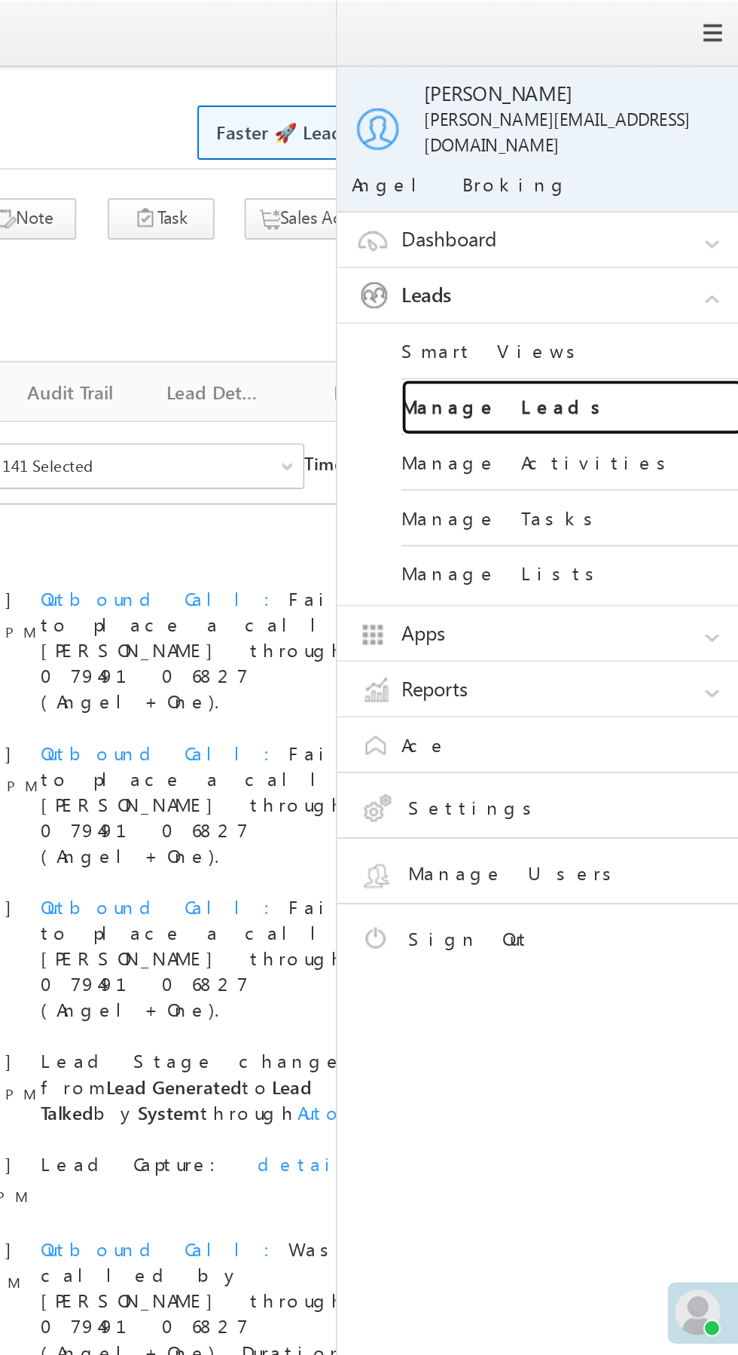
click at [676, 205] on link "Manage Leads" at bounding box center [650, 214] width 181 height 29
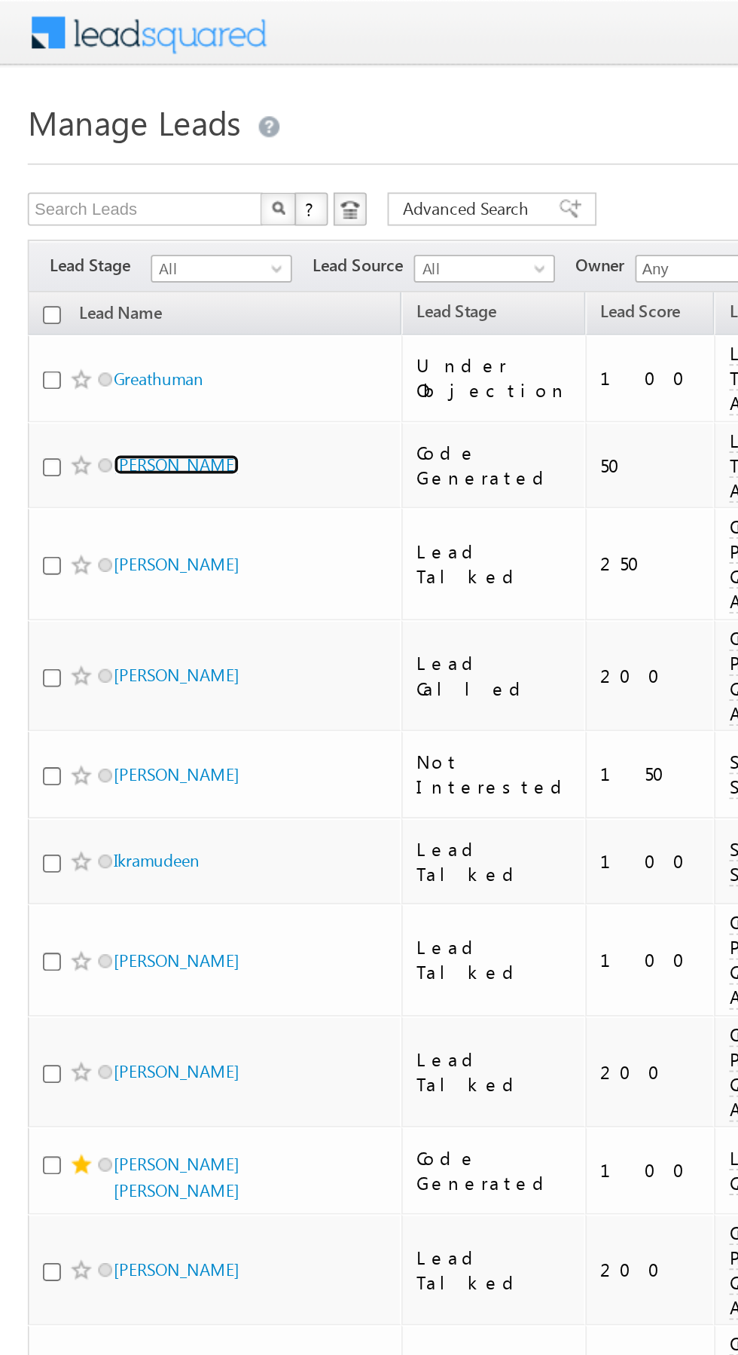
click at [84, 247] on link "[PERSON_NAME]" at bounding box center [96, 252] width 69 height 11
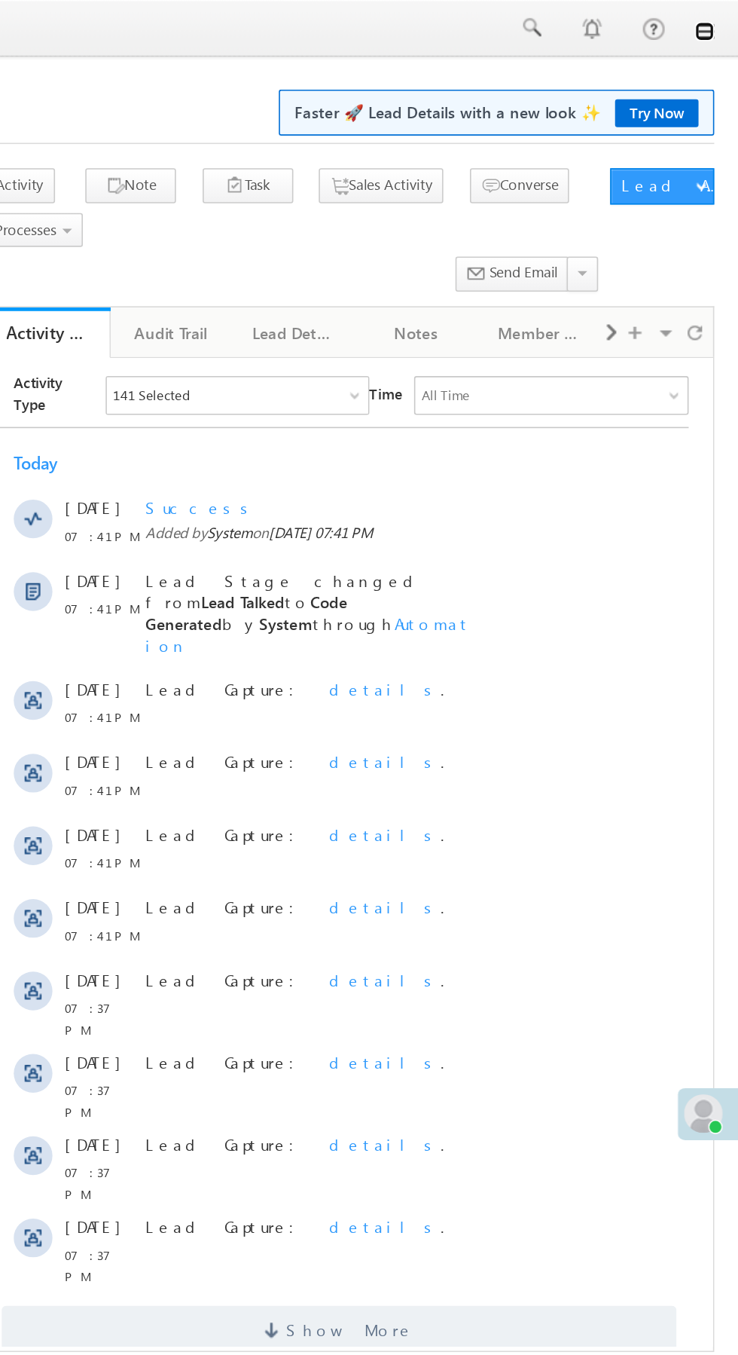
click at [722, 20] on link at bounding box center [717, 20] width 12 height 12
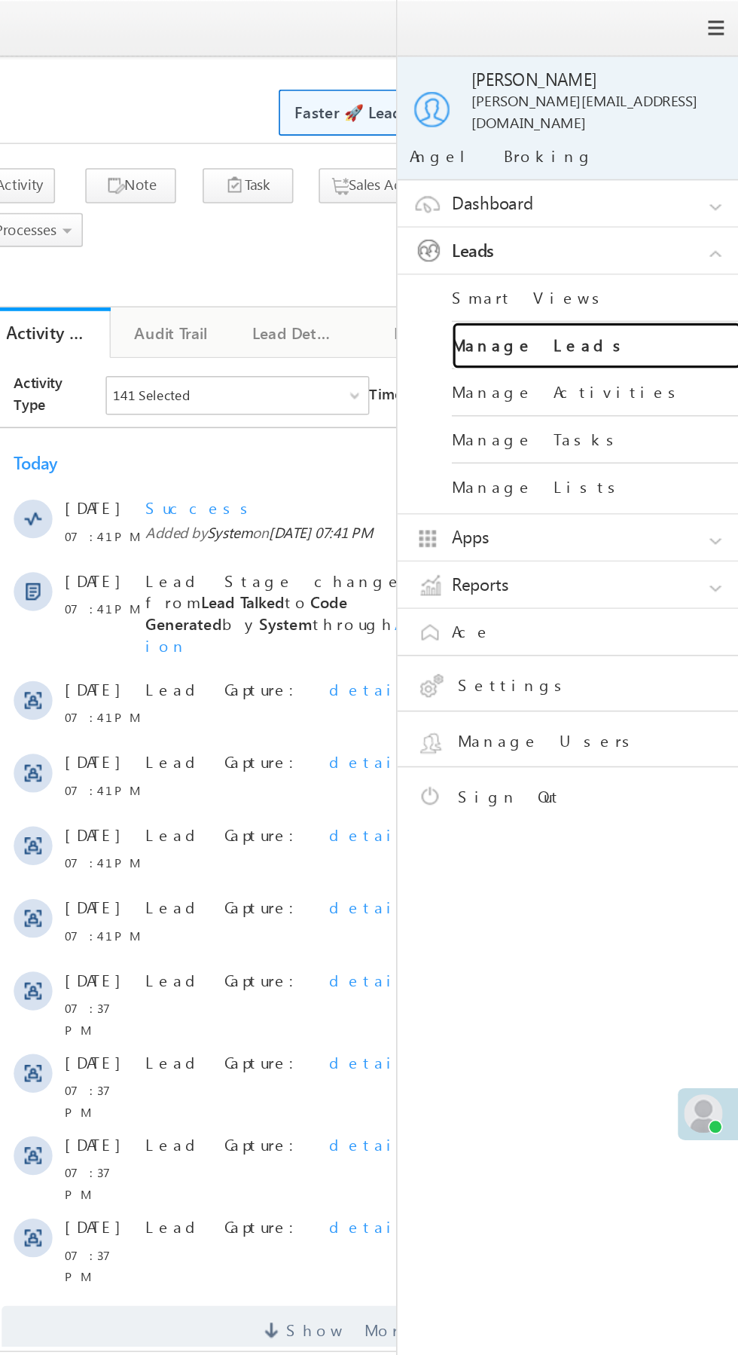
click at [673, 208] on link "Manage Leads" at bounding box center [650, 214] width 181 height 29
